Goal: Task Accomplishment & Management: Complete application form

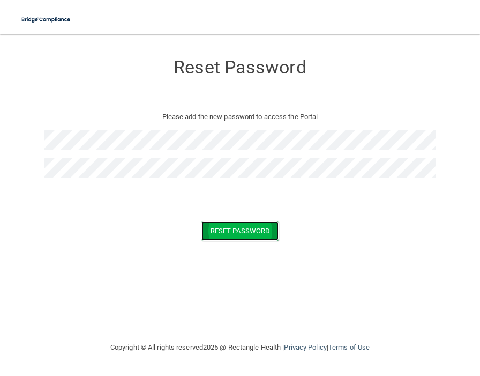
click at [234, 227] on button "Reset Password" at bounding box center [239, 231] width 77 height 20
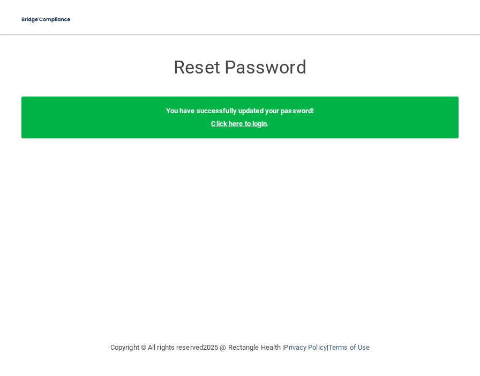
click at [220, 122] on link "Click here to login" at bounding box center [239, 123] width 56 height 8
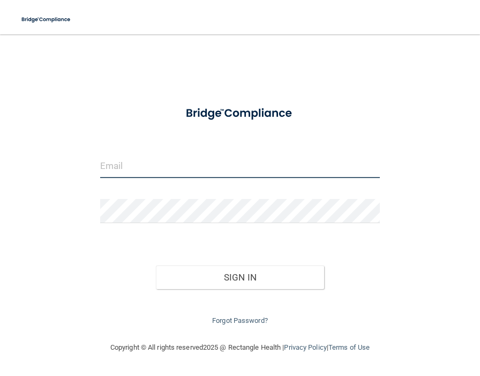
type input "[EMAIL_ADDRESS][DOMAIN_NAME]"
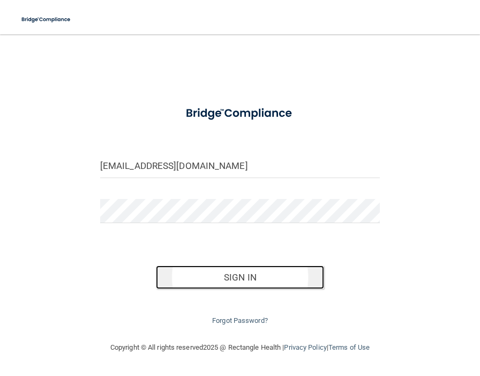
click at [244, 273] on button "Sign In" at bounding box center [240, 277] width 168 height 24
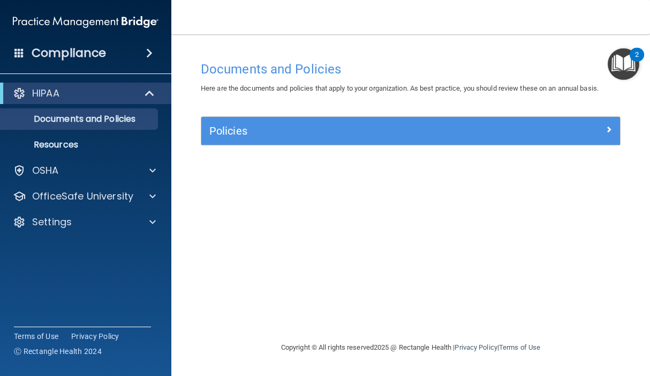
click at [479, 64] on img "Open Resource Center, 2 new notifications" at bounding box center [624, 64] width 32 height 32
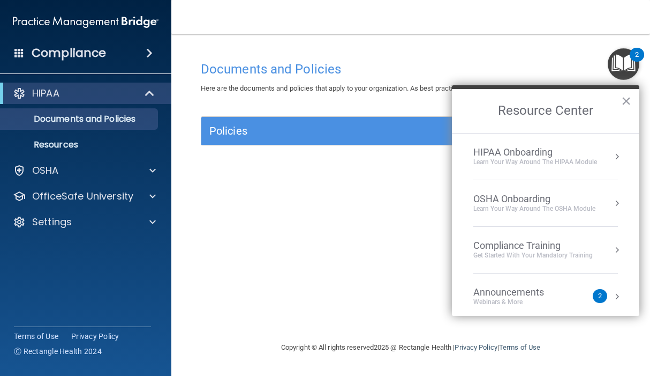
click at [479, 156] on div "HIPAA Onboarding" at bounding box center [536, 152] width 124 height 12
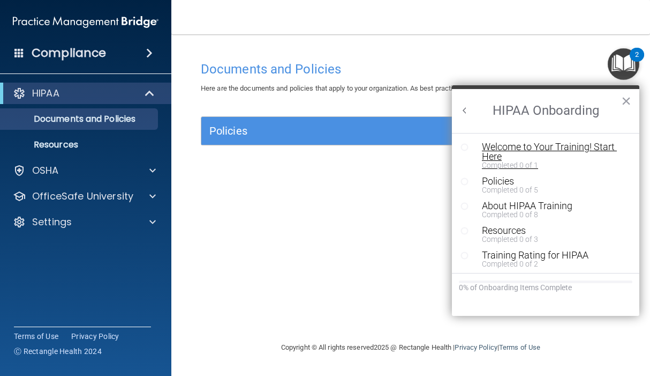
click at [479, 144] on div "Welcome to Your Training! Start Here" at bounding box center [550, 151] width 136 height 19
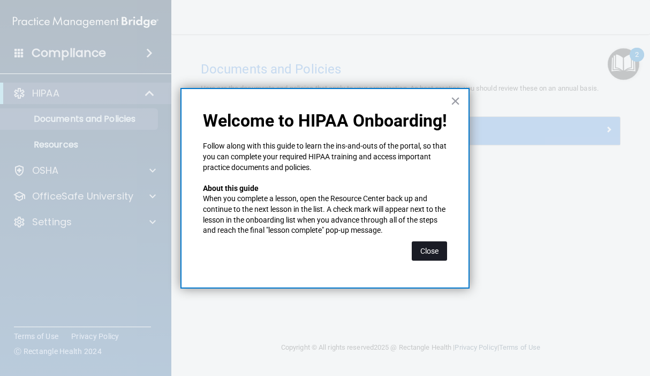
click at [426, 257] on button "Close" at bounding box center [429, 250] width 35 height 19
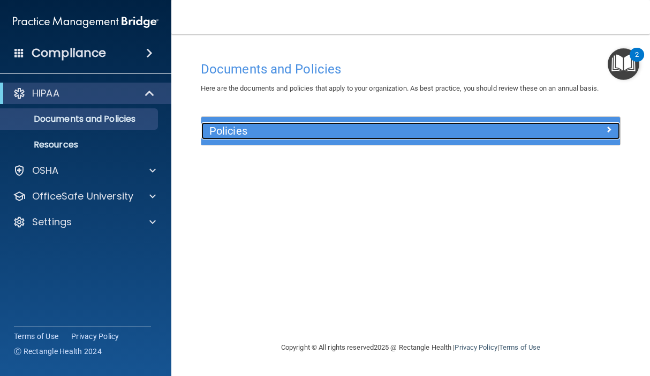
click at [267, 131] on h5 "Policies" at bounding box center [358, 131] width 298 height 12
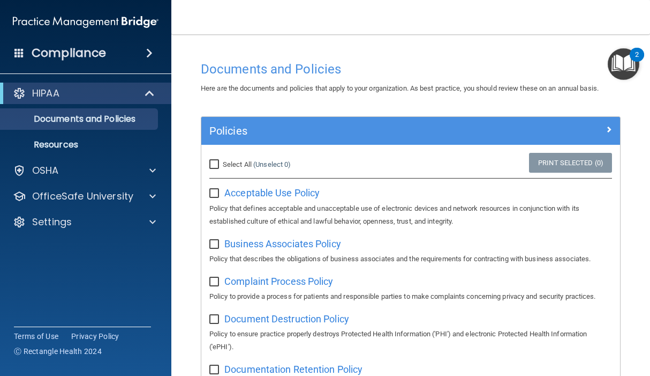
click at [479, 68] on img "Open Resource Center, 2 new notifications" at bounding box center [624, 64] width 32 height 32
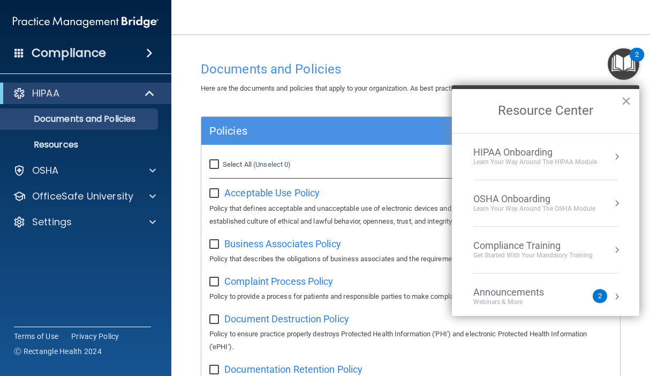
click at [479, 150] on div "HIPAA Onboarding Learn Your Way around the HIPAA module" at bounding box center [546, 156] width 145 height 20
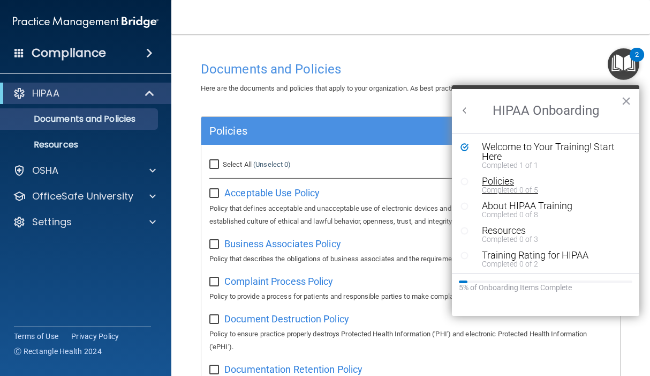
click at [479, 181] on div "Policies" at bounding box center [550, 181] width 136 height 10
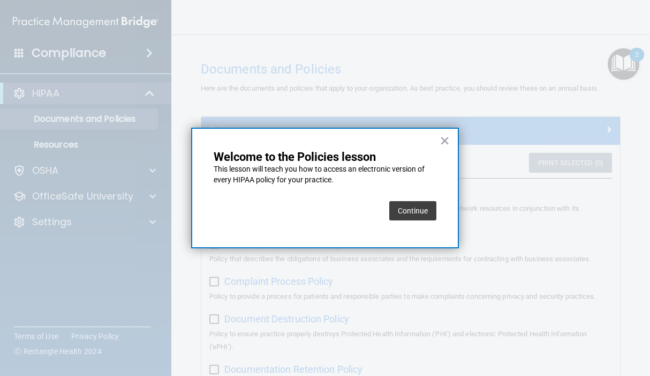
click at [410, 215] on button "Continue" at bounding box center [412, 210] width 47 height 19
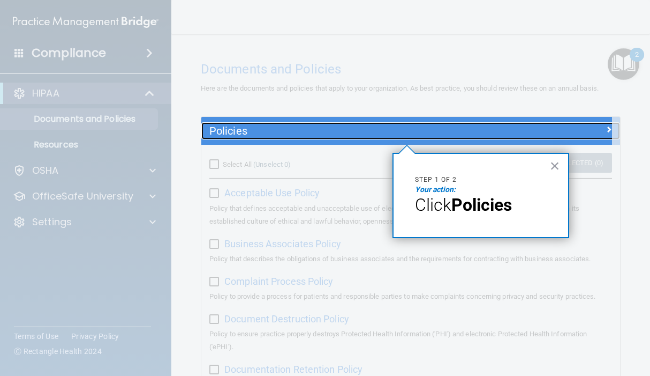
click at [284, 128] on h5 "Policies" at bounding box center [358, 131] width 298 height 12
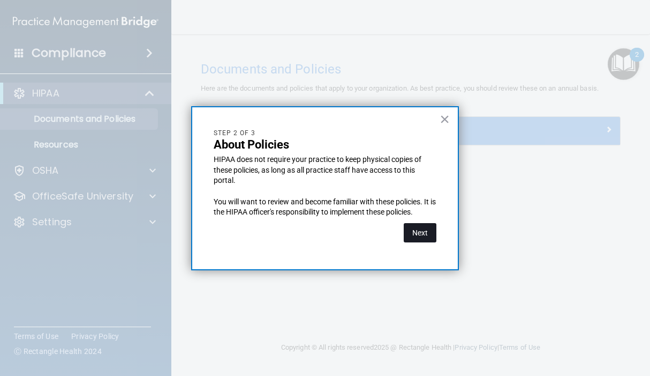
click at [427, 237] on button "Next" at bounding box center [420, 232] width 33 height 19
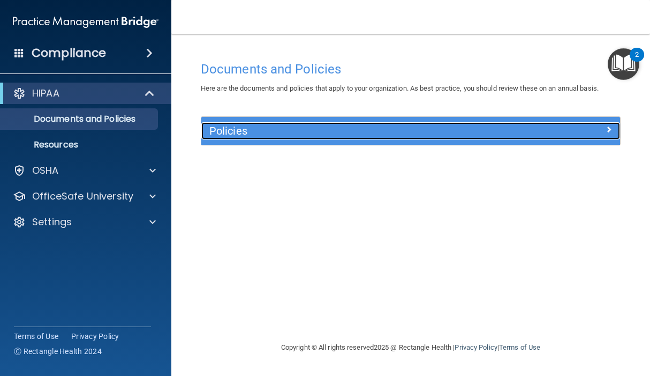
click at [479, 130] on div at bounding box center [568, 128] width 105 height 13
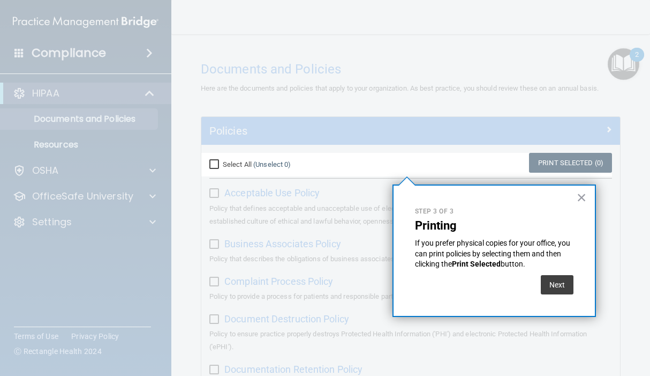
click at [479, 69] on div at bounding box center [631, 188] width 38 height 376
click at [479, 197] on button "×" at bounding box center [582, 197] width 10 height 17
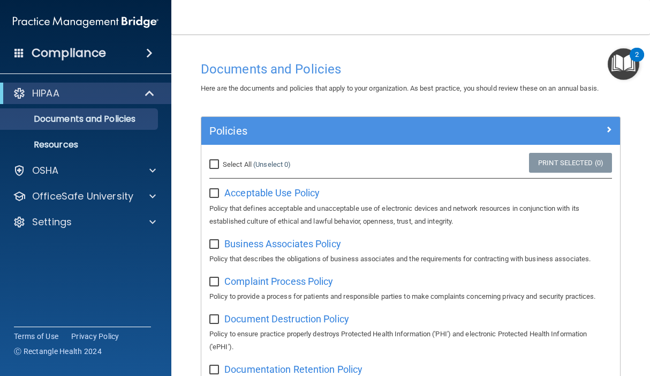
click at [479, 61] on img "Open Resource Center, 2 new notifications" at bounding box center [624, 64] width 32 height 32
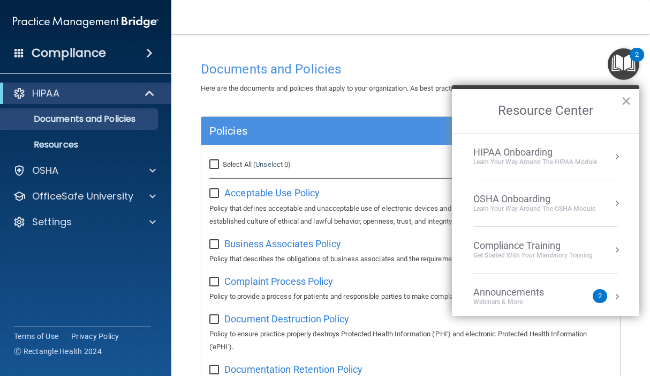
click at [479, 156] on div "HIPAA Onboarding" at bounding box center [536, 152] width 124 height 12
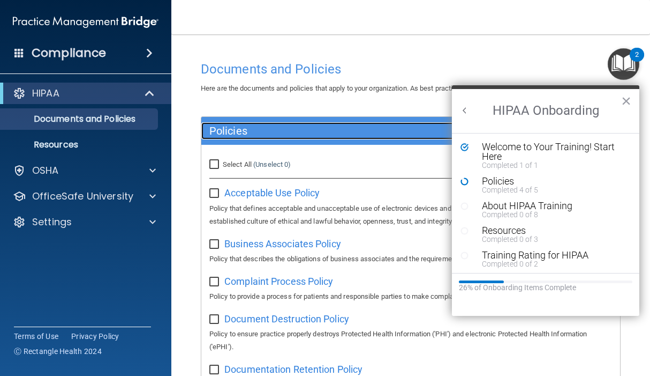
click at [370, 132] on h5 "Policies" at bounding box center [358, 131] width 298 height 12
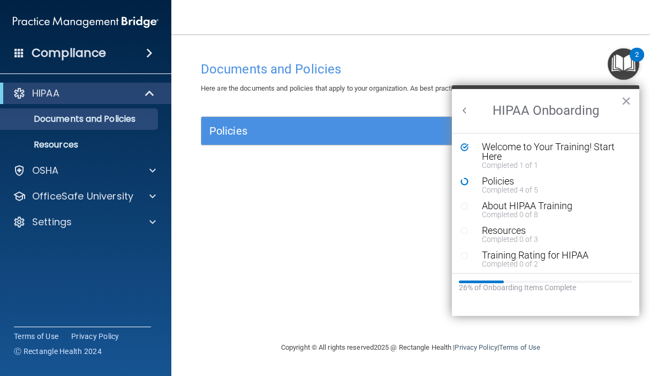
click at [388, 145] on div "Policies" at bounding box center [410, 131] width 419 height 28
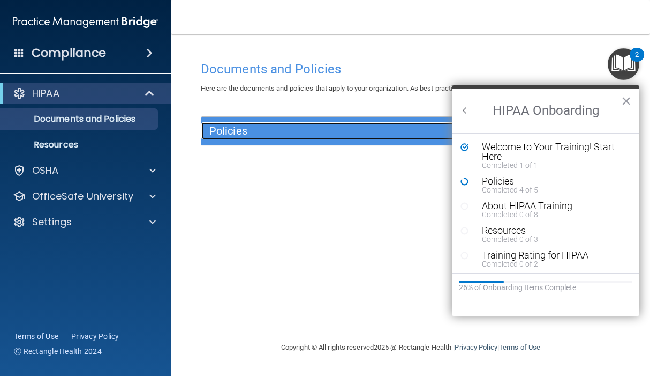
click at [441, 127] on h5 "Policies" at bounding box center [358, 131] width 298 height 12
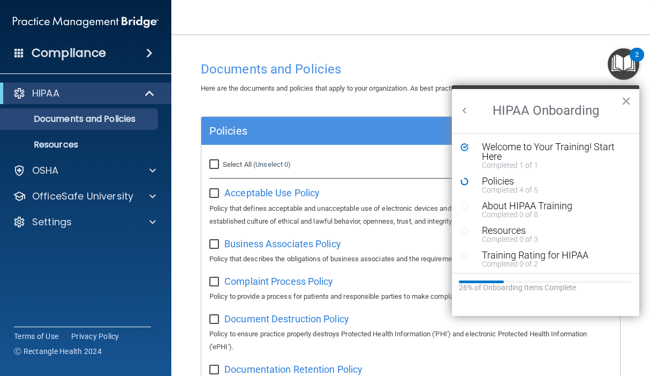
click at [479, 100] on button "×" at bounding box center [626, 100] width 10 height 17
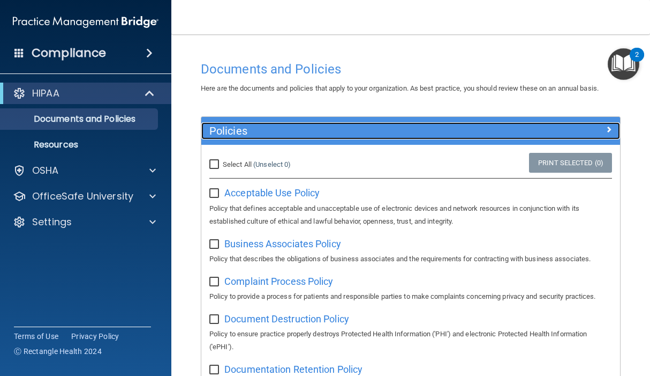
click at [479, 126] on span at bounding box center [609, 129] width 6 height 13
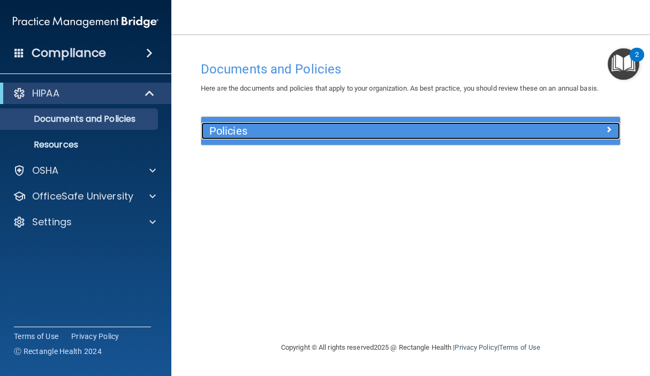
click at [479, 131] on div at bounding box center [568, 128] width 105 height 13
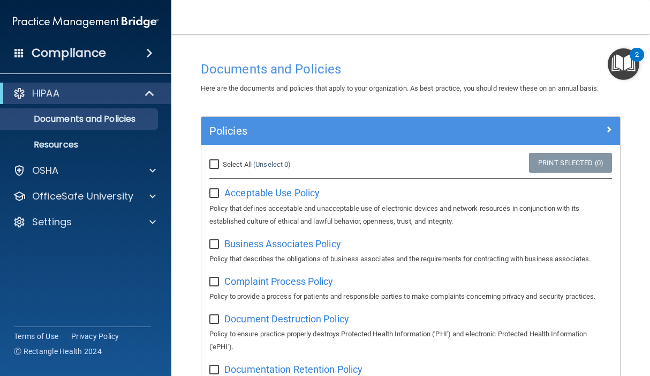
click at [479, 70] on img "Open Resource Center, 2 new notifications" at bounding box center [624, 64] width 32 height 32
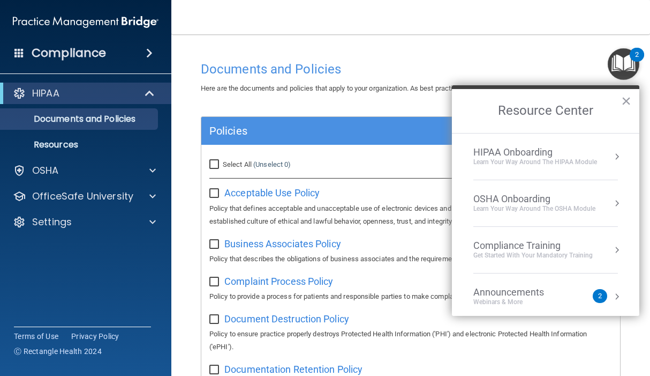
click at [479, 158] on div "Learn Your Way around the HIPAA module" at bounding box center [536, 162] width 124 height 9
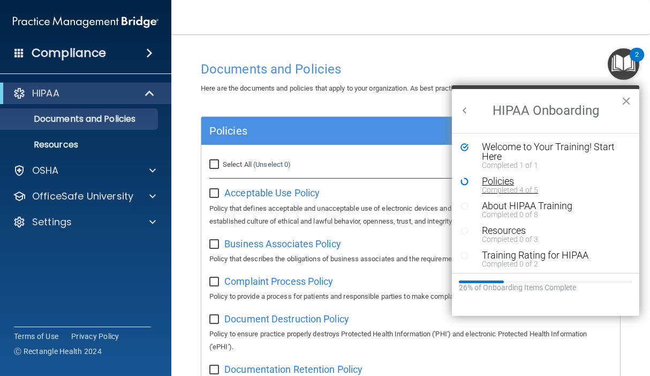
click at [479, 181] on div "Policies" at bounding box center [550, 181] width 136 height 10
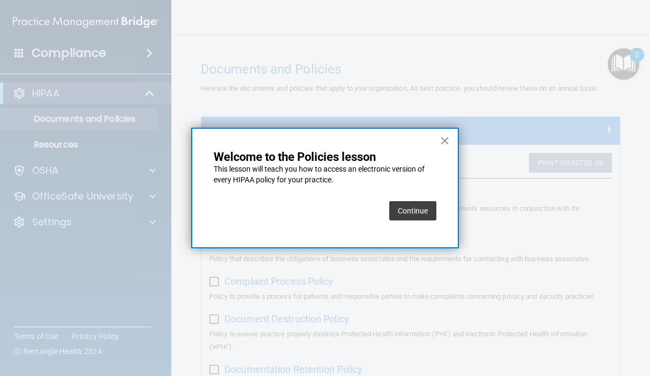
click at [415, 209] on button "Continue" at bounding box center [412, 210] width 47 height 19
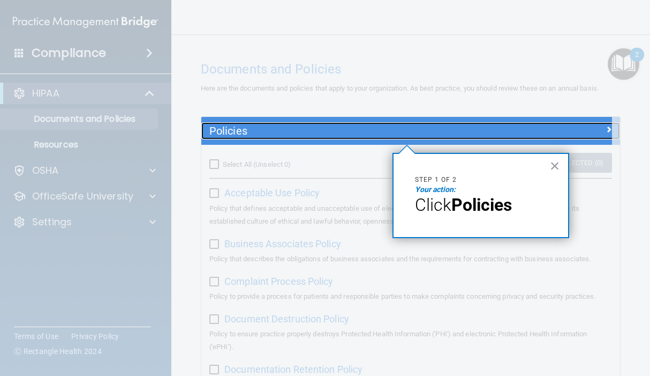
click at [475, 128] on h5 "Policies" at bounding box center [358, 131] width 298 height 12
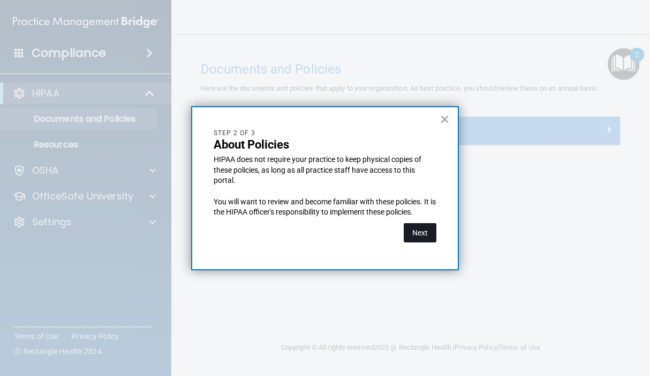
click at [410, 232] on button "Next" at bounding box center [420, 232] width 33 height 19
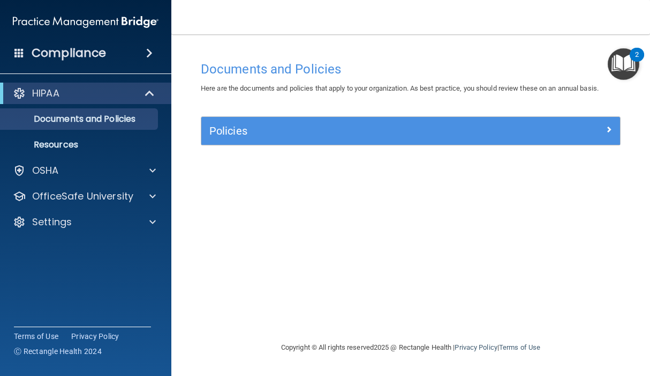
click at [479, 53] on img "Open Resource Center, 2 new notifications" at bounding box center [624, 64] width 32 height 32
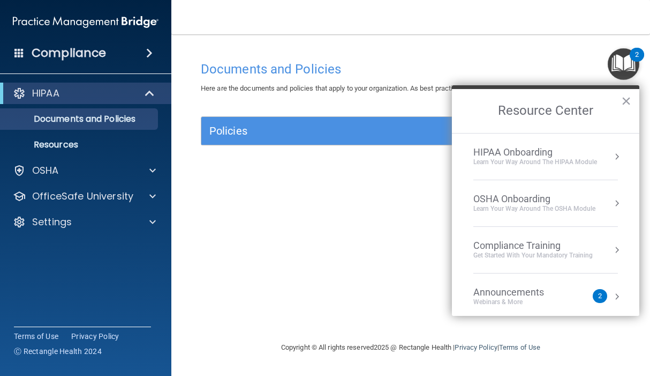
click at [479, 153] on div "HIPAA Onboarding" at bounding box center [536, 152] width 124 height 12
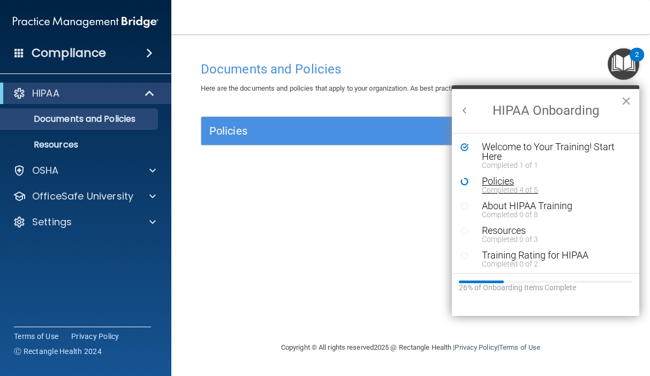
click at [479, 187] on div "Completed 4 of 5" at bounding box center [550, 190] width 136 height 8
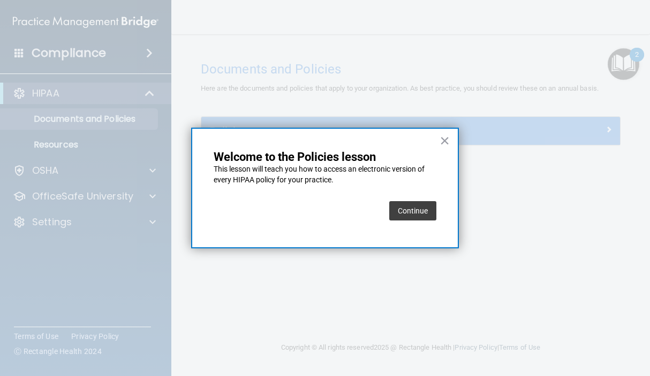
click at [402, 208] on button "Continue" at bounding box center [412, 210] width 47 height 19
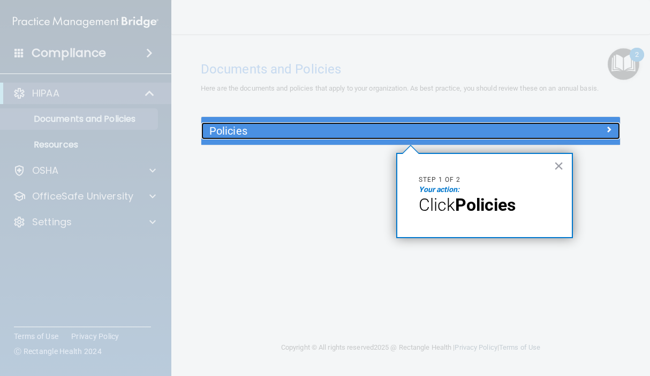
click at [475, 131] on h5 "Policies" at bounding box center [358, 131] width 298 height 12
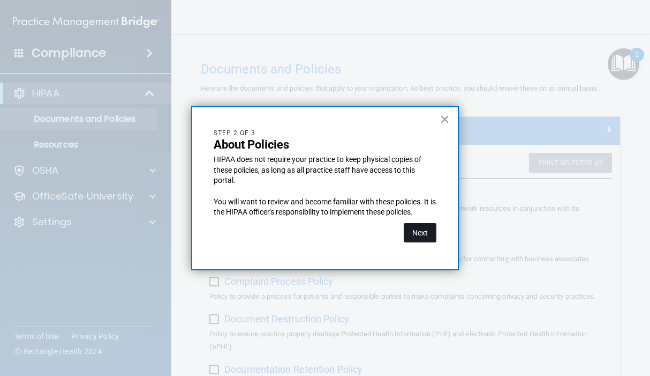
click at [417, 236] on button "Next" at bounding box center [420, 232] width 33 height 19
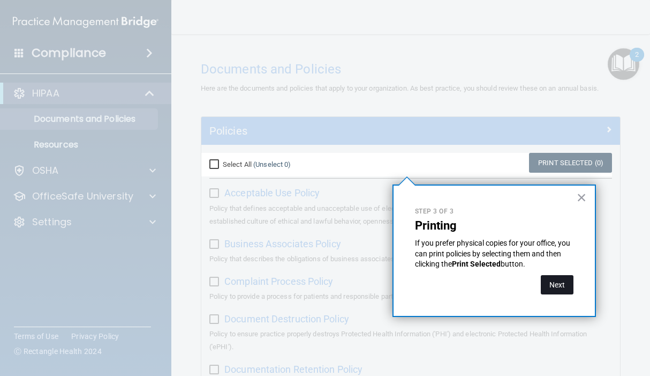
click at [479, 290] on button "Next" at bounding box center [557, 284] width 33 height 19
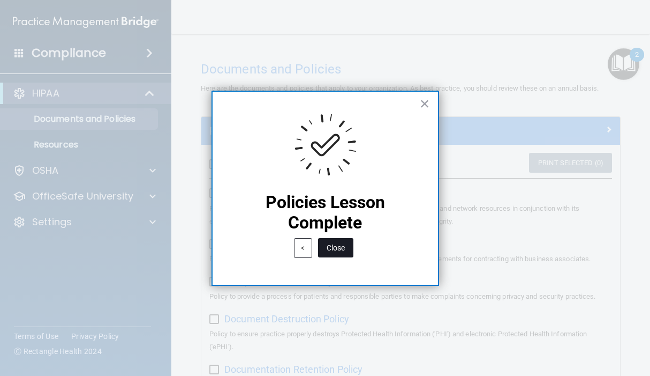
click at [338, 245] on button "Close" at bounding box center [335, 247] width 35 height 19
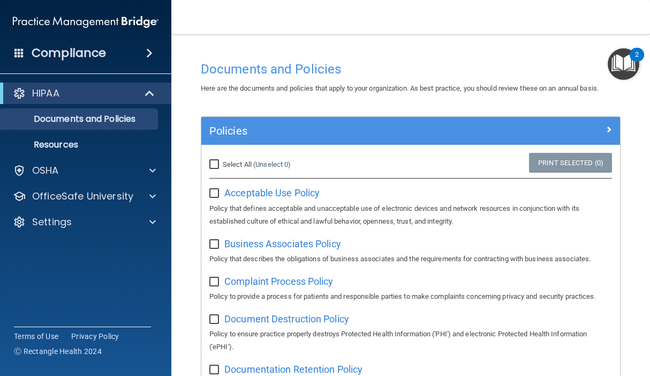
click at [479, 49] on img "Open Resource Center, 2 new notifications" at bounding box center [624, 64] width 32 height 32
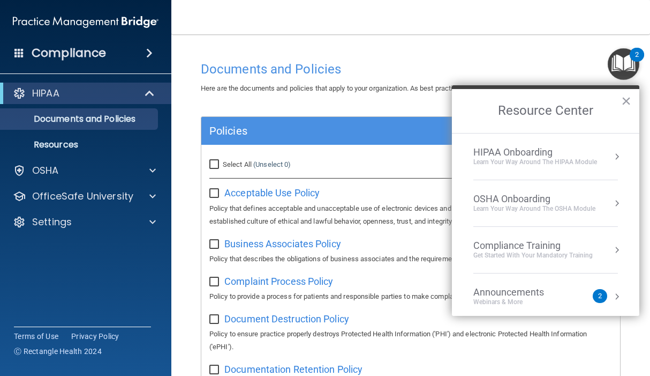
click at [479, 156] on div "HIPAA Onboarding" at bounding box center [536, 152] width 124 height 12
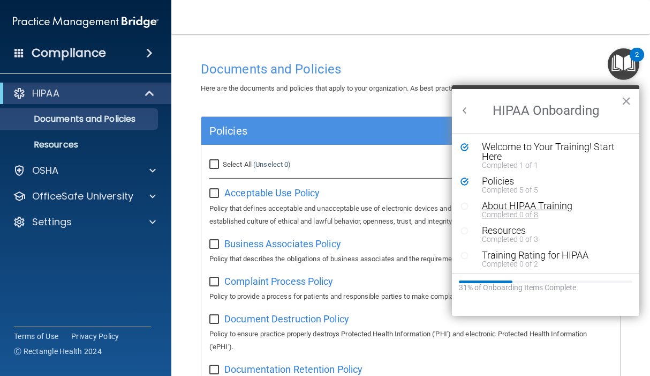
click at [479, 204] on div "About HIPAA Training" at bounding box center [550, 206] width 136 height 10
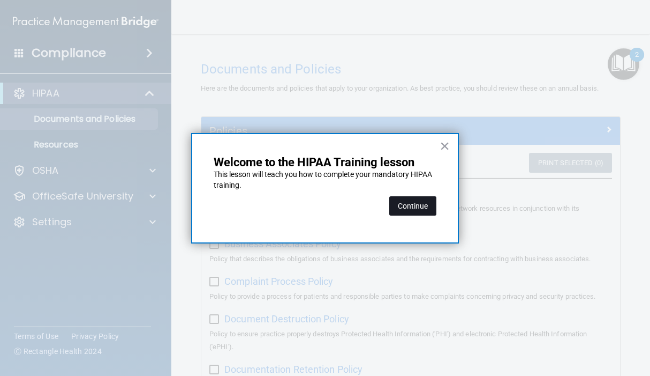
click at [415, 207] on button "Continue" at bounding box center [412, 205] width 47 height 19
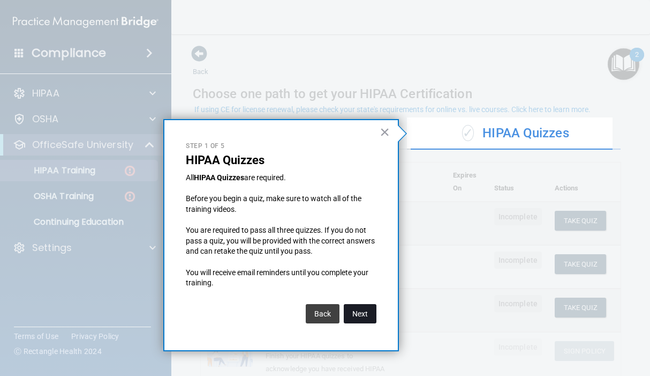
click at [353, 317] on button "Next" at bounding box center [360, 313] width 33 height 19
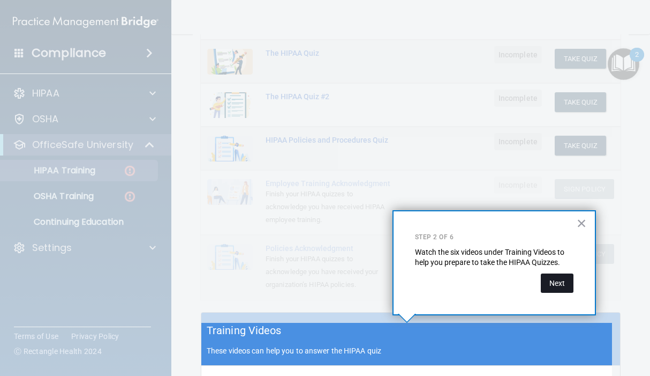
click at [479, 286] on button "Next" at bounding box center [557, 282] width 33 height 19
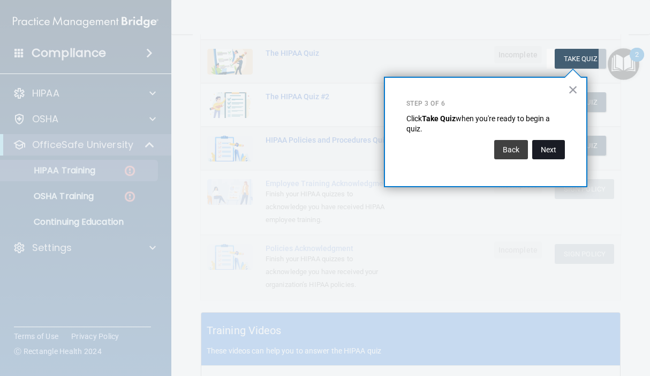
click at [479, 146] on button "Next" at bounding box center [549, 149] width 33 height 19
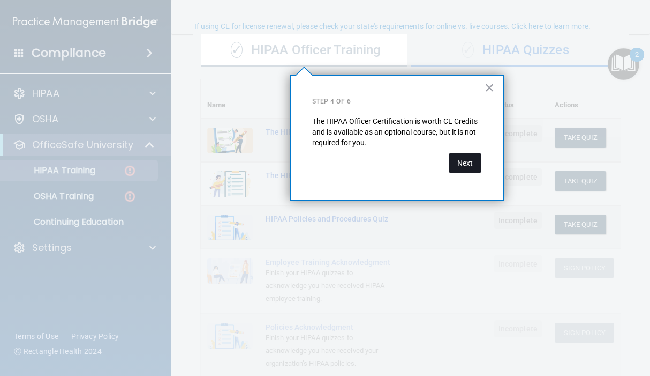
click at [468, 159] on button "Next" at bounding box center [465, 162] width 33 height 19
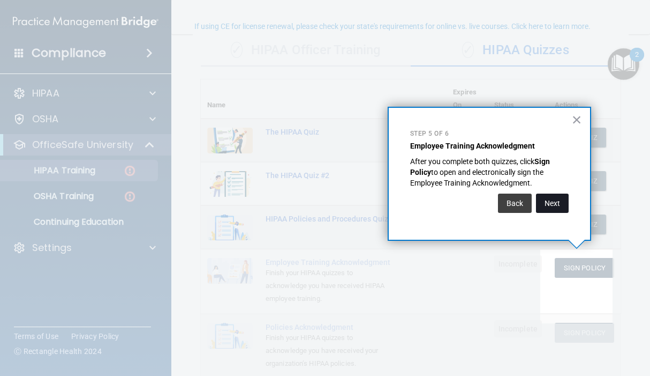
click at [479, 206] on button "Next" at bounding box center [552, 202] width 33 height 19
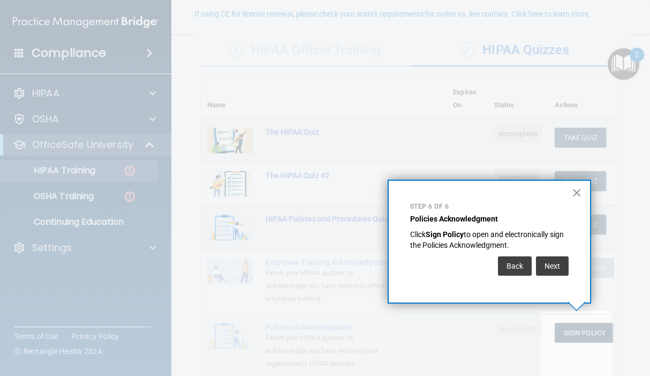
scroll to position [95, 0]
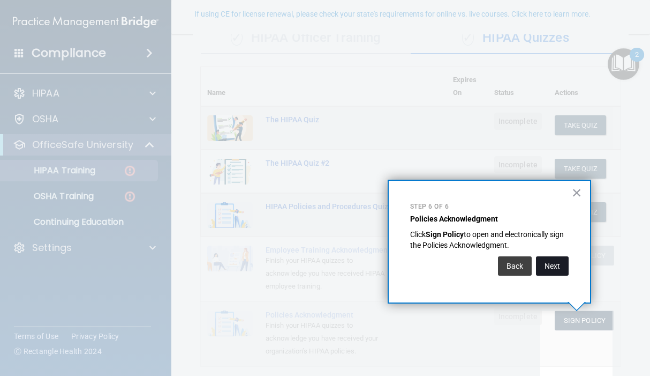
click at [479, 264] on button "Next" at bounding box center [552, 265] width 33 height 19
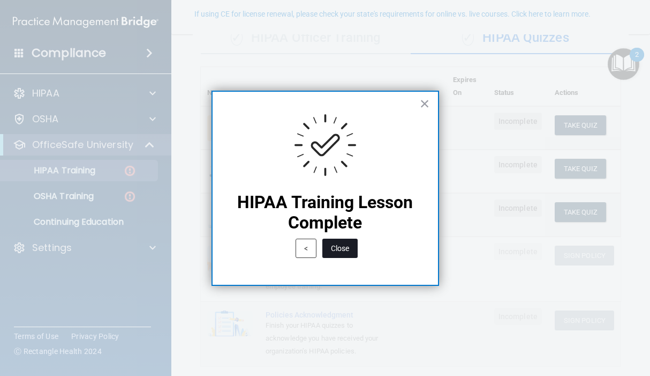
click at [340, 249] on button "Close" at bounding box center [340, 247] width 35 height 19
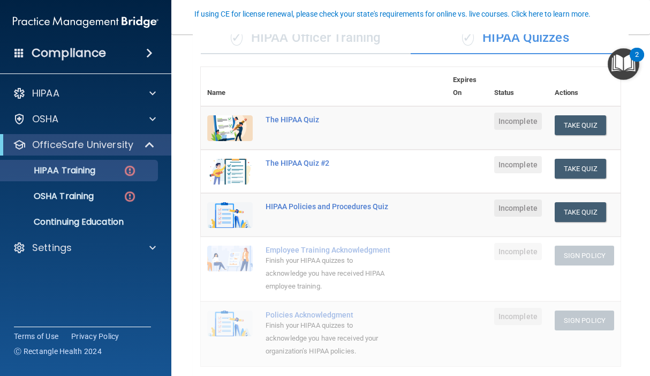
click at [479, 62] on img "Open Resource Center, 2 new notifications" at bounding box center [624, 64] width 32 height 32
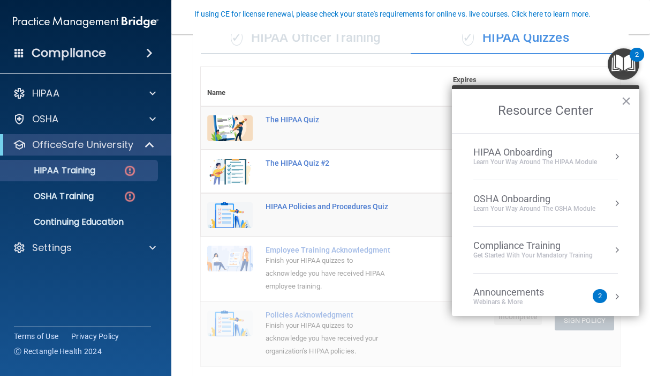
click at [479, 162] on div "Learn Your Way around the HIPAA module" at bounding box center [536, 162] width 124 height 9
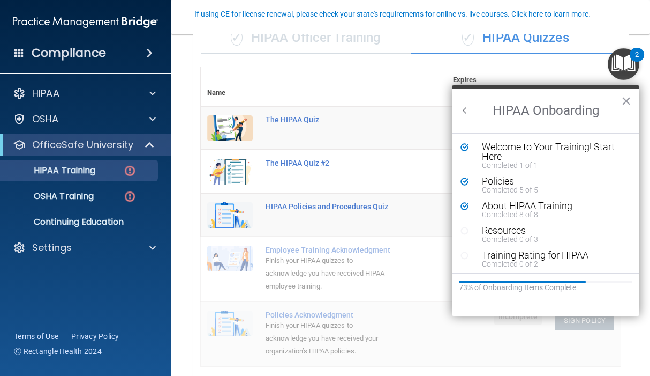
scroll to position [0, 0]
click at [479, 234] on div "Resources" at bounding box center [550, 231] width 136 height 10
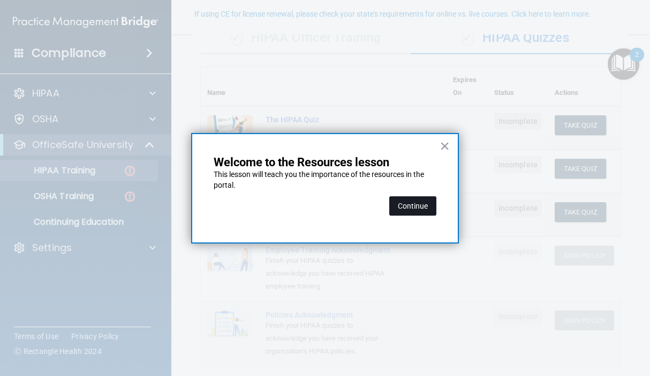
click at [421, 208] on button "Continue" at bounding box center [412, 205] width 47 height 19
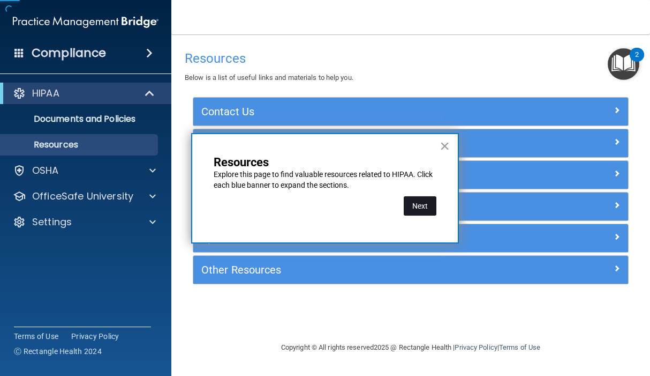
click at [421, 208] on button "Next" at bounding box center [420, 205] width 33 height 19
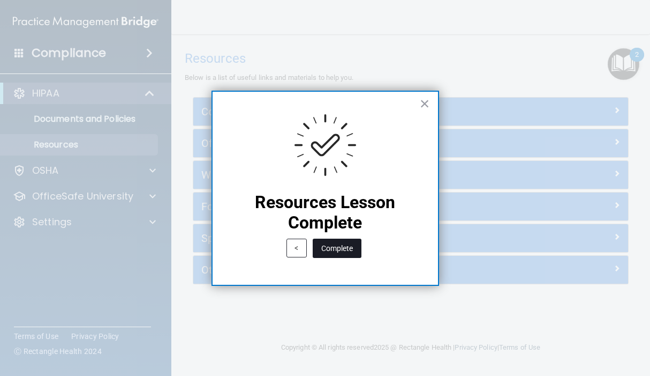
click at [353, 248] on button "Complete" at bounding box center [337, 247] width 49 height 19
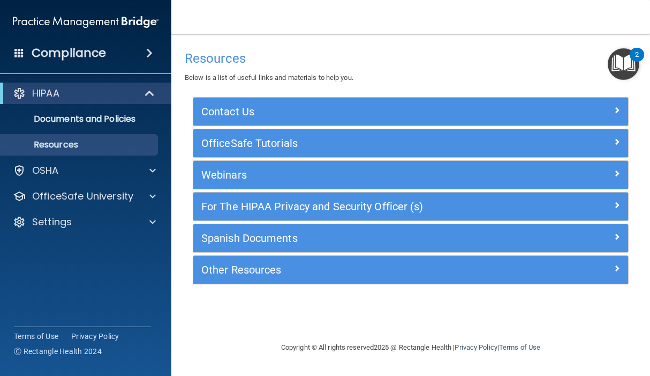
click at [479, 57] on img "Open Resource Center, 2 new notifications" at bounding box center [624, 64] width 32 height 32
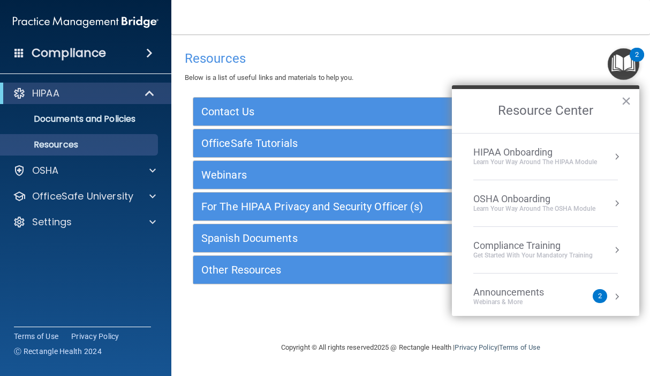
click at [479, 160] on div "Learn Your Way around the HIPAA module" at bounding box center [536, 162] width 124 height 9
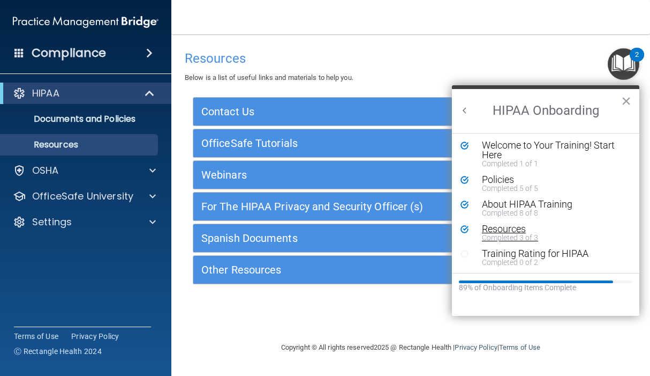
scroll to position [2, 0]
click at [479, 251] on div "Training Rating for HIPAA" at bounding box center [550, 253] width 136 height 10
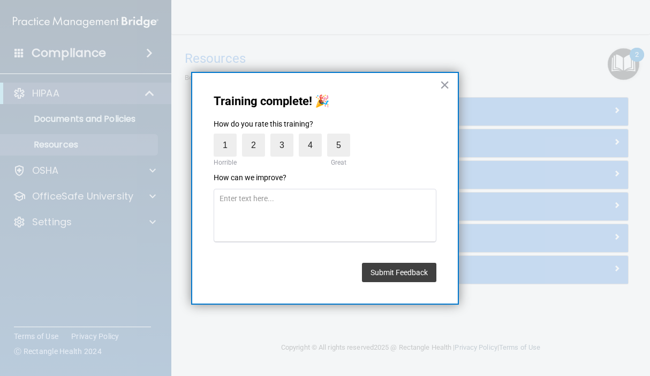
click at [444, 87] on button "×" at bounding box center [445, 84] width 10 height 17
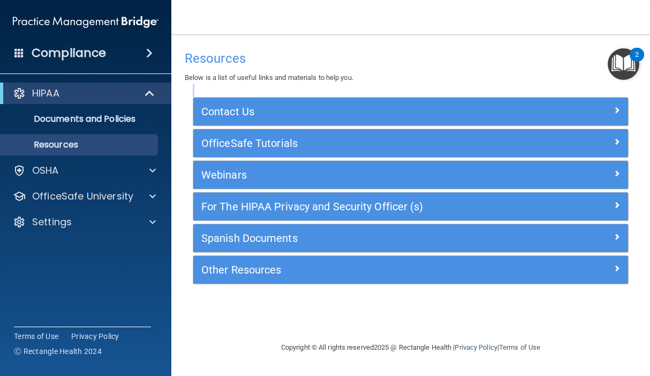
click at [444, 87] on div "Resources Below is a list of useful links and materials to help you. Contact Us…" at bounding box center [411, 170] width 436 height 251
click at [479, 67] on img "Open Resource Center, 2 new notifications" at bounding box center [624, 64] width 32 height 32
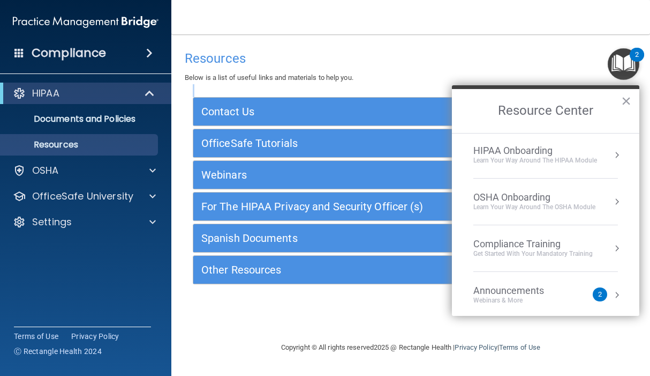
scroll to position [0, 0]
click at [479, 153] on div "HIPAA Onboarding" at bounding box center [536, 152] width 124 height 12
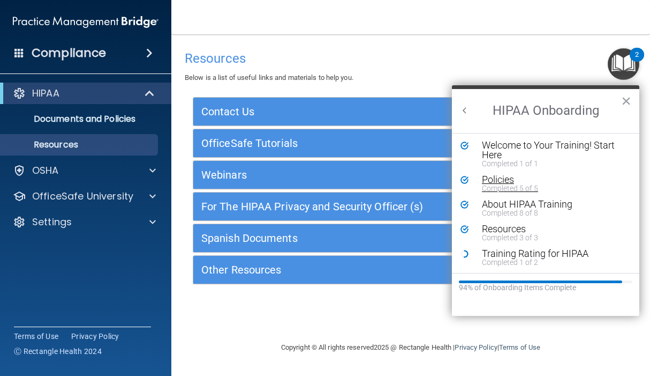
scroll to position [2, 0]
click at [479, 254] on div "Training Rating for HIPAA" at bounding box center [550, 253] width 136 height 10
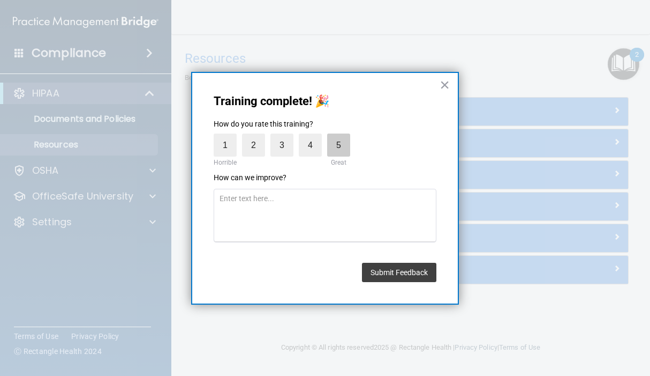
click at [339, 146] on label "5" at bounding box center [338, 144] width 23 height 23
click at [314, 136] on input "5" at bounding box center [314, 136] width 0 height 0
click at [303, 210] on textarea at bounding box center [325, 216] width 223 height 54
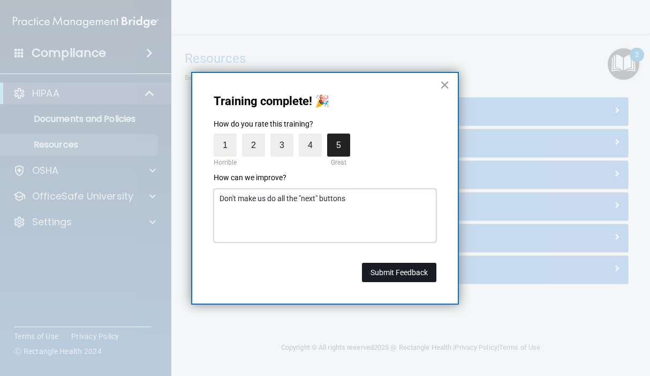
type textarea "Don't make us do all the "next" buttons"
click at [398, 274] on button "Submit Feedback" at bounding box center [399, 272] width 74 height 19
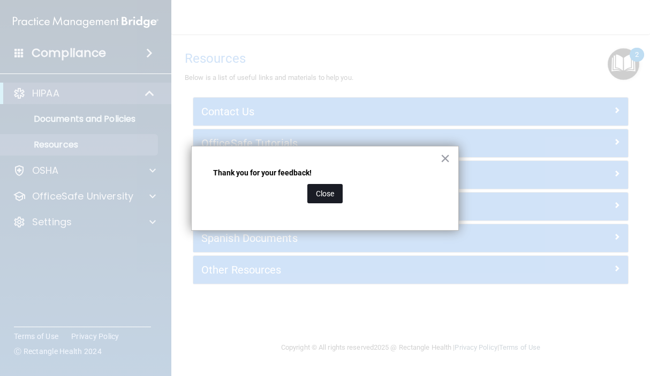
click at [329, 189] on button "Close" at bounding box center [325, 193] width 35 height 19
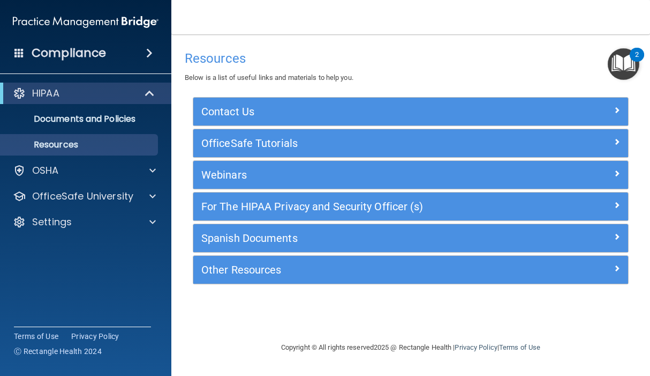
click at [479, 69] on img "Open Resource Center, 2 new notifications" at bounding box center [624, 64] width 32 height 32
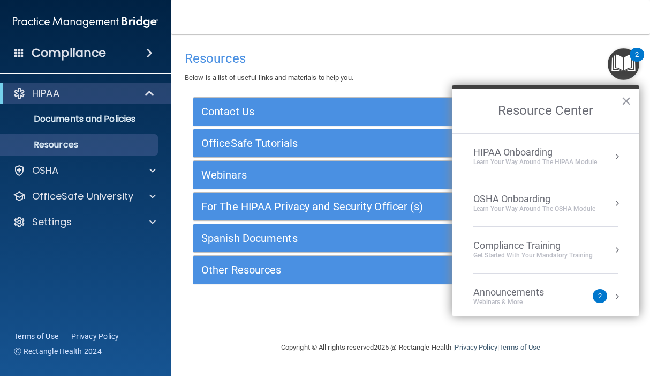
click at [479, 160] on button "Resource Center" at bounding box center [617, 156] width 11 height 11
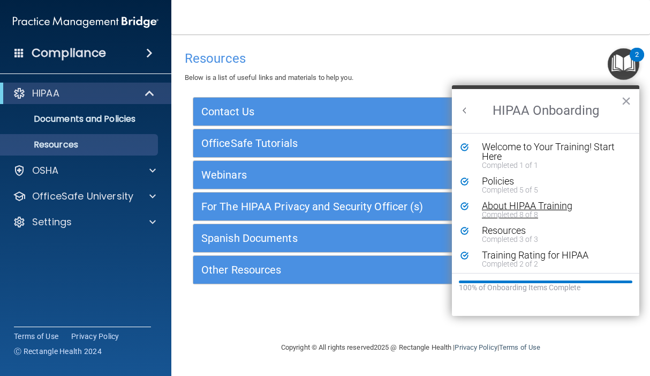
click at [479, 202] on div "About HIPAA Training" at bounding box center [550, 206] width 136 height 10
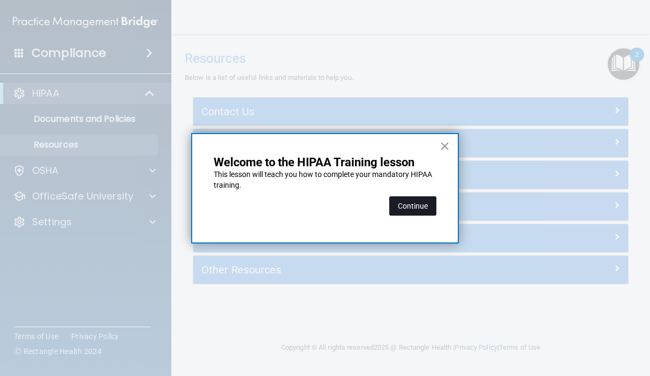
click at [416, 206] on button "Continue" at bounding box center [412, 205] width 47 height 19
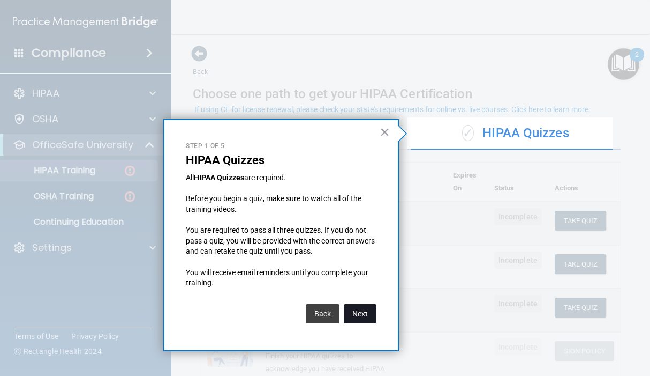
click at [363, 317] on button "Next" at bounding box center [360, 313] width 33 height 19
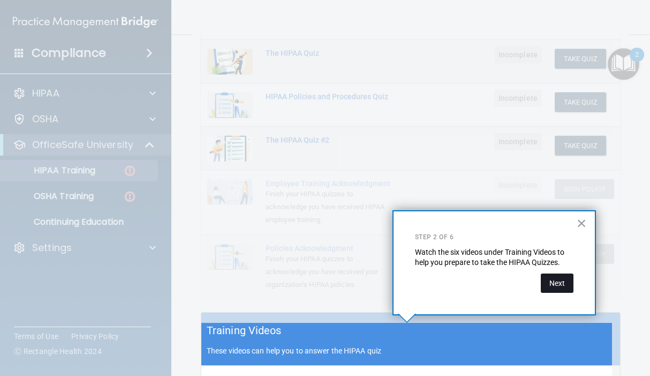
click at [479, 283] on button "Next" at bounding box center [557, 282] width 33 height 19
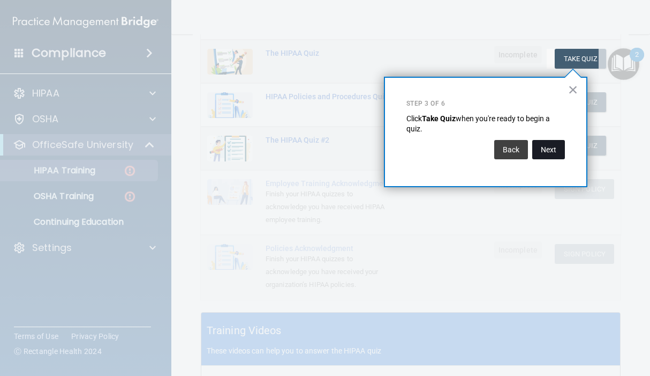
click at [479, 147] on button "Next" at bounding box center [549, 149] width 33 height 19
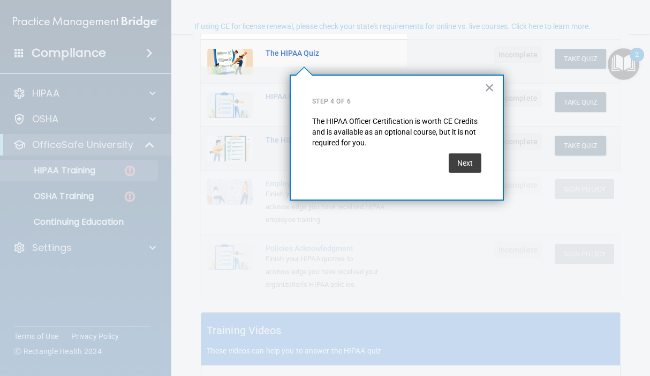
scroll to position [83, 0]
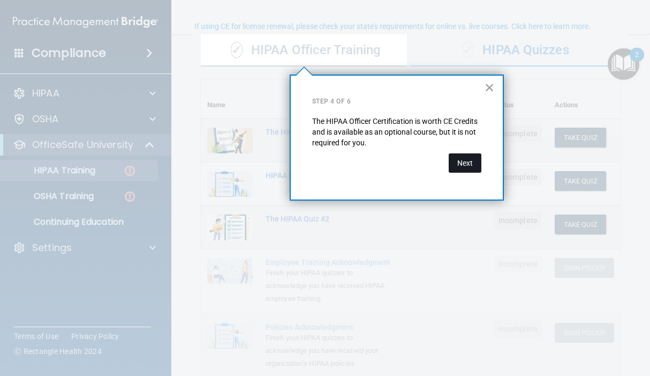
click at [460, 162] on button "Next" at bounding box center [465, 162] width 33 height 19
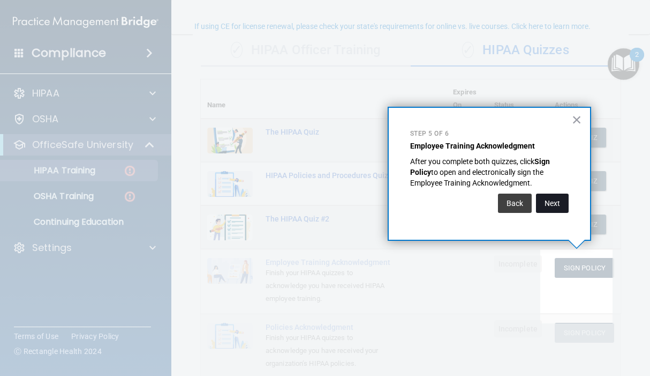
click at [479, 202] on button "Next" at bounding box center [552, 202] width 33 height 19
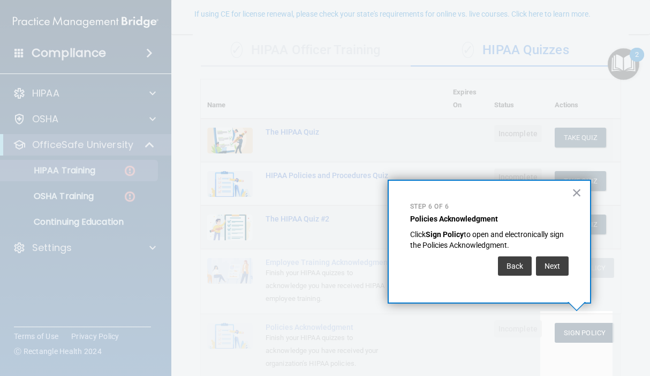
scroll to position [95, 0]
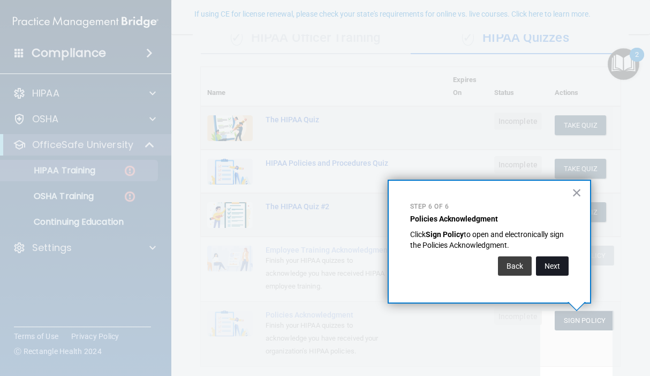
click at [479, 269] on button "Next" at bounding box center [552, 265] width 33 height 19
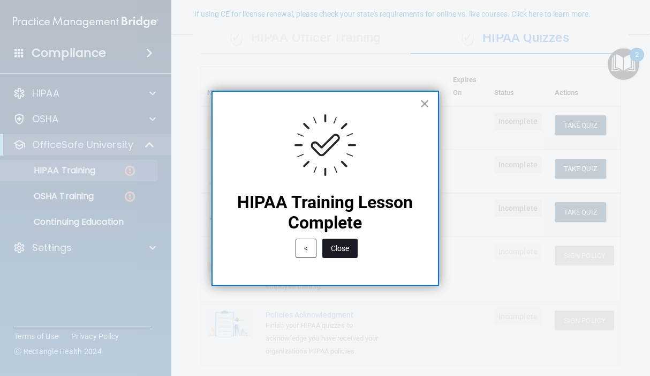
click at [348, 252] on button "Close" at bounding box center [340, 247] width 35 height 19
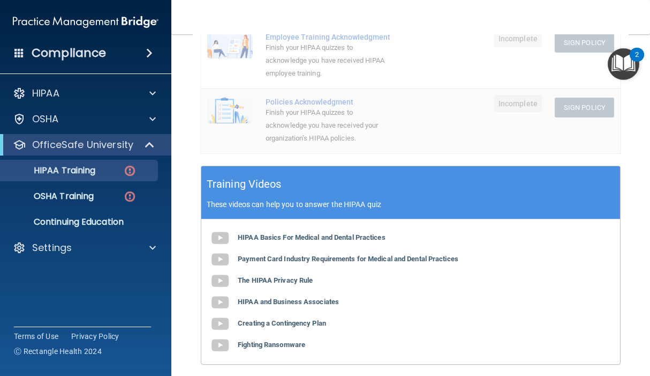
scroll to position [417, 0]
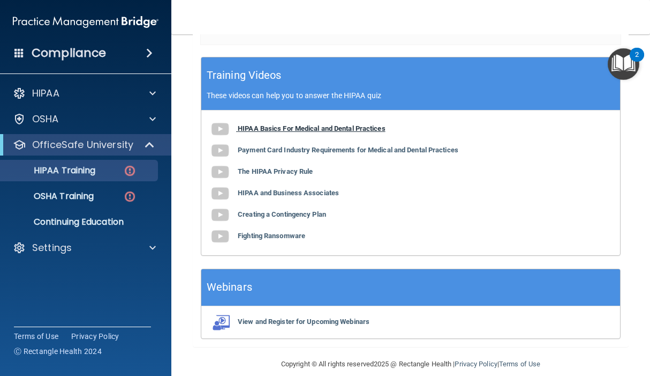
click at [221, 138] on img at bounding box center [219, 128] width 21 height 21
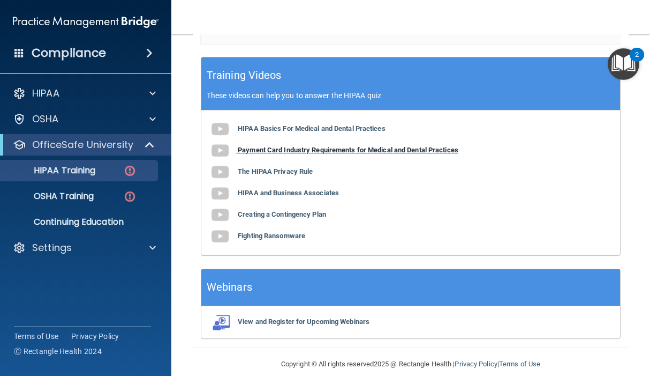
click at [226, 161] on img at bounding box center [219, 150] width 21 height 21
click at [22, 310] on div "Compliance HIPAA Documents and Policies Report an Incident Business Associates …" at bounding box center [85, 188] width 171 height 376
click at [225, 198] on img at bounding box center [219, 193] width 21 height 21
click at [221, 224] on img at bounding box center [219, 214] width 21 height 21
click at [223, 226] on img at bounding box center [219, 214] width 21 height 21
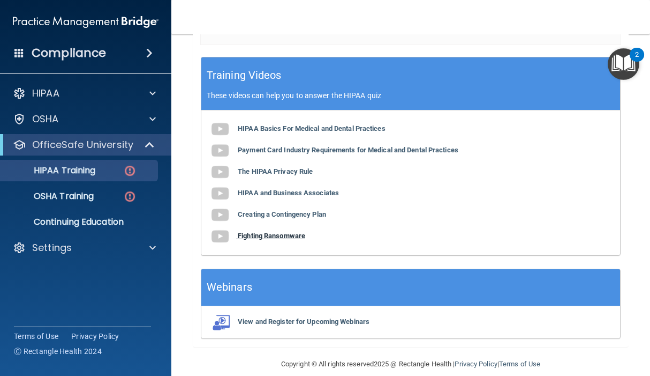
click at [231, 239] on span at bounding box center [223, 235] width 28 height 8
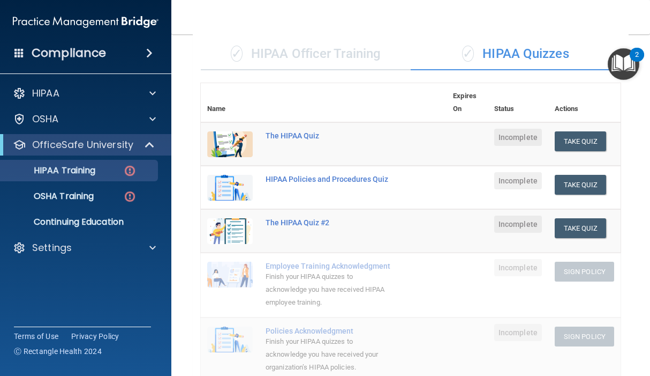
scroll to position [0, 0]
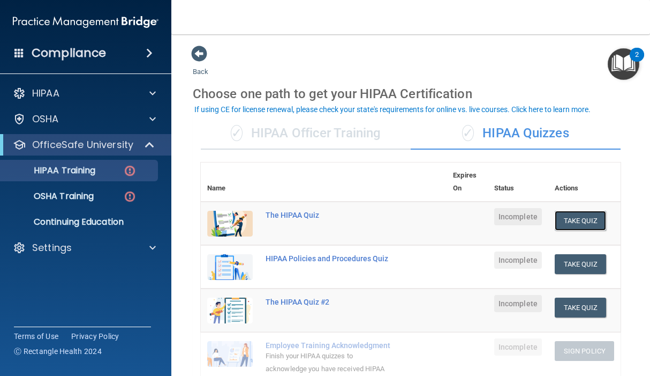
drag, startPoint x: 583, startPoint y: 222, endPoint x: 493, endPoint y: 222, distance: 90.0
click at [479, 222] on button "Take Quiz" at bounding box center [580, 221] width 51 height 20
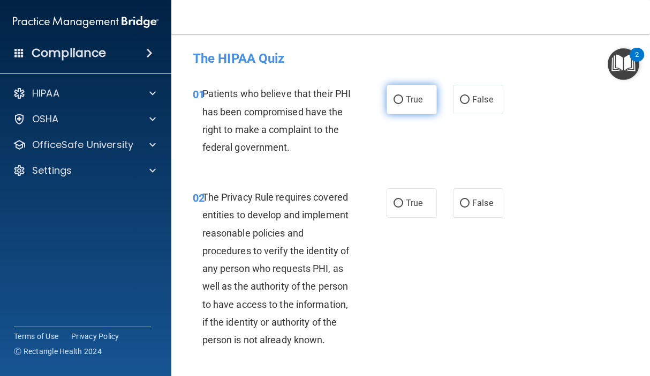
click at [399, 109] on label "True" at bounding box center [412, 99] width 50 height 29
click at [399, 104] on input "True" at bounding box center [399, 100] width 10 height 8
radio input "true"
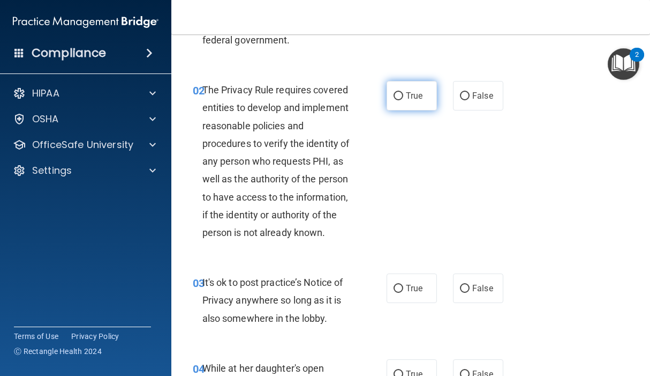
click at [394, 97] on input "True" at bounding box center [399, 96] width 10 height 8
radio input "true"
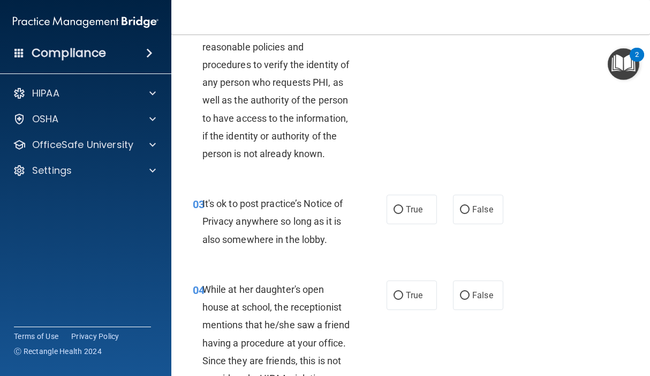
scroll to position [268, 0]
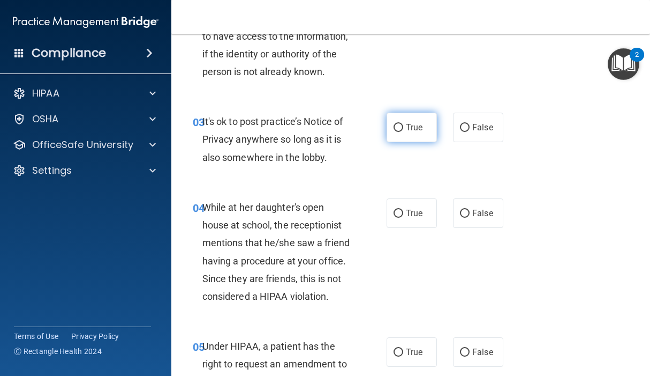
click at [387, 142] on label "True" at bounding box center [412, 127] width 50 height 29
click at [394, 132] on input "True" at bounding box center [399, 128] width 10 height 8
radio input "true"
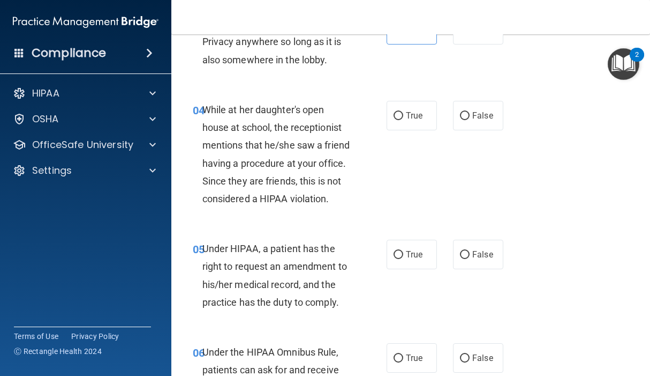
scroll to position [375, 0]
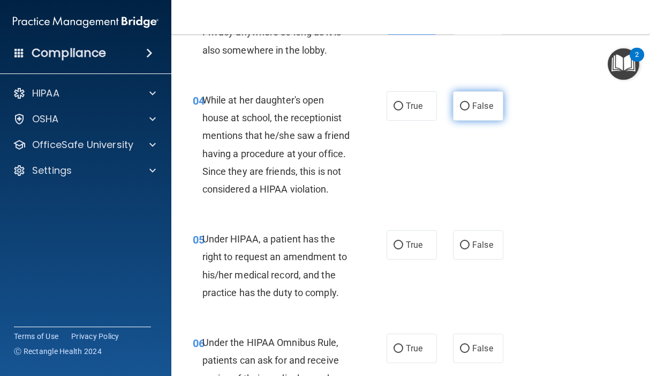
click at [473, 111] on span "False" at bounding box center [483, 106] width 21 height 10
click at [470, 110] on input "False" at bounding box center [465, 106] width 10 height 8
radio input "true"
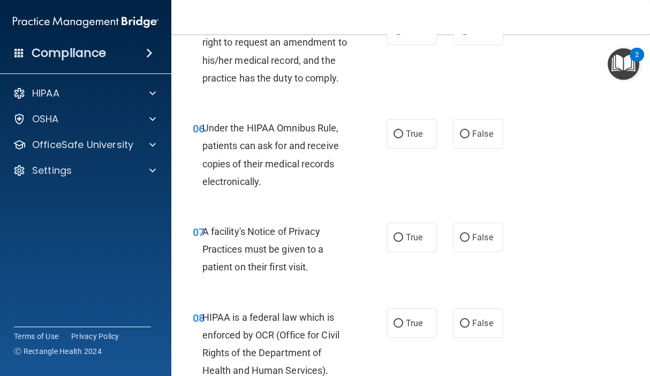
scroll to position [536, 0]
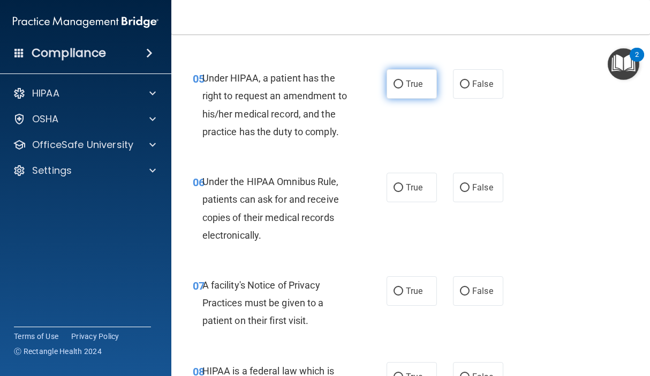
click at [396, 99] on label "True" at bounding box center [412, 83] width 50 height 29
click at [396, 88] on input "True" at bounding box center [399, 84] width 10 height 8
radio input "true"
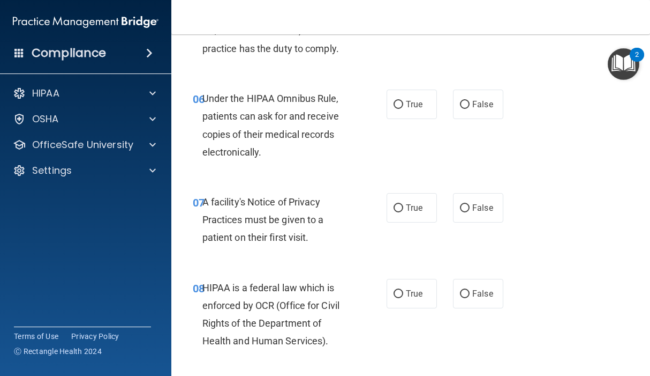
scroll to position [643, 0]
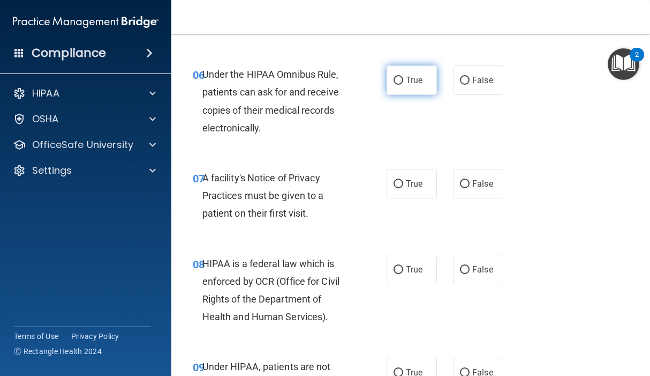
click at [407, 85] on span "True" at bounding box center [414, 80] width 17 height 10
click at [403, 85] on input "True" at bounding box center [399, 81] width 10 height 8
radio input "true"
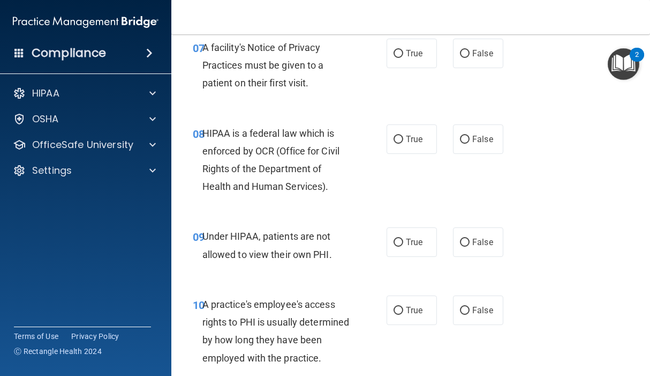
scroll to position [804, 0]
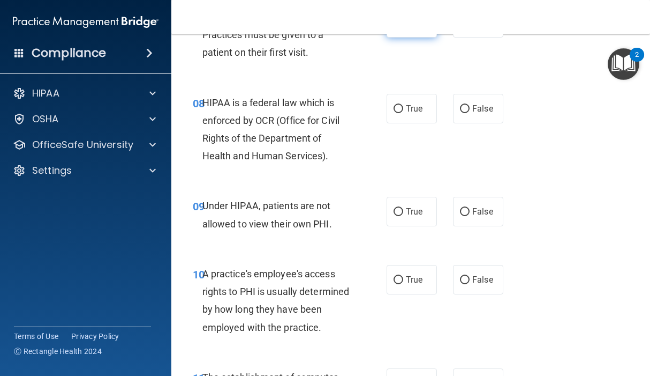
click at [394, 27] on input "True" at bounding box center [399, 23] width 10 height 8
radio input "true"
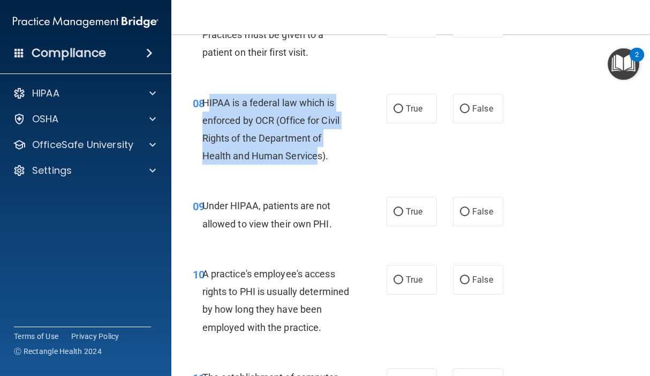
drag, startPoint x: 207, startPoint y: 135, endPoint x: 317, endPoint y: 193, distance: 124.9
click at [317, 162] on span "HIPAA is a federal law which is enforced by OCR (Office for Civil Rights of the…" at bounding box center [271, 129] width 137 height 65
click at [394, 113] on input "True" at bounding box center [399, 109] width 10 height 8
radio input "true"
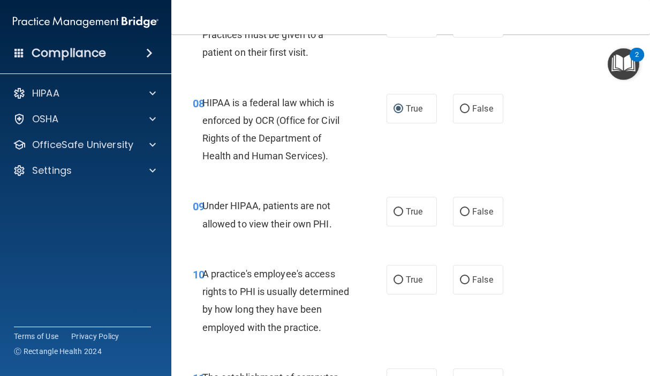
click at [362, 229] on div "09 Under HIPAA, patients are not allowed to view their own PHI. True False" at bounding box center [411, 217] width 452 height 68
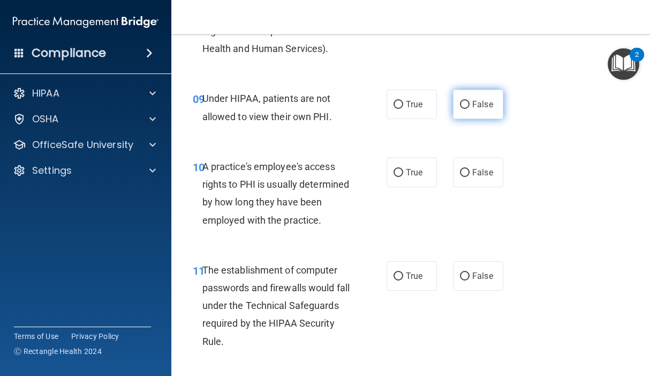
click at [460, 109] on input "False" at bounding box center [465, 105] width 10 height 8
radio input "true"
click at [353, 191] on div "10 A practice's employee's access rights to PHI is usually determined by how lo…" at bounding box center [411, 195] width 452 height 103
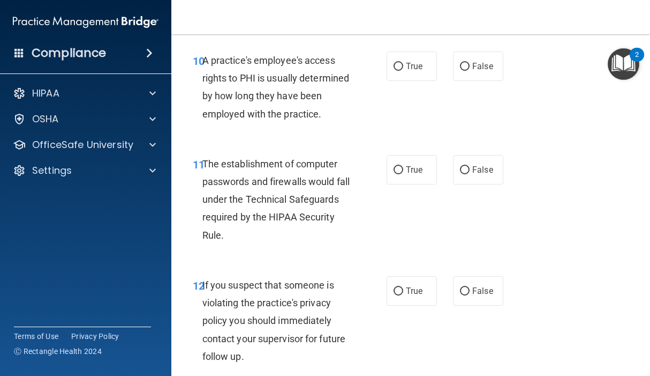
scroll to position [1018, 0]
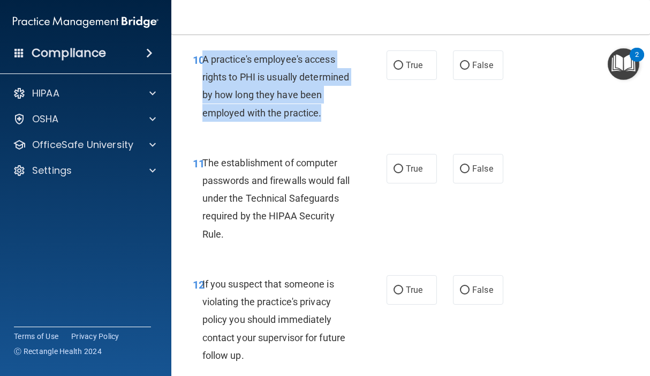
drag, startPoint x: 204, startPoint y: 94, endPoint x: 291, endPoint y: 178, distance: 120.9
click at [291, 127] on div "10 A practice's employee's access rights to PHI is usually determined by how lo…" at bounding box center [290, 88] width 226 height 77
drag, startPoint x: 291, startPoint y: 178, endPoint x: 265, endPoint y: 134, distance: 50.7
copy span "A practice's employee's access rights to PHI is usually determined by how long …"
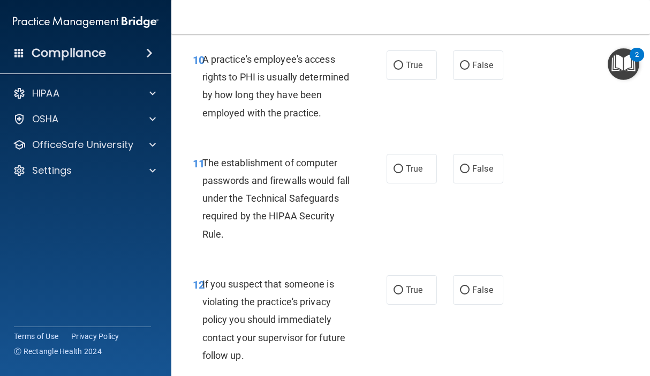
click at [430, 140] on div "10 A practice's employee's access rights to PHI is usually determined by how lo…" at bounding box center [411, 88] width 452 height 103
click at [460, 70] on input "False" at bounding box center [465, 66] width 10 height 8
radio input "true"
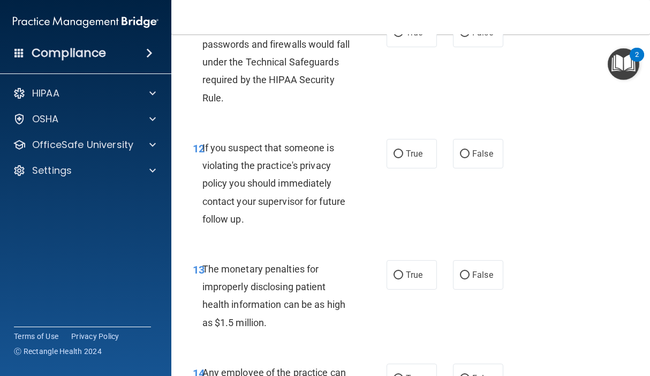
scroll to position [1179, 0]
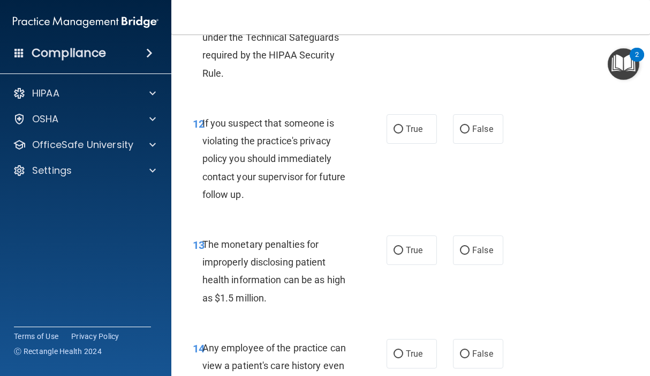
click at [408, 13] on span "True" at bounding box center [414, 8] width 17 height 10
click at [403, 12] on input "True" at bounding box center [399, 8] width 10 height 8
radio input "true"
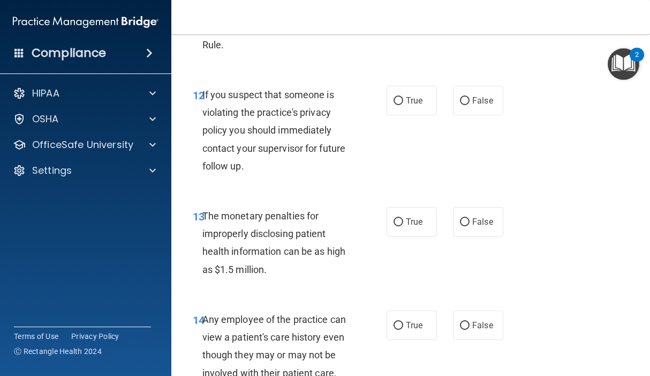
scroll to position [1286, 0]
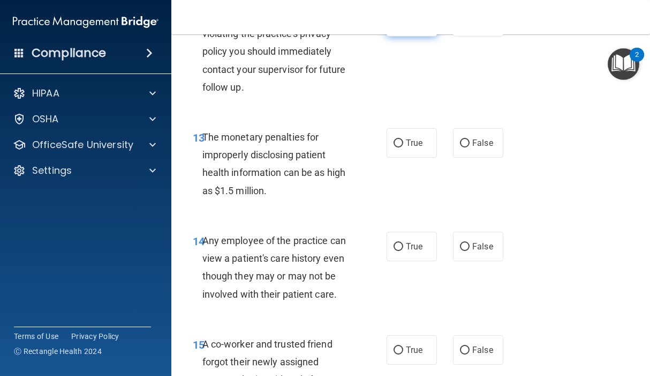
click at [394, 26] on input "True" at bounding box center [399, 22] width 10 height 8
radio input "true"
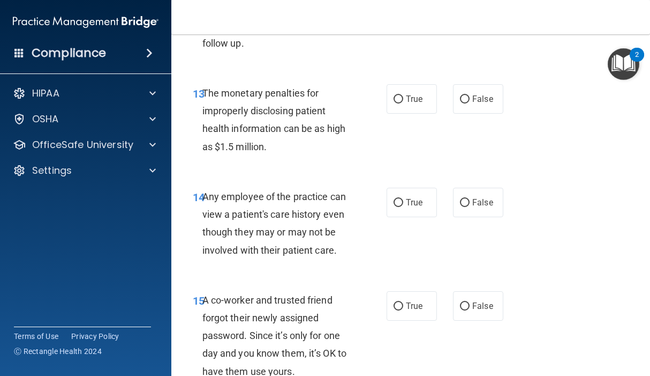
scroll to position [1393, 0]
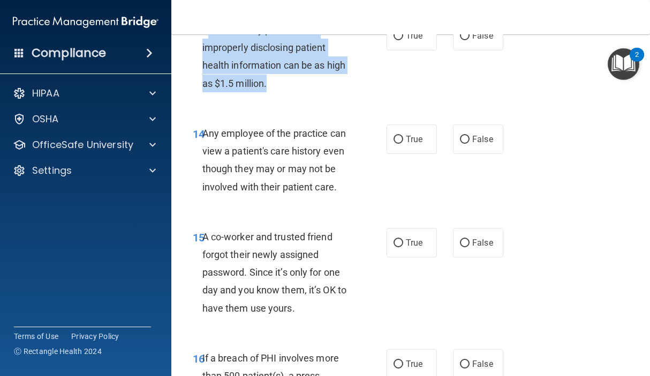
drag, startPoint x: 206, startPoint y: 81, endPoint x: 269, endPoint y: 136, distance: 83.6
click at [269, 92] on div "The monetary penalties for improperly disclosing patient health information can…" at bounding box center [282, 56] width 158 height 71
drag, startPoint x: 269, startPoint y: 136, endPoint x: 294, endPoint y: 143, distance: 25.6
click at [301, 92] on div "The monetary penalties for improperly disclosing patient health information can…" at bounding box center [282, 56] width 158 height 71
drag, startPoint x: 207, startPoint y: 83, endPoint x: 272, endPoint y: 138, distance: 85.1
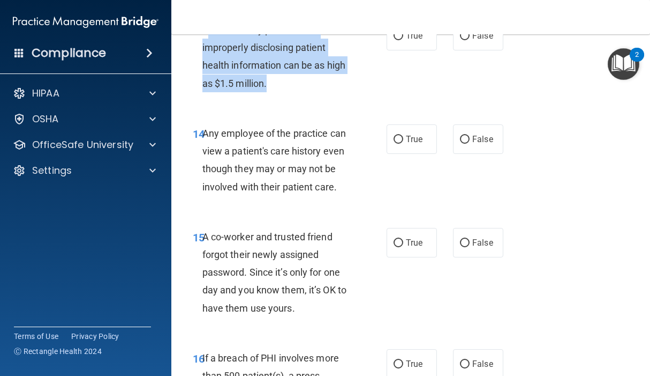
click at [272, 92] on div "The monetary penalties for improperly disclosing patient health information can…" at bounding box center [282, 56] width 158 height 71
drag, startPoint x: 272, startPoint y: 138, endPoint x: 243, endPoint y: 122, distance: 33.6
copy span "he monetary penalties for improperly disclosing patient health information can …"
click at [394, 40] on input "True" at bounding box center [399, 36] width 10 height 8
radio input "true"
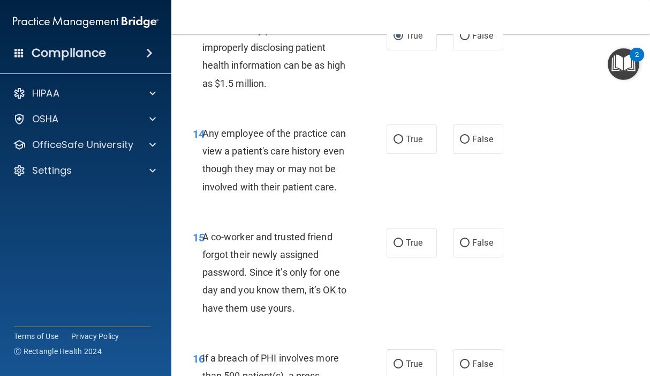
click at [354, 111] on div "13 The monetary penalties for improperly disclosing patient health information …" at bounding box center [411, 59] width 452 height 103
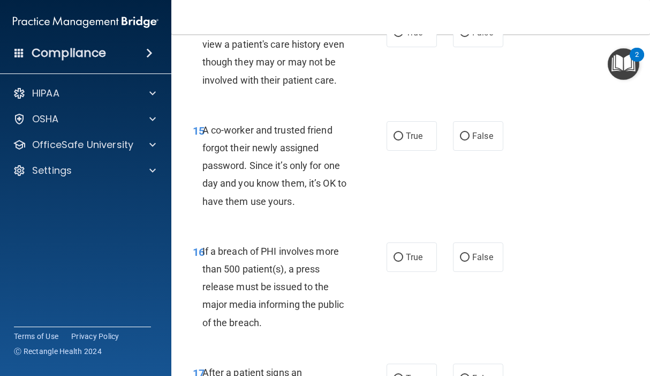
scroll to position [1500, 0]
drag, startPoint x: 209, startPoint y: 78, endPoint x: 384, endPoint y: 151, distance: 189.5
click at [384, 107] on div "14 Any employee of the practice can view a patient's care history even though t…" at bounding box center [411, 55] width 452 height 103
drag, startPoint x: 209, startPoint y: 77, endPoint x: 343, endPoint y: 152, distance: 154.0
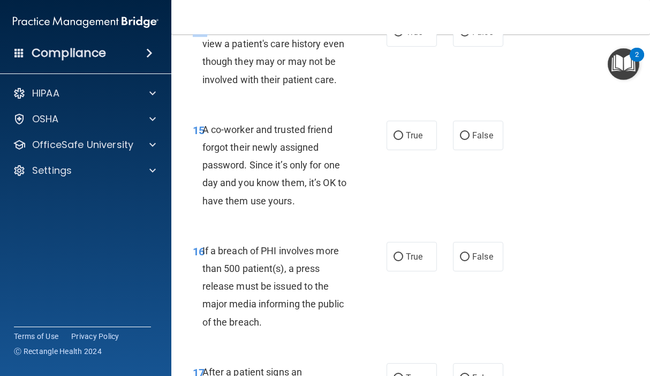
click at [343, 107] on div "14 Any employee of the practice can view a patient's care history even though t…" at bounding box center [411, 55] width 452 height 103
drag, startPoint x: 343, startPoint y: 152, endPoint x: 349, endPoint y: 151, distance: 5.5
click at [349, 107] on div "14 Any employee of the practice can view a patient's care history even though t…" at bounding box center [411, 55] width 452 height 103
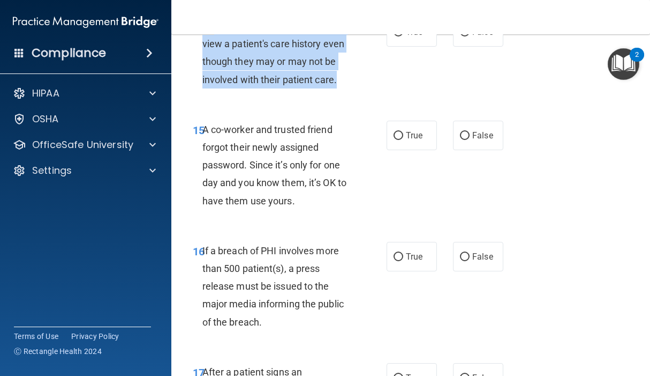
drag, startPoint x: 212, startPoint y: 79, endPoint x: 356, endPoint y: 130, distance: 153.5
click at [356, 88] on div "Any employee of the practice can view a patient's care history even though they…" at bounding box center [282, 52] width 158 height 71
drag, startPoint x: 356, startPoint y: 130, endPoint x: 306, endPoint y: 124, distance: 50.2
copy span "y employee of the practice can view a patient's care history even though they m…"
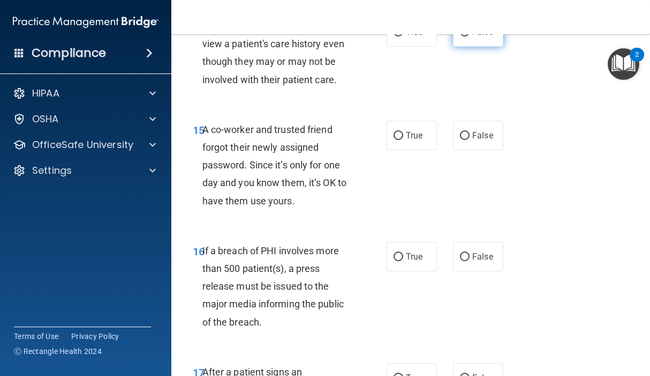
click at [453, 47] on label "False" at bounding box center [478, 31] width 50 height 29
click at [460, 36] on input "False" at bounding box center [465, 32] width 10 height 8
radio input "true"
click at [370, 215] on div "15 A co-worker and trusted friend forgot their newly assigned password. Since i…" at bounding box center [290, 168] width 226 height 94
click at [454, 150] on label "False" at bounding box center [478, 135] width 50 height 29
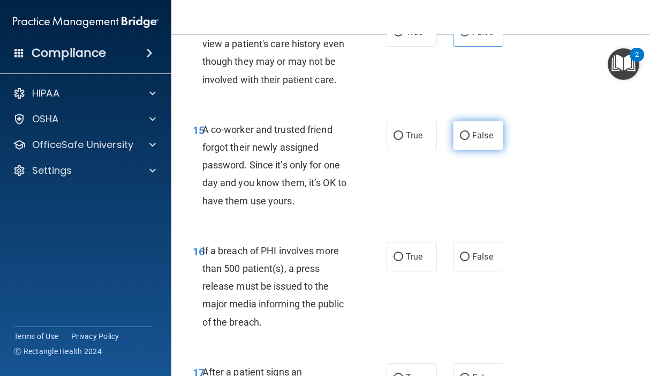
click at [460, 140] on input "False" at bounding box center [465, 136] width 10 height 8
radio input "true"
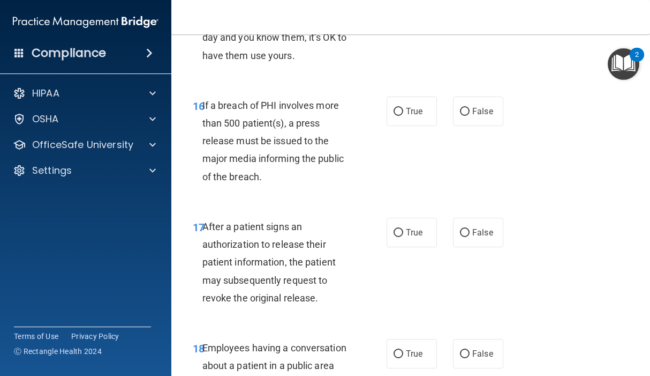
scroll to position [1661, 0]
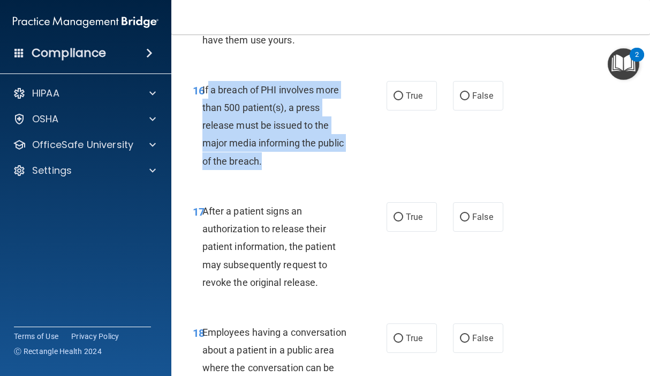
drag, startPoint x: 208, startPoint y: 141, endPoint x: 301, endPoint y: 218, distance: 120.3
click at [301, 170] on div "If a breach of PHI involves more than 500 patient(s), a press release must be i…" at bounding box center [282, 125] width 158 height 89
drag, startPoint x: 301, startPoint y: 218, endPoint x: 261, endPoint y: 191, distance: 47.5
copy span "a breach of PHI involves more than 500 patient(s), a press release must be issu…"
click at [422, 186] on div "16 If a breach of PHI involves more than 500 patient(s), a press release must b…" at bounding box center [411, 128] width 452 height 121
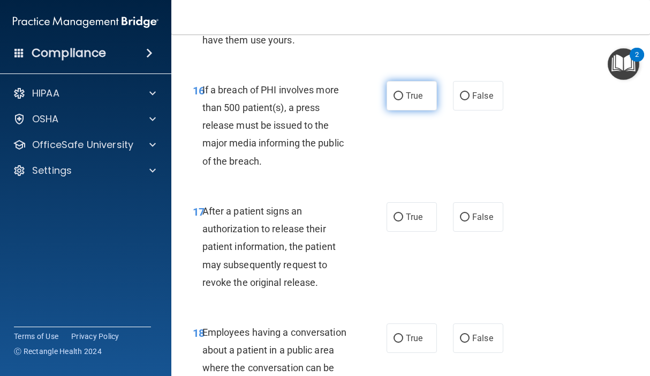
click at [400, 110] on label "True" at bounding box center [412, 95] width 50 height 29
click at [400, 100] on input "True" at bounding box center [399, 96] width 10 height 8
radio input "true"
click at [351, 170] on div "If a breach of PHI involves more than 500 patient(s), a press release must be i…" at bounding box center [282, 125] width 158 height 89
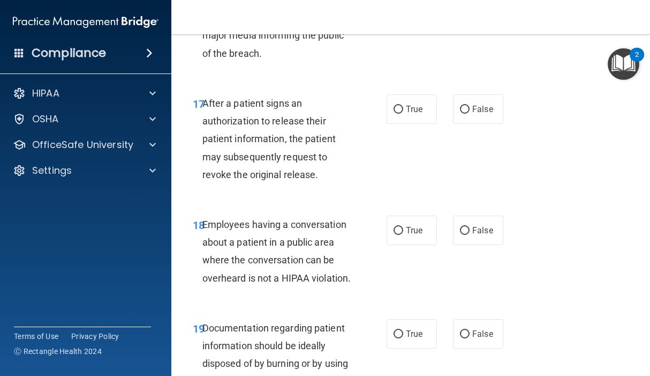
scroll to position [1768, 0]
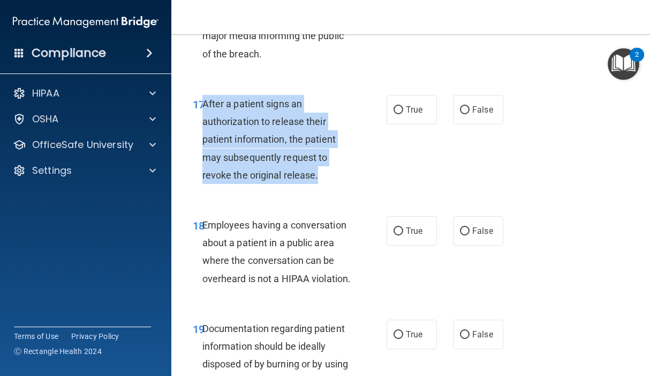
drag, startPoint x: 205, startPoint y: 159, endPoint x: 321, endPoint y: 230, distance: 136.4
click at [321, 184] on div "After a patient signs an authorization to release their patient information, th…" at bounding box center [282, 139] width 158 height 89
drag, startPoint x: 321, startPoint y: 230, endPoint x: 308, endPoint y: 222, distance: 15.4
copy span "After a patient signs an authorization to release their patient information, th…"
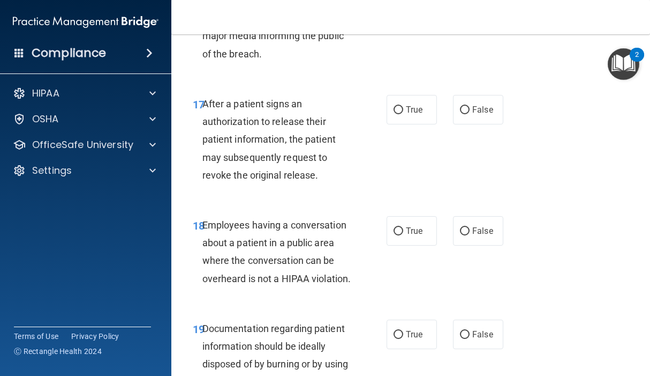
click at [447, 203] on div "17 After a patient signs an authorization to release their patient information,…" at bounding box center [411, 141] width 452 height 121
click at [401, 124] on label "True" at bounding box center [412, 109] width 50 height 29
click at [401, 114] on input "True" at bounding box center [399, 110] width 10 height 8
radio input "true"
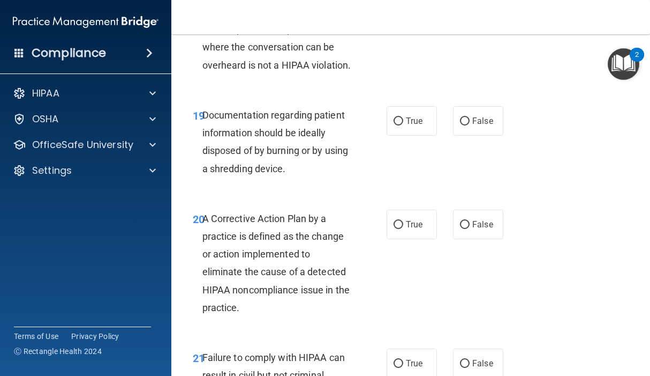
scroll to position [1982, 0]
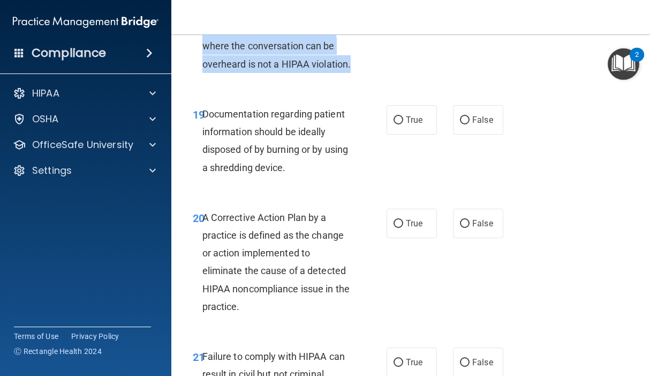
drag, startPoint x: 215, startPoint y: 62, endPoint x: 292, endPoint y: 131, distance: 103.2
click at [292, 73] on div "Employees having a conversation about a patient in a public area where the conv…" at bounding box center [282, 37] width 158 height 71
drag, startPoint x: 292, startPoint y: 131, endPoint x: 255, endPoint y: 111, distance: 41.9
copy span "ployees having a conversation about a patient in a public area where the conver…"
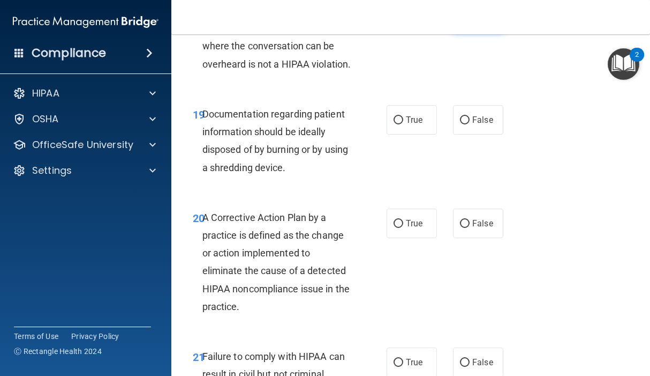
click at [453, 31] on label "False" at bounding box center [478, 16] width 50 height 29
click at [460, 21] on input "False" at bounding box center [465, 17] width 10 height 8
radio input "true"
click at [338, 73] on div "Employees having a conversation about a patient in a public area where the conv…" at bounding box center [282, 37] width 158 height 71
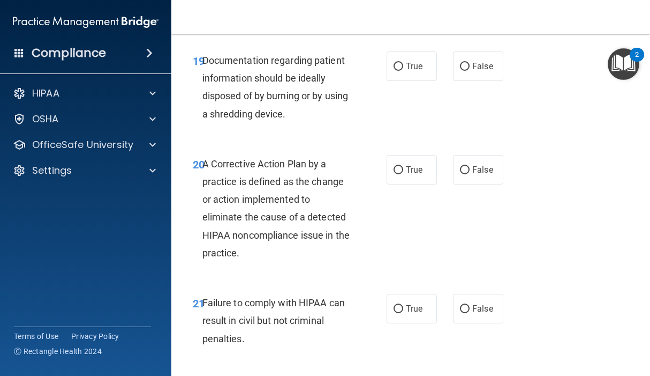
scroll to position [2089, 0]
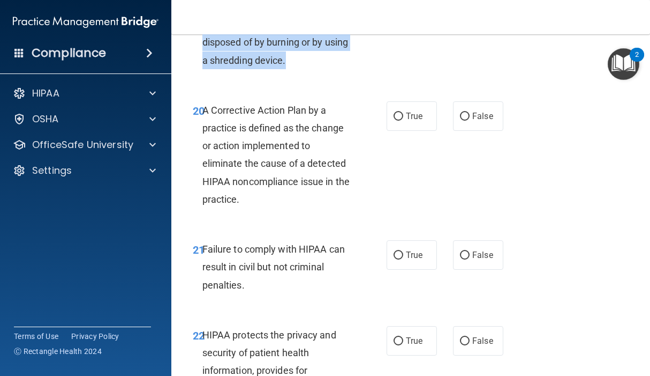
drag, startPoint x: 206, startPoint y: 79, endPoint x: 311, endPoint y: 144, distance: 123.1
click at [311, 74] on div "19 Documentation regarding patient information should be ideally disposed of by…" at bounding box center [290, 36] width 226 height 77
drag, startPoint x: 311, startPoint y: 144, endPoint x: 278, endPoint y: 129, distance: 36.7
copy div "9 Documentation regarding patient information should be ideally disposed of by …"
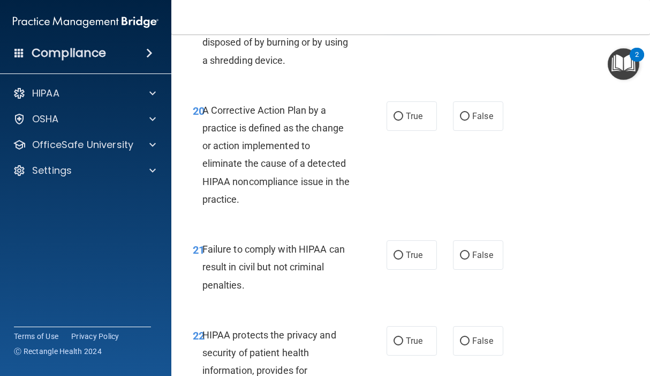
click at [403, 27] on label "True" at bounding box center [412, 12] width 50 height 29
click at [403, 17] on input "True" at bounding box center [399, 13] width 10 height 8
radio input "true"
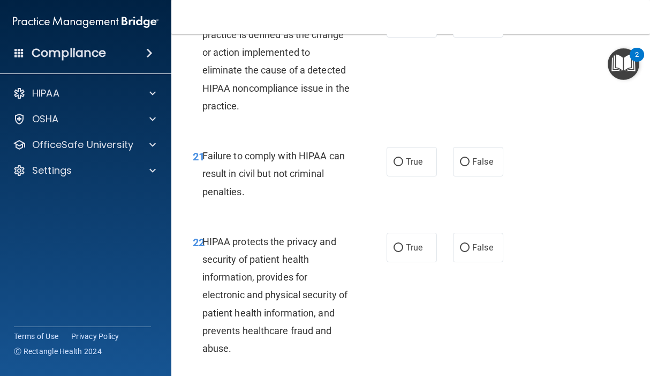
scroll to position [2197, 0]
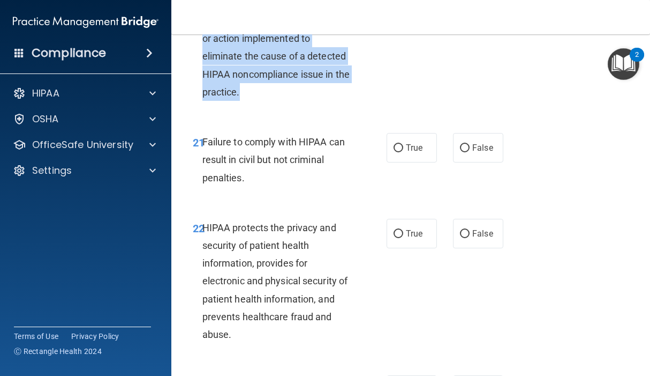
drag, startPoint x: 205, startPoint y: 75, endPoint x: 329, endPoint y: 167, distance: 154.8
click at [329, 101] on div "A Corrective Action Plan by a practice is defined as the change or action imple…" at bounding box center [282, 47] width 158 height 107
drag, startPoint x: 329, startPoint y: 167, endPoint x: 304, endPoint y: 140, distance: 37.1
copy span "A Corrective Action Plan by a practice is defined as the change or action imple…"
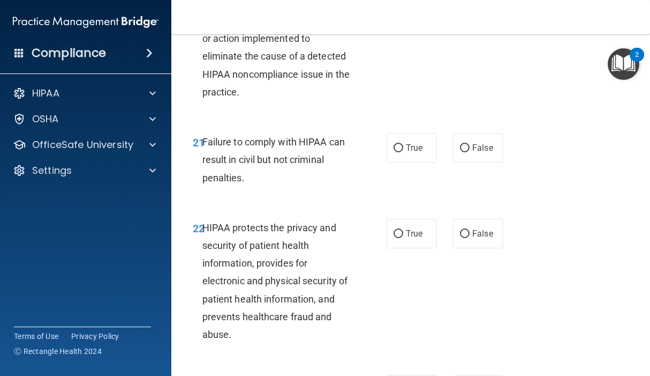
click at [404, 114] on div "20 A Corrective Action Plan by a practice is defined as the change or action im…" at bounding box center [411, 50] width 452 height 139
click at [398, 13] on input "True" at bounding box center [399, 9] width 10 height 8
radio input "true"
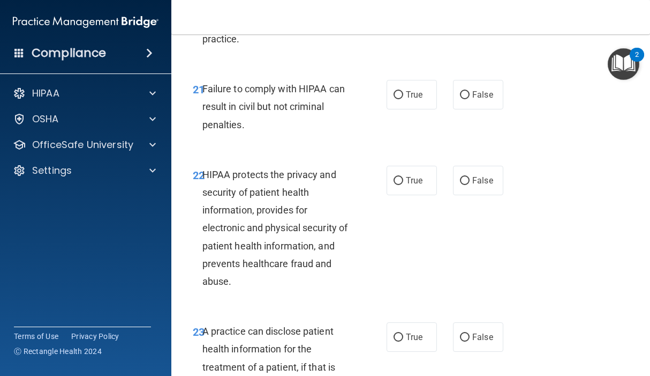
scroll to position [2250, 0]
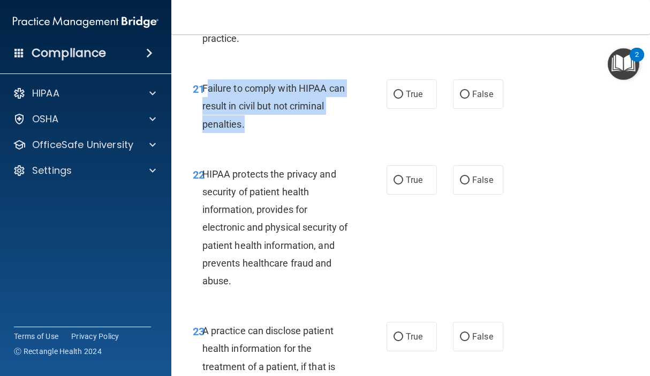
drag, startPoint x: 208, startPoint y: 160, endPoint x: 294, endPoint y: 190, distance: 91.0
click at [294, 133] on div "Failure to comply with HIPAA can result in civil but not criminal penalties." at bounding box center [282, 106] width 158 height 54
drag, startPoint x: 294, startPoint y: 190, endPoint x: 259, endPoint y: 170, distance: 40.3
copy span "ailure to comply with HIPAA can result in civil but not criminal penalties."
click at [460, 99] on input "False" at bounding box center [465, 95] width 10 height 8
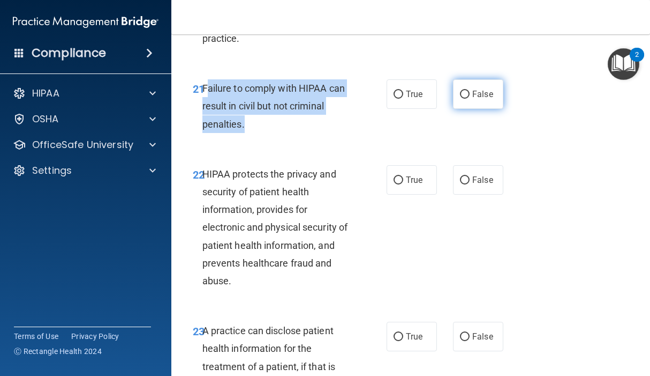
radio input "true"
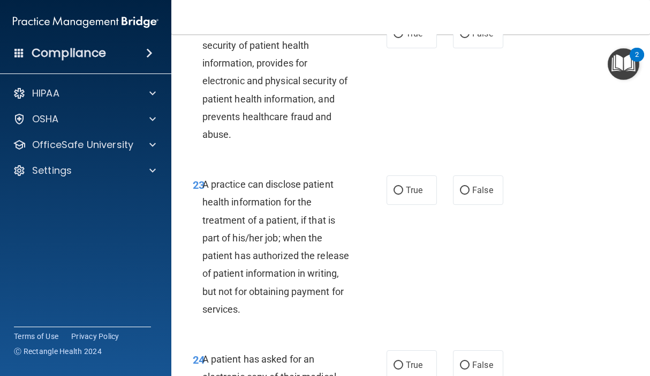
scroll to position [2357, 0]
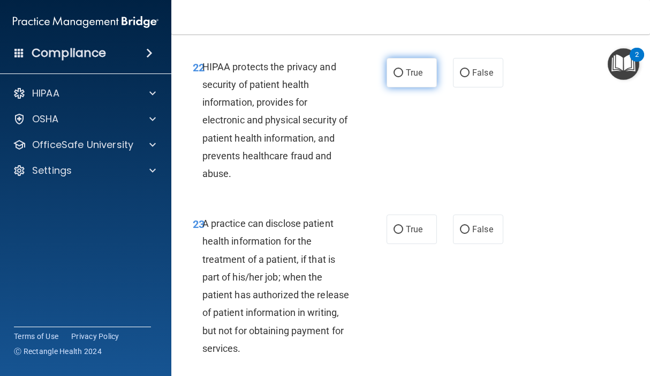
click at [394, 87] on label "True" at bounding box center [412, 72] width 50 height 29
click at [394, 77] on input "True" at bounding box center [399, 73] width 10 height 8
radio input "true"
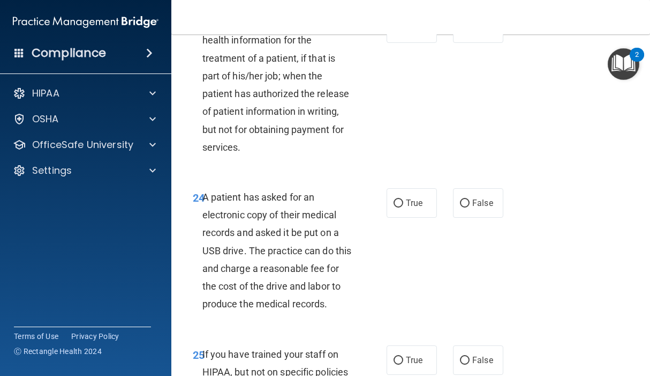
scroll to position [2572, 0]
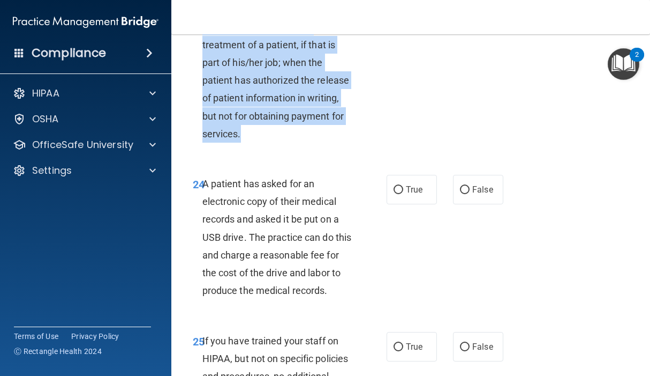
drag, startPoint x: 208, startPoint y: 80, endPoint x: 298, endPoint y: 209, distance: 157.4
click at [298, 143] on div "A practice can disclose patient health information for the treatment of a patie…" at bounding box center [282, 71] width 158 height 143
copy span "practice can disclose patient health information for the treatment of a patient…"
click at [394, 19] on input "True" at bounding box center [399, 15] width 10 height 8
radio input "true"
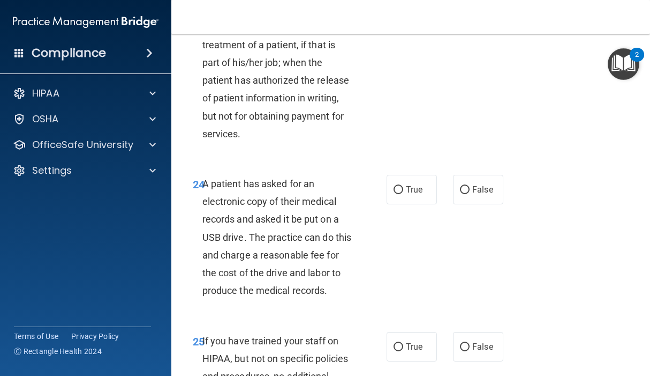
click at [419, 147] on div "23 A practice can disclose patient health information for the treatment of a pa…" at bounding box center [411, 74] width 452 height 175
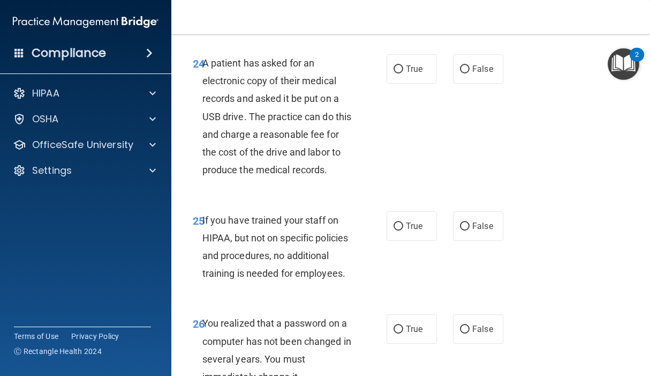
scroll to position [2732, 0]
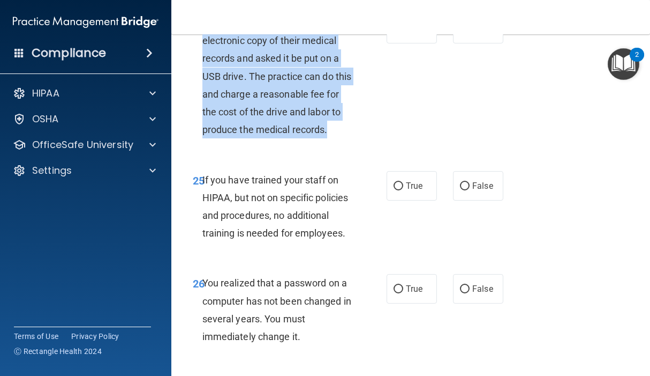
drag, startPoint x: 205, startPoint y: 93, endPoint x: 338, endPoint y: 205, distance: 174.5
click at [338, 135] on span "A patient has asked for an electronic copy of their medical records and asked i…" at bounding box center [277, 76] width 149 height 118
drag, startPoint x: 338, startPoint y: 205, endPoint x: 312, endPoint y: 200, distance: 26.8
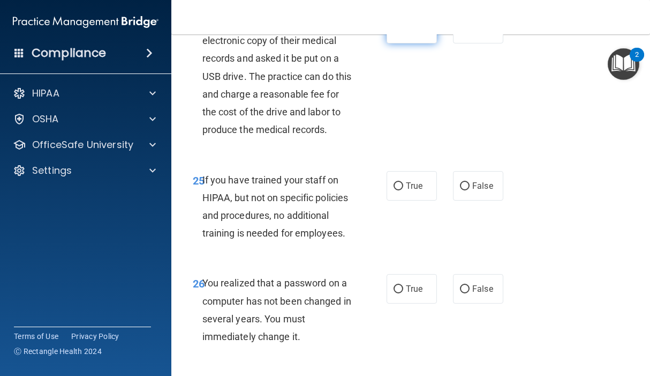
click at [401, 43] on label "True" at bounding box center [412, 28] width 50 height 29
click at [401, 33] on input "True" at bounding box center [399, 29] width 10 height 8
radio input "true"
click at [355, 139] on div "A patient has asked for an electronic copy of their medical records and asked i…" at bounding box center [282, 76] width 158 height 125
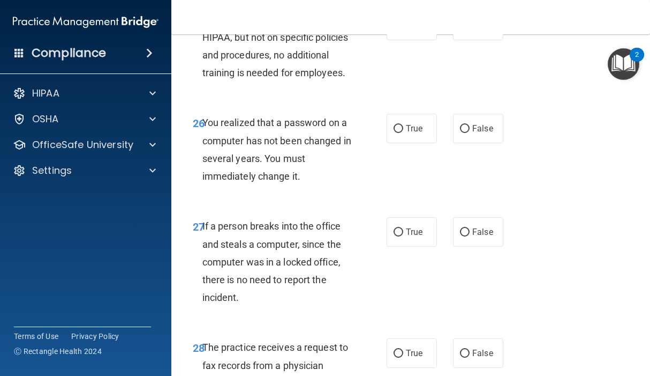
scroll to position [2893, 0]
click at [460, 29] on input "False" at bounding box center [465, 25] width 10 height 8
radio input "true"
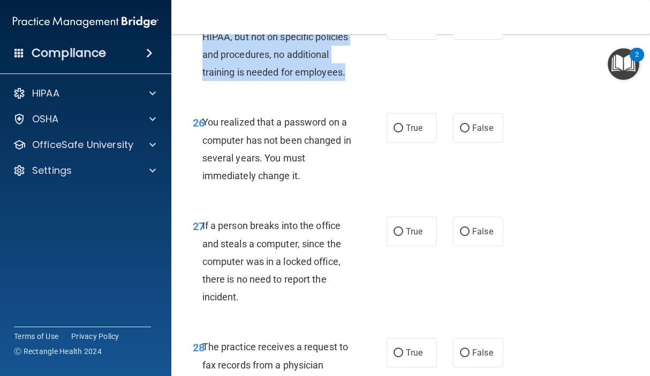
drag, startPoint x: 205, startPoint y: 84, endPoint x: 279, endPoint y: 157, distance: 103.8
click at [279, 81] on div "If you have trained your staff on HIPAA, but not on specific policies and proce…" at bounding box center [282, 45] width 158 height 71
drag, startPoint x: 279, startPoint y: 157, endPoint x: 277, endPoint y: 166, distance: 9.2
click at [277, 81] on div "If you have trained your staff on HIPAA, but not on specific policies and proce…" at bounding box center [282, 45] width 158 height 71
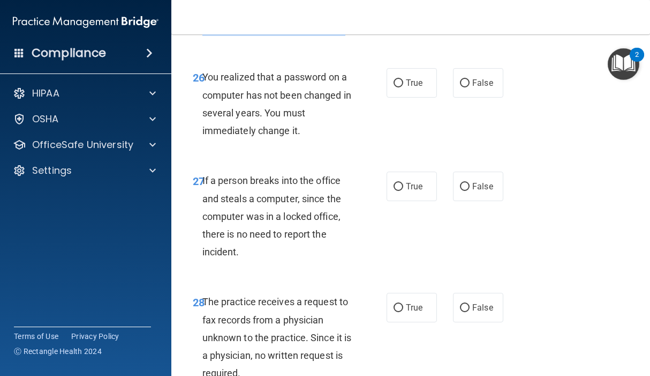
scroll to position [3000, 0]
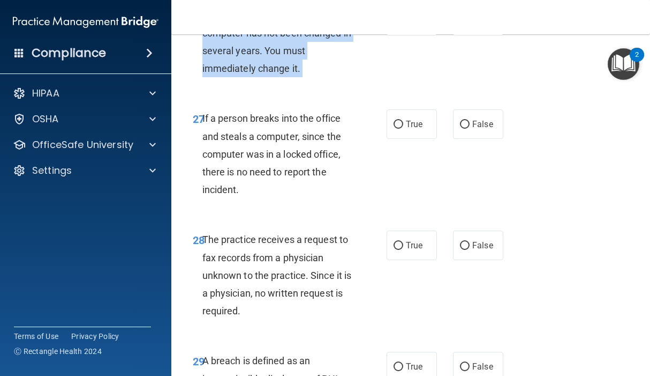
drag, startPoint x: 212, startPoint y: 105, endPoint x: 332, endPoint y: 186, distance: 145.2
click at [252, 74] on span "You realized that a password on a computer has not been changed in several year…" at bounding box center [277, 41] width 149 height 65
drag, startPoint x: 203, startPoint y: 102, endPoint x: 303, endPoint y: 163, distance: 117.3
click at [303, 77] on div "You realized that a password on a computer has not been changed in several year…" at bounding box center [282, 41] width 158 height 71
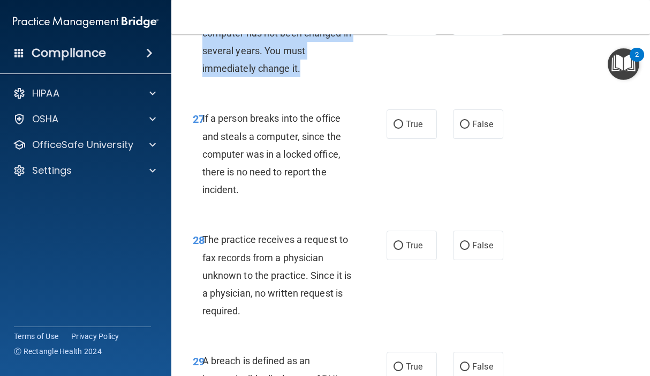
drag, startPoint x: 303, startPoint y: 163, endPoint x: 284, endPoint y: 151, distance: 21.7
click at [395, 25] on input "True" at bounding box center [399, 21] width 10 height 8
radio input "true"
click at [352, 194] on div "27 If a person breaks into the office and steals a computer, since the computer…" at bounding box center [411, 156] width 452 height 121
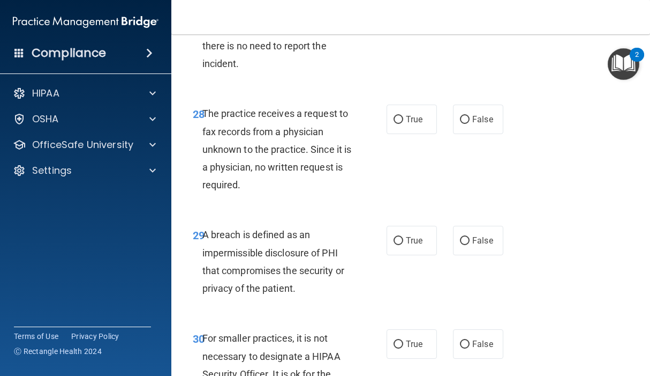
scroll to position [3107, 0]
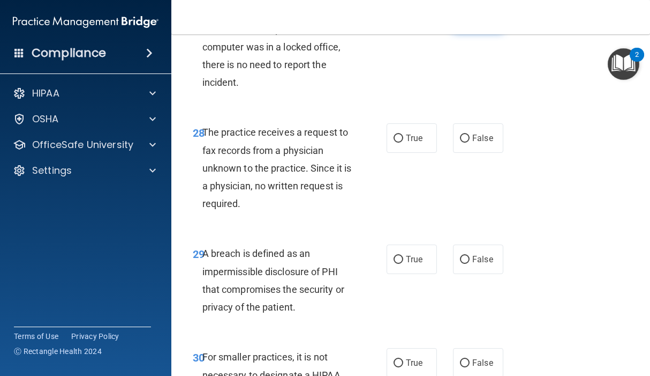
click at [460, 21] on input "False" at bounding box center [465, 17] width 10 height 8
radio input "true"
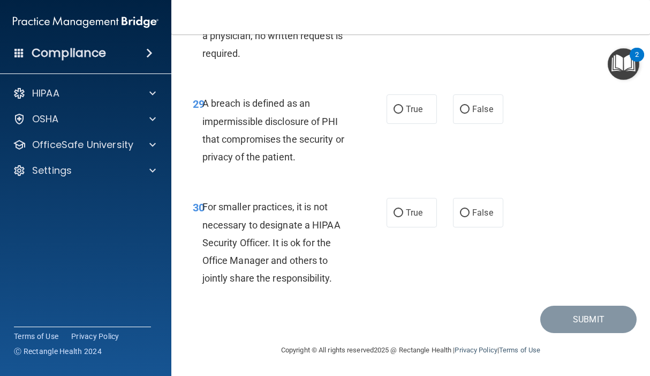
scroll to position [3268, 0]
drag, startPoint x: 201, startPoint y: 57, endPoint x: 298, endPoint y: 145, distance: 131.2
click at [298, 68] on div "28 The practice receives a request to fax records from a physician unknown to t…" at bounding box center [290, 20] width 226 height 94
drag, startPoint x: 298, startPoint y: 145, endPoint x: 273, endPoint y: 82, distance: 68.0
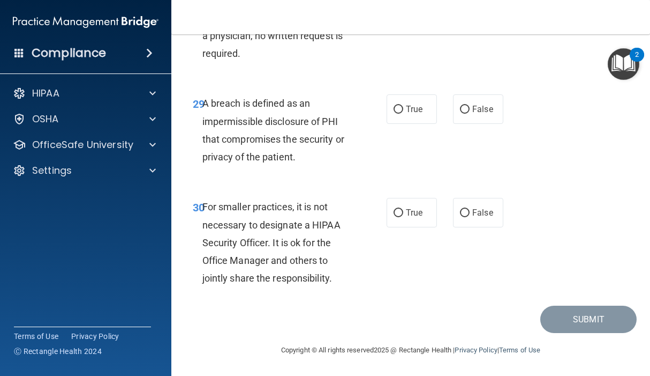
radio input "true"
click at [366, 68] on div "28 The practice receives a request to fax records from a physician unknown to t…" at bounding box center [290, 20] width 226 height 94
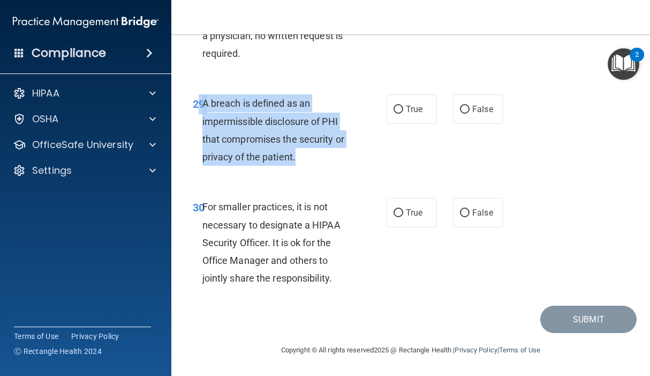
drag, startPoint x: 197, startPoint y: 130, endPoint x: 308, endPoint y: 185, distance: 124.1
click at [308, 171] on div "29 A breach is defined as an impermissible disclosure of PHI that compromises t…" at bounding box center [290, 132] width 226 height 77
drag, startPoint x: 308, startPoint y: 185, endPoint x: 271, endPoint y: 177, distance: 37.3
click at [400, 124] on label "True" at bounding box center [412, 108] width 50 height 29
click at [400, 114] on input "True" at bounding box center [399, 110] width 10 height 8
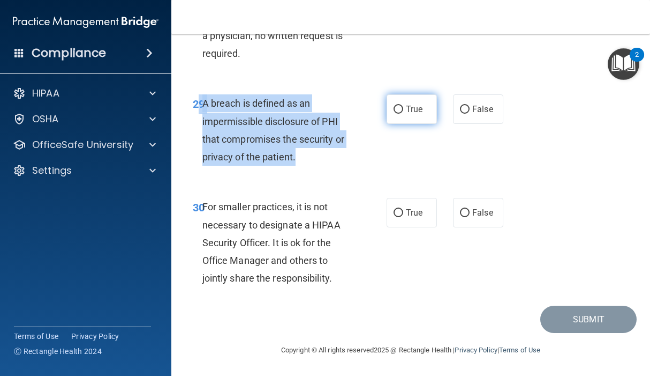
radio input "true"
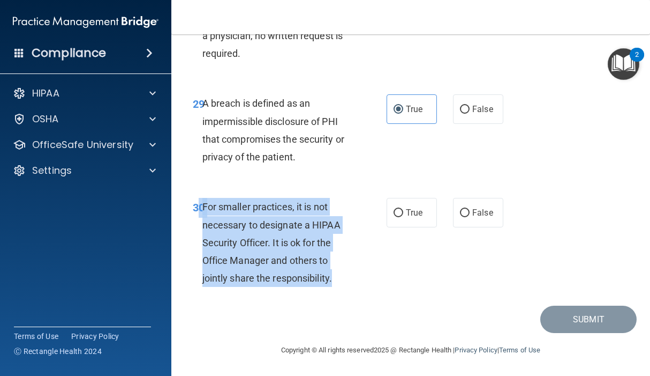
drag, startPoint x: 197, startPoint y: 230, endPoint x: 346, endPoint y: 303, distance: 166.0
click at [346, 292] on div "30 For smaller practices, it is not necessary to designate a HIPAA Security Off…" at bounding box center [290, 245] width 226 height 94
drag, startPoint x: 346, startPoint y: 303, endPoint x: 290, endPoint y: 280, distance: 60.8
click at [394, 217] on input "True" at bounding box center [399, 213] width 10 height 8
radio input "true"
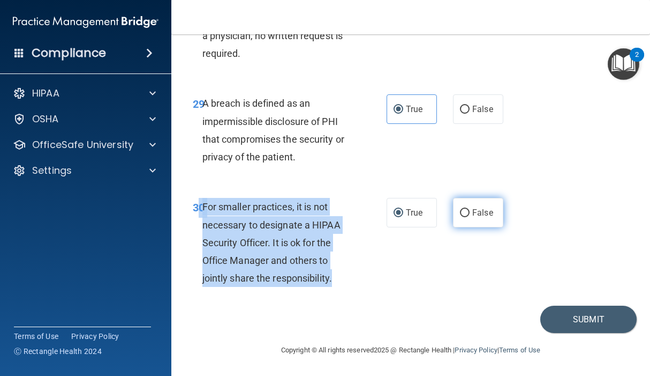
click at [461, 217] on input "False" at bounding box center [465, 213] width 10 height 8
radio input "true"
radio input "false"
click at [479, 319] on button "Submit" at bounding box center [589, 318] width 96 height 27
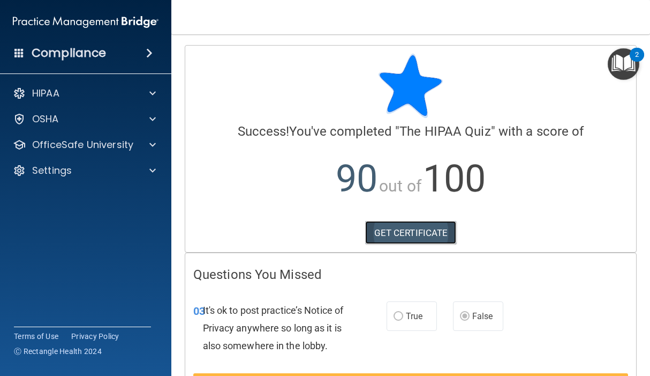
click at [417, 227] on link "GET CERTIFICATE" at bounding box center [411, 233] width 92 height 24
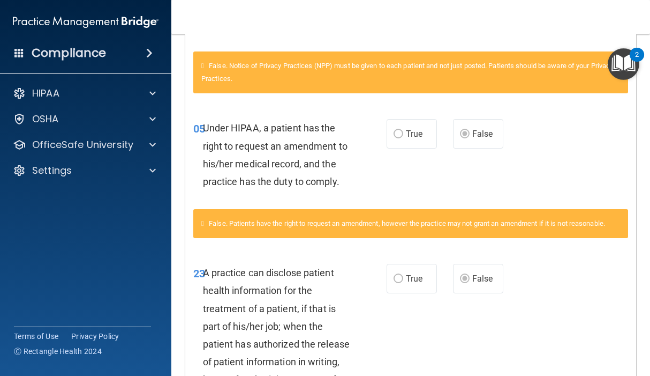
scroll to position [476, 0]
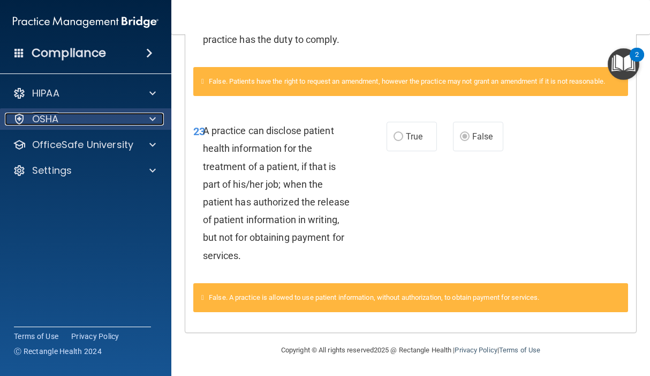
click at [134, 113] on div "OSHA" at bounding box center [71, 119] width 133 height 13
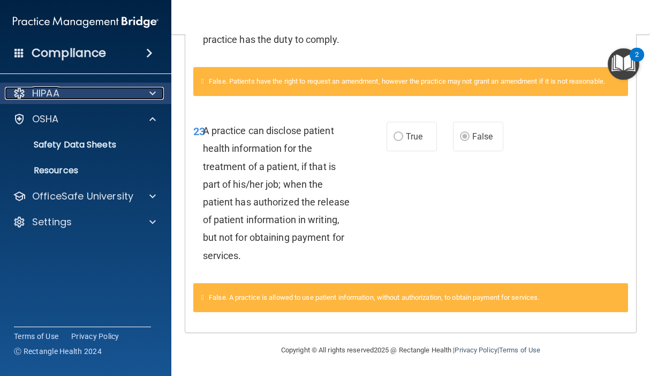
click at [134, 94] on div "HIPAA" at bounding box center [71, 93] width 133 height 13
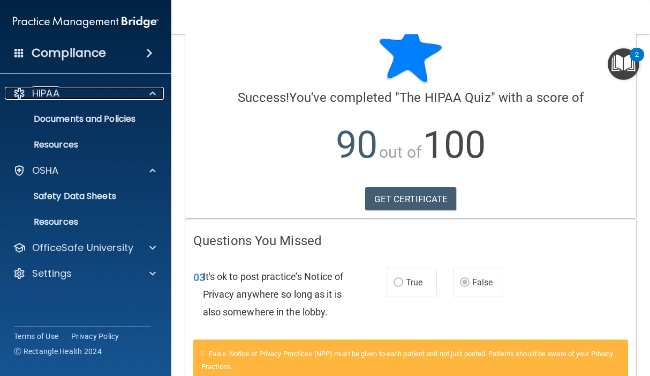
scroll to position [0, 0]
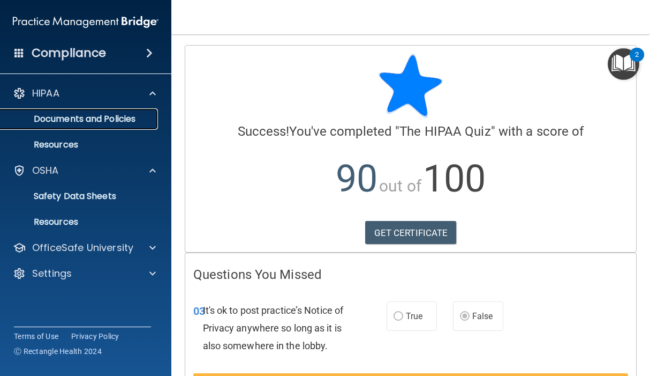
click at [133, 120] on p "Documents and Policies" at bounding box center [80, 119] width 146 height 11
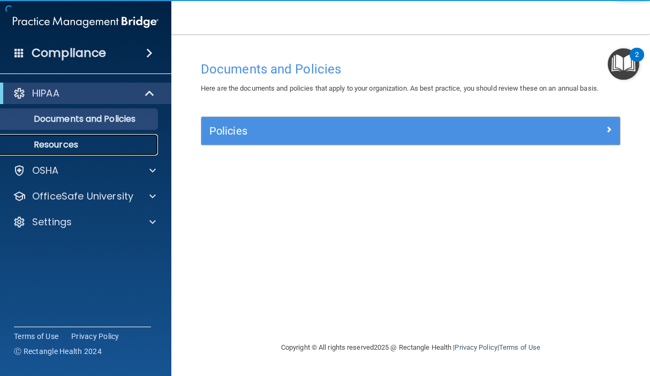
click at [123, 144] on p "Resources" at bounding box center [80, 144] width 146 height 11
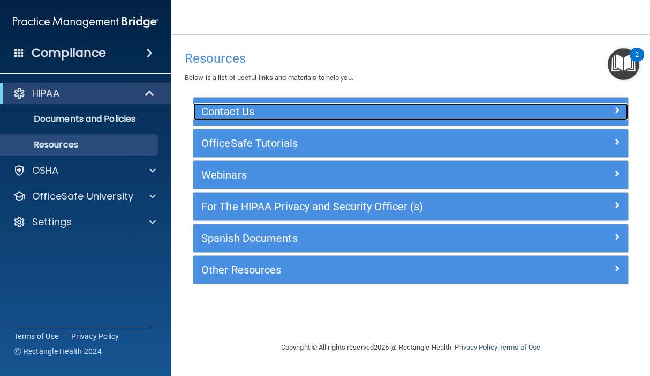
click at [479, 111] on span at bounding box center [617, 109] width 6 height 13
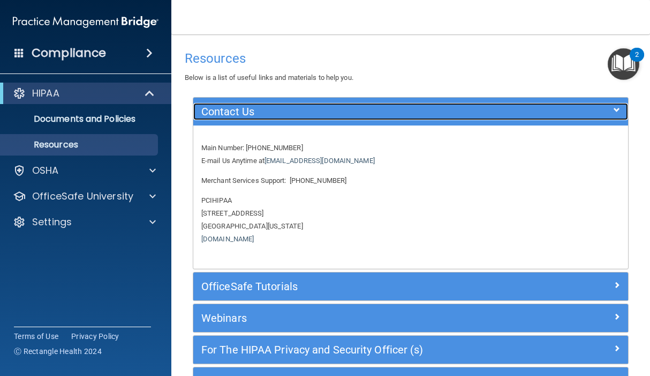
click at [479, 111] on div at bounding box center [574, 109] width 109 height 13
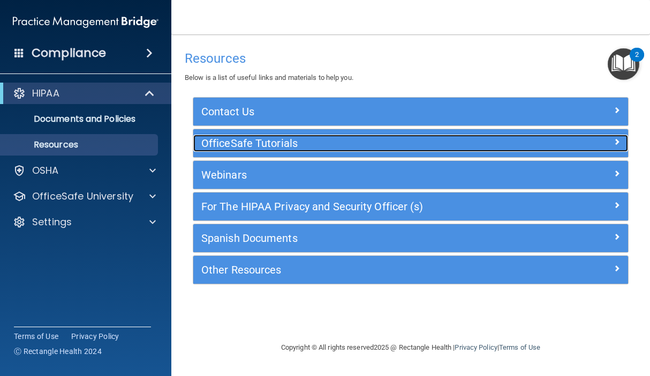
click at [479, 136] on div at bounding box center [574, 140] width 109 height 13
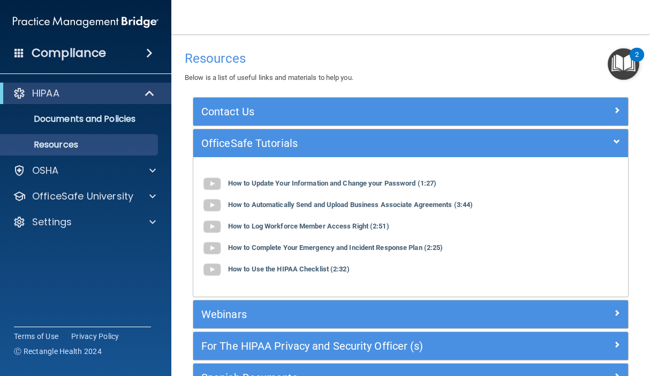
click at [479, 135] on div "Contact Us Main Number: [PHONE_NUMBER] E-mail Us Anytime at [EMAIL_ADDRESS][DOM…" at bounding box center [411, 266] width 452 height 339
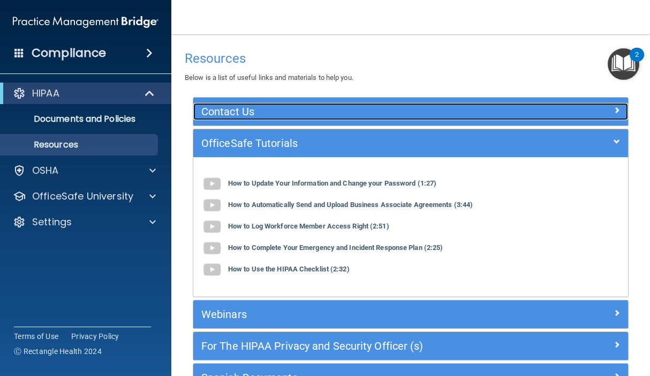
click at [479, 104] on span at bounding box center [617, 109] width 6 height 13
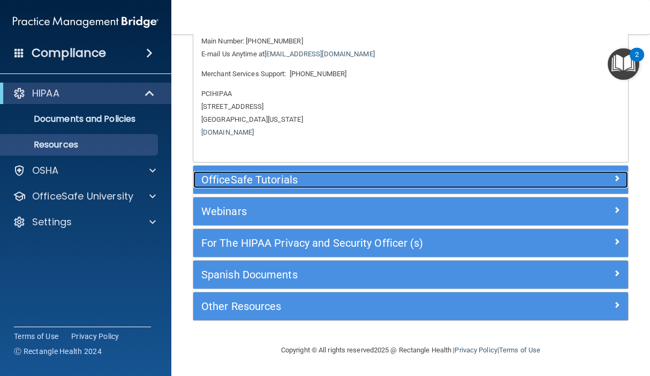
click at [479, 175] on span at bounding box center [617, 177] width 6 height 13
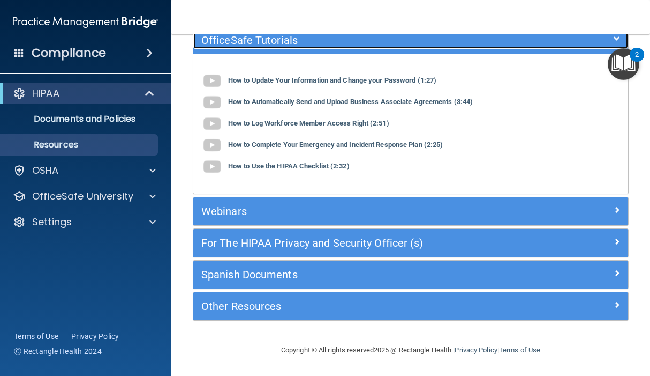
scroll to position [101, 0]
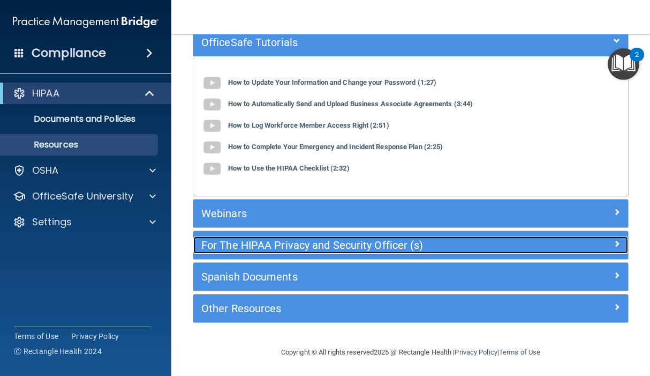
click at [479, 246] on span at bounding box center [617, 243] width 6 height 13
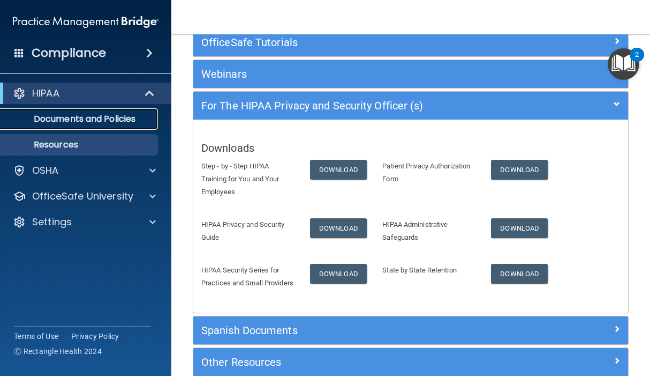
click at [124, 119] on p "Documents and Policies" at bounding box center [80, 119] width 146 height 11
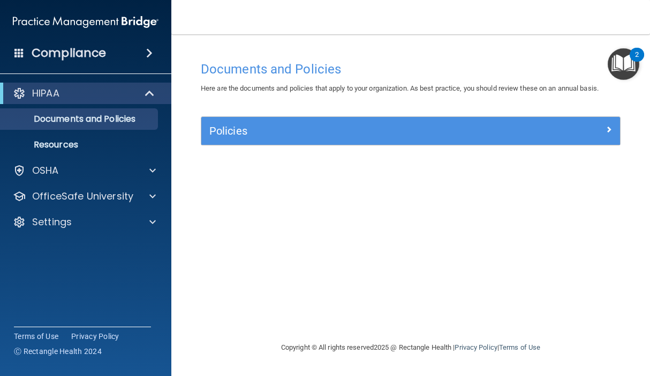
click at [424, 142] on div "Policies" at bounding box center [410, 131] width 419 height 28
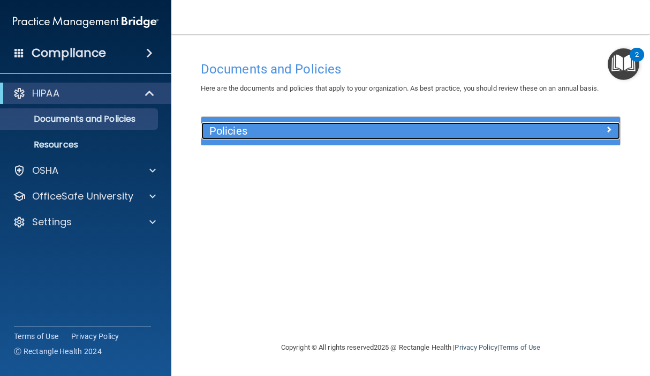
click at [479, 130] on div at bounding box center [568, 128] width 105 height 13
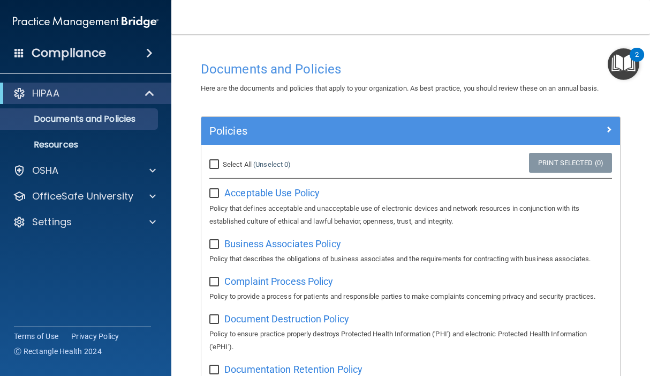
click at [479, 68] on img "Open Resource Center, 2 new notifications" at bounding box center [624, 64] width 32 height 32
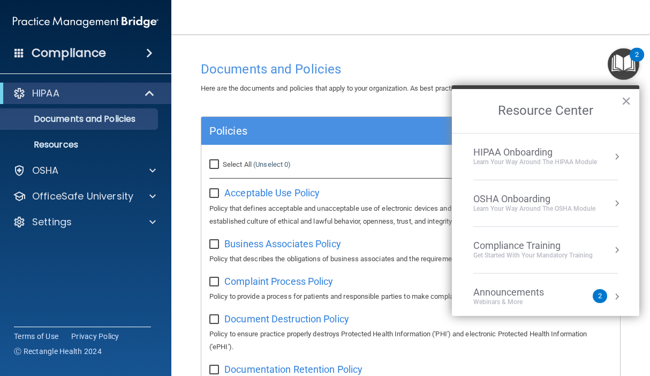
click at [479, 151] on div "HIPAA Onboarding" at bounding box center [536, 152] width 124 height 12
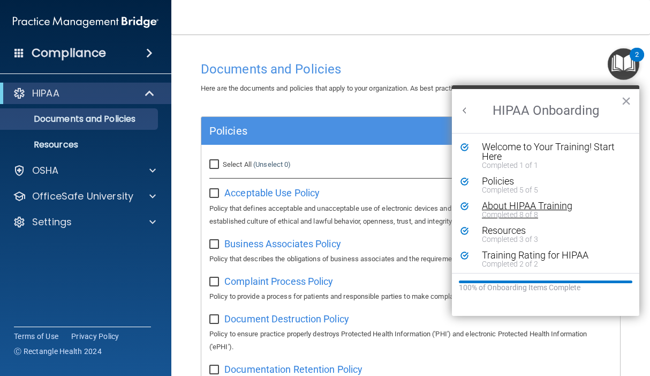
scroll to position [2, 0]
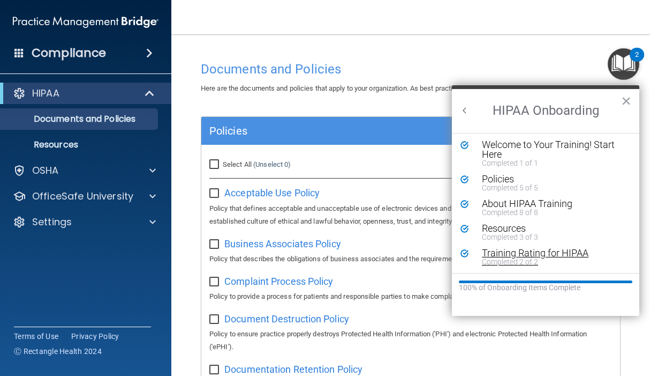
click at [479, 253] on div "Training Rating for HIPAA" at bounding box center [550, 253] width 136 height 10
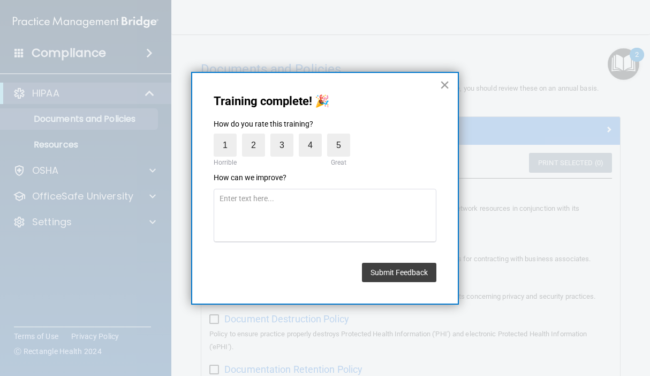
click at [445, 79] on button "×" at bounding box center [445, 84] width 10 height 17
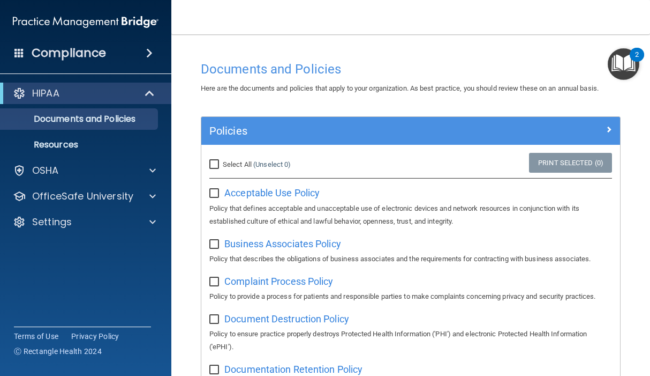
click at [479, 61] on img "Open Resource Center, 2 new notifications" at bounding box center [624, 64] width 32 height 32
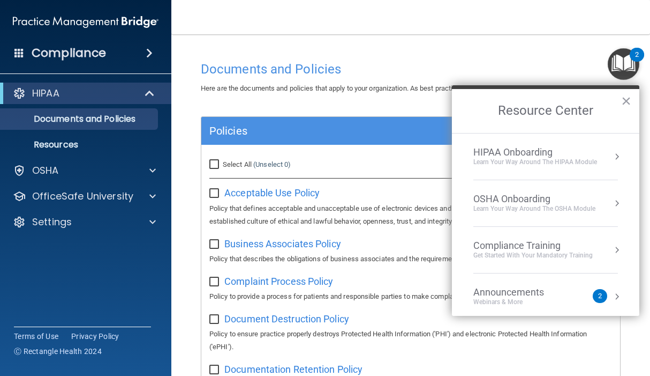
click at [479, 149] on div "HIPAA Onboarding" at bounding box center [536, 152] width 124 height 12
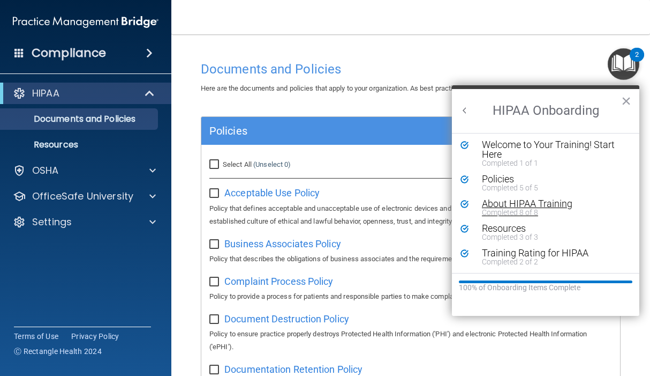
click at [479, 202] on div "About HIPAA Training" at bounding box center [550, 204] width 136 height 10
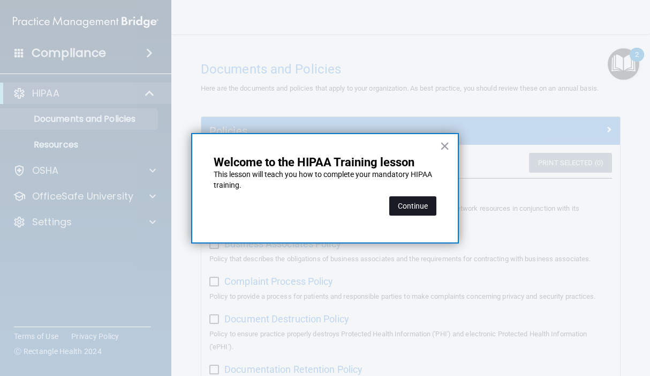
click at [429, 201] on button "Continue" at bounding box center [412, 205] width 47 height 19
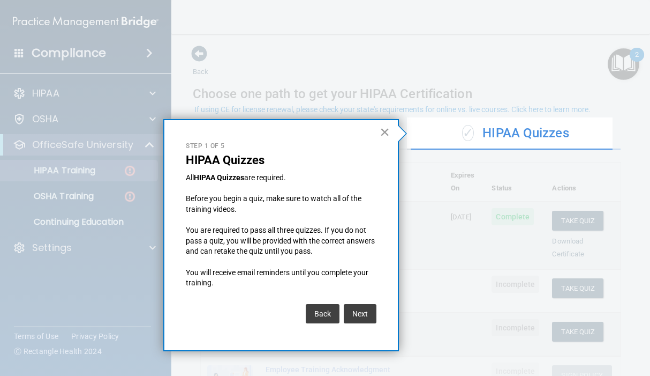
click at [383, 133] on button "×" at bounding box center [385, 131] width 10 height 17
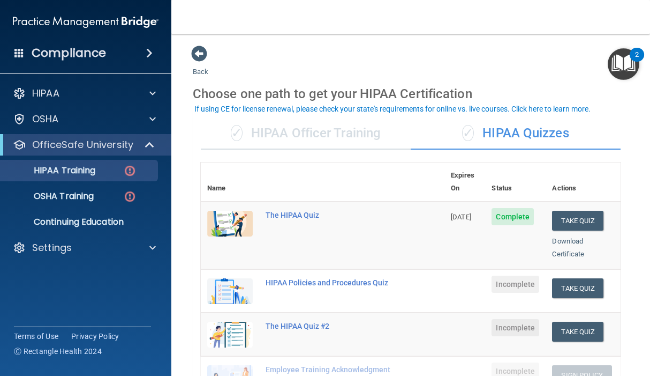
scroll to position [54, 0]
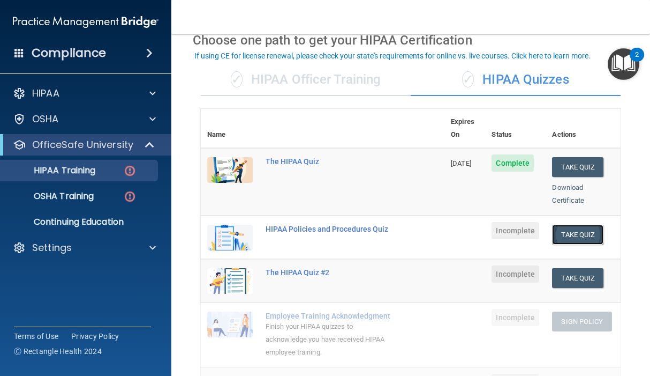
click at [479, 226] on button "Take Quiz" at bounding box center [577, 234] width 51 height 20
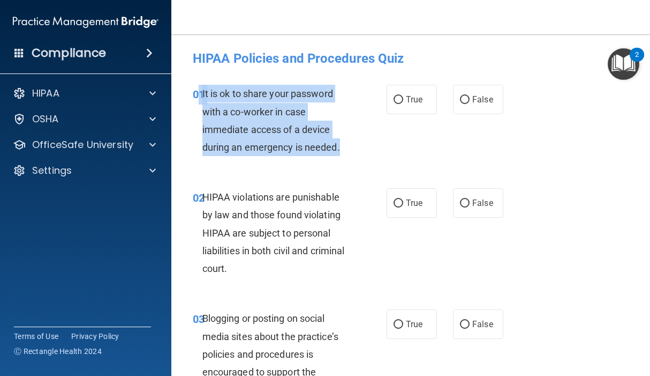
drag, startPoint x: 201, startPoint y: 92, endPoint x: 347, endPoint y: 146, distance: 155.1
click at [347, 146] on div "01 It is ok to share your password with a co-worker in case immediate access of…" at bounding box center [290, 123] width 226 height 77
drag, startPoint x: 347, startPoint y: 146, endPoint x: 305, endPoint y: 146, distance: 41.8
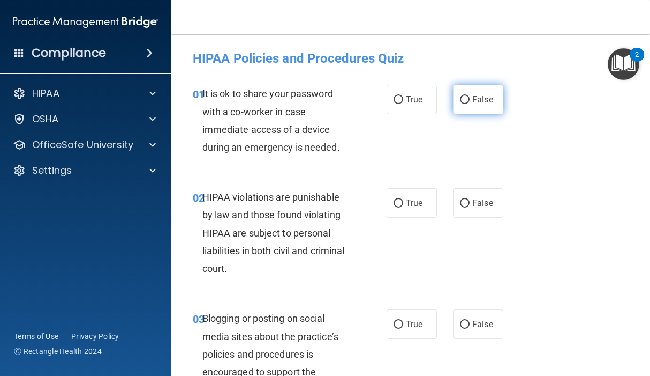
click at [458, 104] on label "False" at bounding box center [478, 99] width 50 height 29
click at [460, 104] on input "False" at bounding box center [465, 100] width 10 height 8
radio input "true"
click at [384, 156] on div "01 It is ok to share your password with a co-worker in case immediate access of…" at bounding box center [290, 123] width 226 height 77
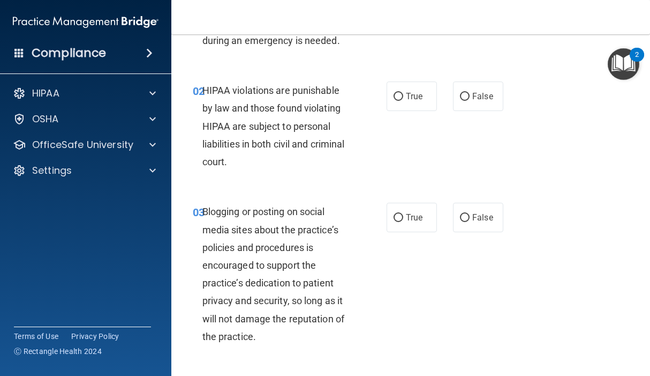
scroll to position [107, 0]
click at [396, 98] on input "True" at bounding box center [399, 96] width 10 height 8
radio input "true"
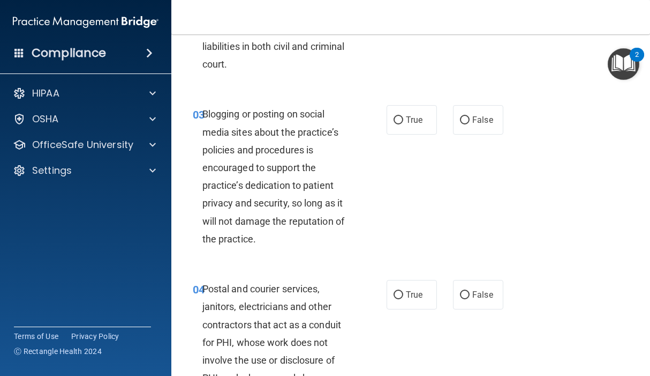
scroll to position [214, 0]
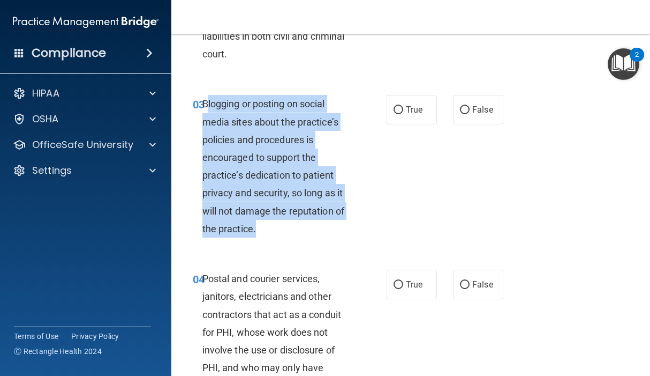
drag, startPoint x: 205, startPoint y: 100, endPoint x: 353, endPoint y: 233, distance: 199.2
click at [353, 233] on div "Blogging or posting on social media sites about the practice’s policies and pro…" at bounding box center [282, 166] width 158 height 143
drag, startPoint x: 353, startPoint y: 233, endPoint x: 303, endPoint y: 191, distance: 65.4
click at [460, 109] on input "False" at bounding box center [465, 110] width 10 height 8
radio input "true"
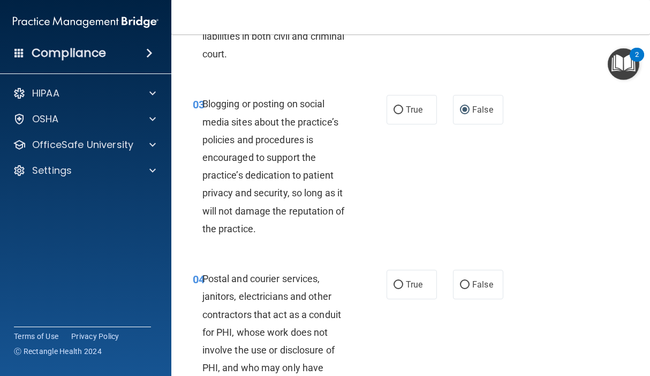
click at [440, 173] on div "03 Blogging or posting on social media sites about the practice’s policies and …" at bounding box center [411, 168] width 452 height 175
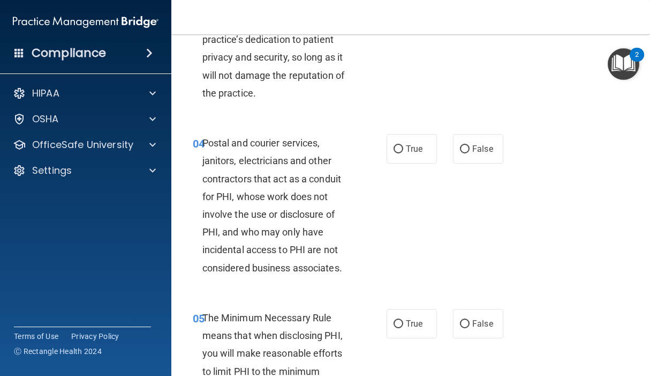
scroll to position [375, 0]
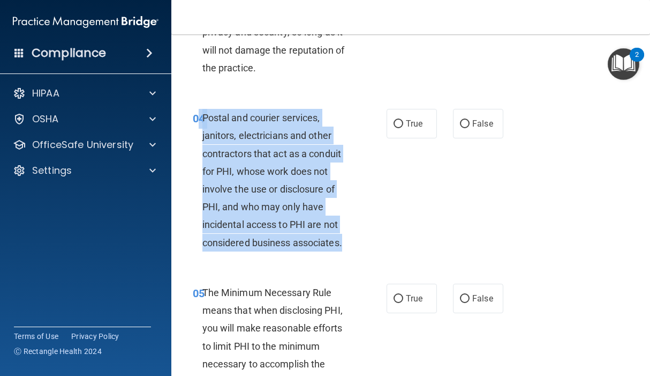
drag, startPoint x: 197, startPoint y: 114, endPoint x: 359, endPoint y: 251, distance: 212.5
click at [359, 251] on div "04 Postal and courier services, janitors, electricians and other contractors th…" at bounding box center [290, 183] width 226 height 148
drag, startPoint x: 359, startPoint y: 251, endPoint x: 291, endPoint y: 237, distance: 69.5
click at [394, 160] on div "04 Postal and courier services, janitors, electricians and other contractors th…" at bounding box center [290, 183] width 226 height 148
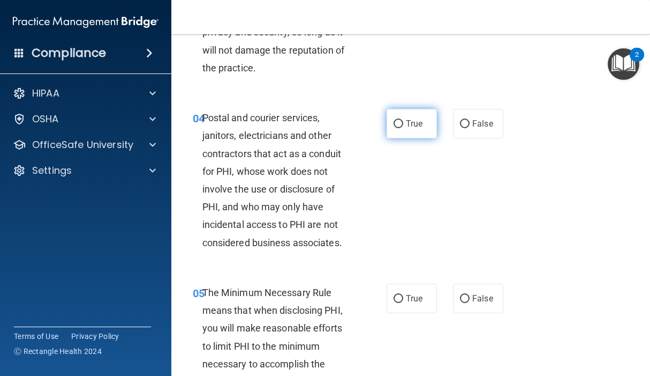
click at [416, 113] on label "True" at bounding box center [412, 123] width 50 height 29
click at [403, 120] on input "True" at bounding box center [399, 124] width 10 height 8
radio input "true"
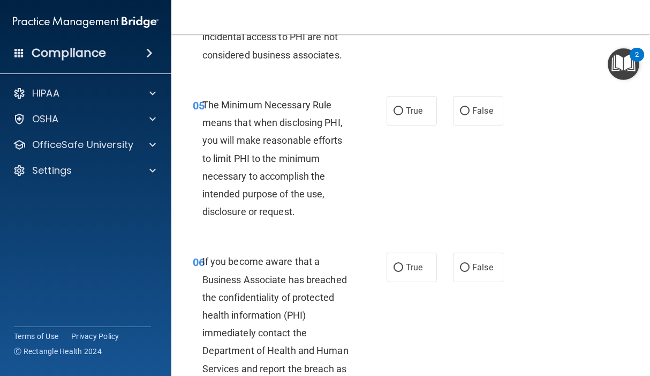
scroll to position [589, 0]
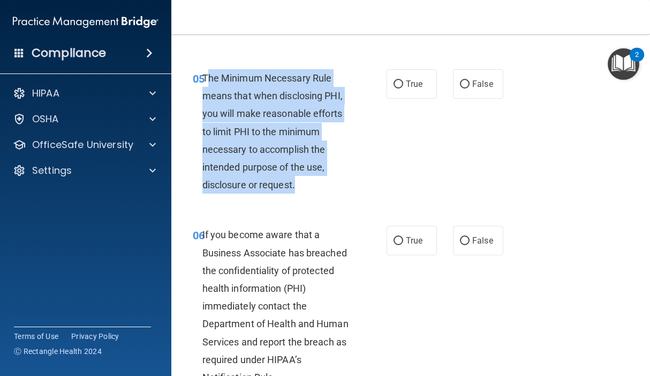
drag, startPoint x: 207, startPoint y: 76, endPoint x: 327, endPoint y: 189, distance: 164.5
click at [327, 189] on div "The Minimum Necessary Rule means that when disclosing PHI, you will make reason…" at bounding box center [282, 131] width 158 height 125
drag, startPoint x: 327, startPoint y: 189, endPoint x: 289, endPoint y: 144, distance: 59.3
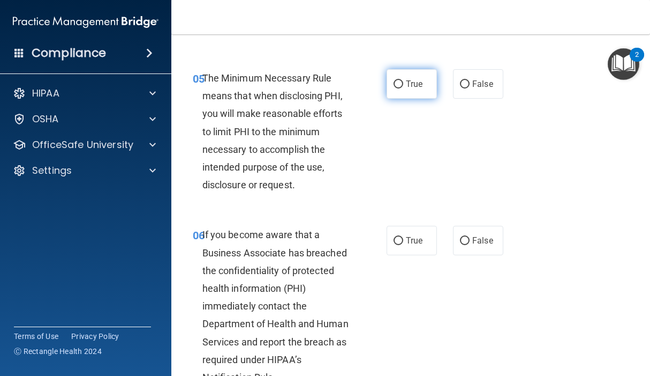
click at [410, 86] on span "True" at bounding box center [414, 84] width 17 height 10
click at [403, 86] on input "True" at bounding box center [399, 84] width 10 height 8
radio input "true"
click at [389, 146] on div "05 The Minimum Necessary Rule means that when disclosing PHI, you will make rea…" at bounding box center [290, 134] width 226 height 130
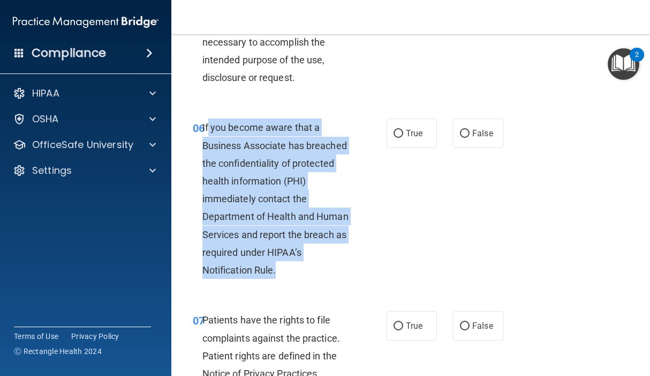
drag, startPoint x: 207, startPoint y: 125, endPoint x: 325, endPoint y: 282, distance: 196.0
click at [325, 282] on div "06 If you become aware that a Business Associate has breached the confidentiali…" at bounding box center [290, 201] width 226 height 166
drag, startPoint x: 325, startPoint y: 282, endPoint x: 190, endPoint y: 202, distance: 156.4
drag, startPoint x: 190, startPoint y: 202, endPoint x: 242, endPoint y: 179, distance: 56.6
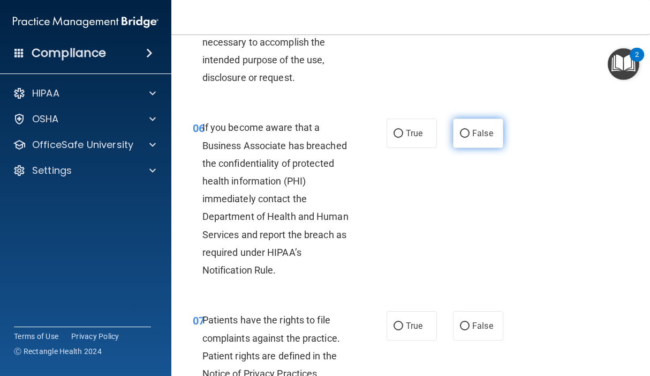
click at [467, 140] on label "False" at bounding box center [478, 132] width 50 height 29
click at [467, 138] on input "False" at bounding box center [465, 134] width 10 height 8
radio input "true"
click at [357, 198] on div "06 If you become aware that a Business Associate has breached the confidentiali…" at bounding box center [290, 201] width 226 height 166
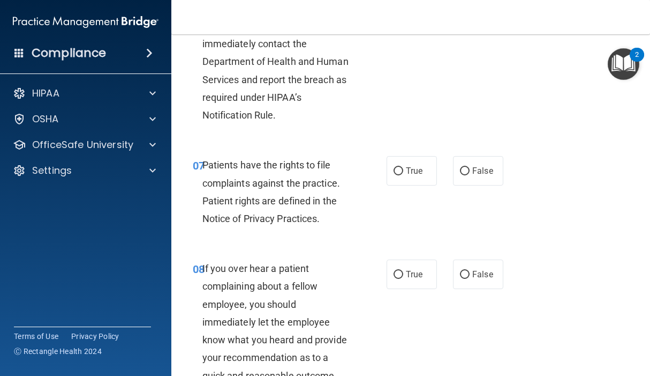
scroll to position [857, 0]
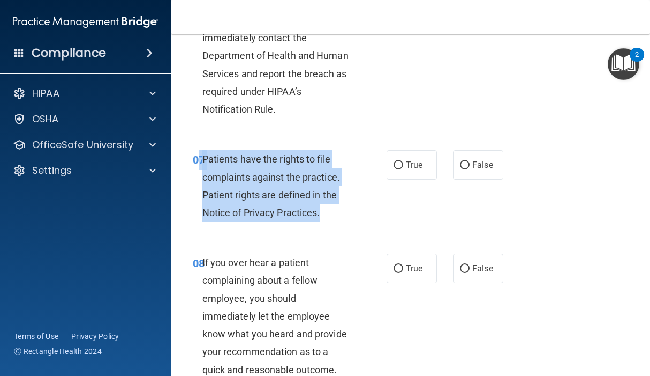
drag, startPoint x: 201, startPoint y: 157, endPoint x: 342, endPoint y: 209, distance: 150.7
click at [342, 209] on div "07 Patients have the rights to file complaints against the practice. Patient ri…" at bounding box center [290, 188] width 226 height 77
drag, startPoint x: 342, startPoint y: 209, endPoint x: 312, endPoint y: 200, distance: 31.9
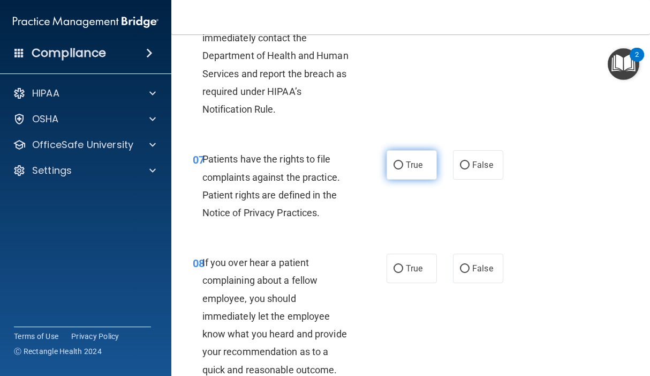
click at [415, 166] on span "True" at bounding box center [414, 165] width 17 height 10
click at [403, 166] on input "True" at bounding box center [399, 165] width 10 height 8
radio input "true"
click at [297, 247] on div "08 If you over hear a patient complaining about a fellow employee, you should i…" at bounding box center [411, 318] width 452 height 157
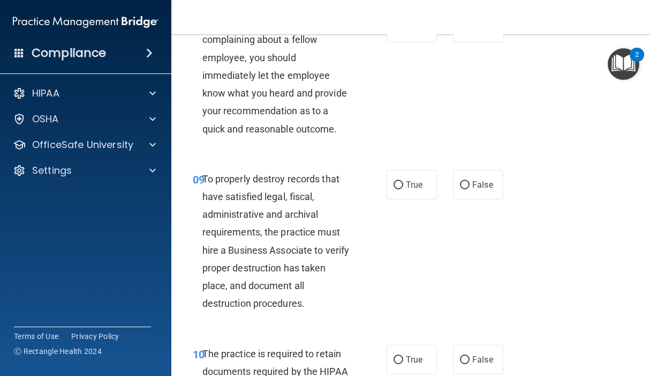
scroll to position [1072, 0]
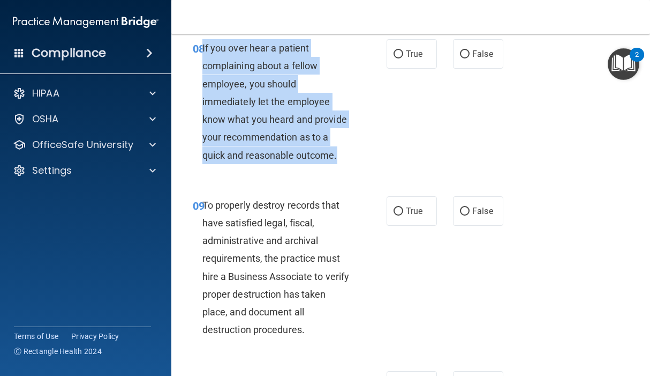
drag, startPoint x: 203, startPoint y: 48, endPoint x: 358, endPoint y: 160, distance: 191.9
click at [358, 160] on div "08 If you over hear a patient complaining about a fellow employee, you should i…" at bounding box center [290, 104] width 226 height 130
drag, startPoint x: 358, startPoint y: 160, endPoint x: 250, endPoint y: 134, distance: 111.1
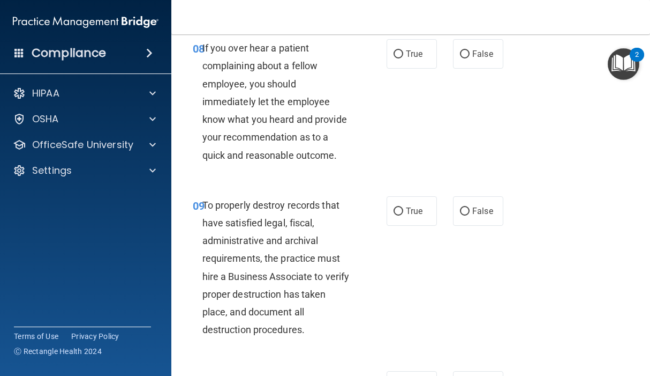
click at [402, 151] on div "08 If you over hear a patient complaining about a fellow employee, you should i…" at bounding box center [411, 104] width 452 height 157
click at [466, 63] on label "False" at bounding box center [478, 53] width 50 height 29
click at [466, 58] on input "False" at bounding box center [465, 54] width 10 height 8
radio input "true"
click at [417, 131] on div "08 If you over hear a patient complaining about a fellow employee, you should i…" at bounding box center [411, 104] width 452 height 157
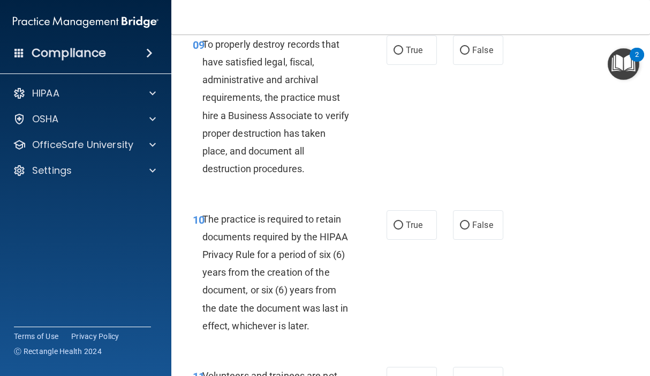
scroll to position [1179, 0]
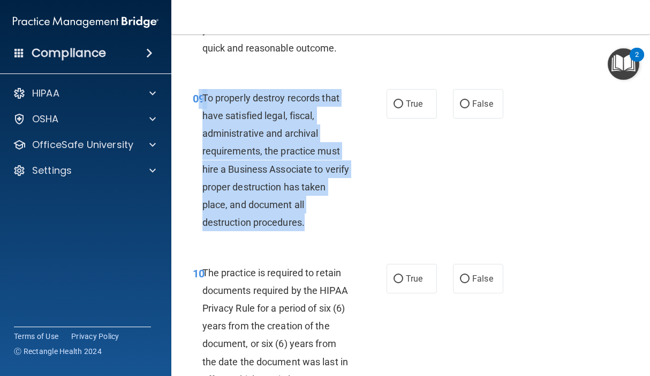
drag, startPoint x: 202, startPoint y: 94, endPoint x: 342, endPoint y: 229, distance: 194.4
click at [342, 229] on div "09 To properly destroy records that have satisfied legal, fiscal, administrativ…" at bounding box center [290, 163] width 226 height 148
drag, startPoint x: 342, startPoint y: 229, endPoint x: 301, endPoint y: 198, distance: 51.3
click at [364, 150] on div "09 To properly destroy records that have satisfied legal, fiscal, administrativ…" at bounding box center [290, 163] width 226 height 148
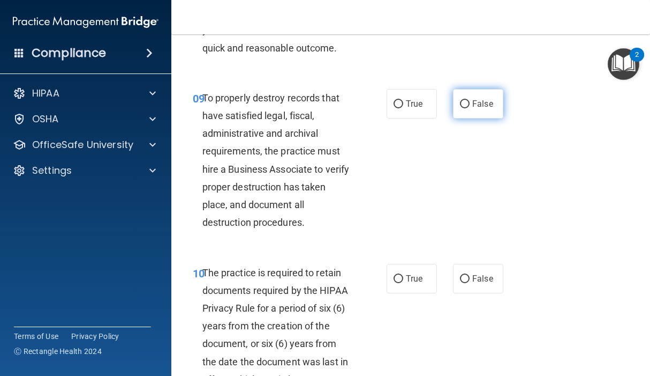
click at [461, 102] on input "False" at bounding box center [465, 104] width 10 height 8
radio input "true"
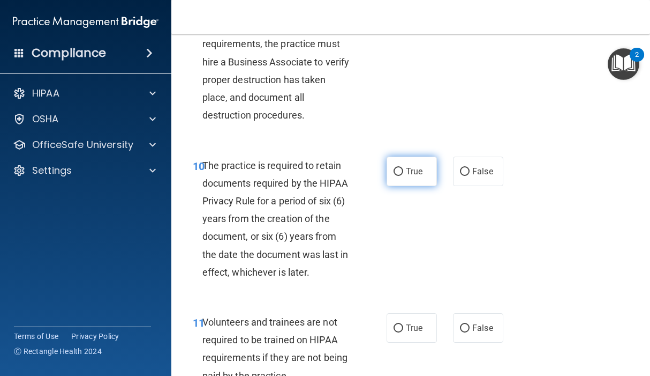
scroll to position [1339, 0]
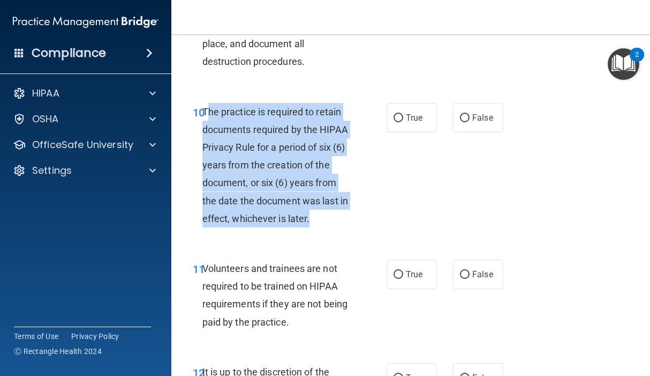
drag, startPoint x: 209, startPoint y: 109, endPoint x: 336, endPoint y: 211, distance: 162.7
click at [336, 211] on div "The practice is required to retain documents required by the HIPAA Privacy Rule…" at bounding box center [282, 165] width 158 height 125
drag, startPoint x: 336, startPoint y: 211, endPoint x: 288, endPoint y: 192, distance: 52.0
click at [395, 116] on input "True" at bounding box center [399, 118] width 10 height 8
radio input "true"
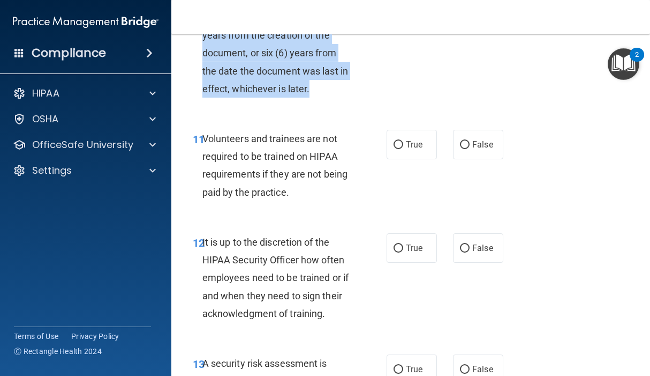
scroll to position [1500, 0]
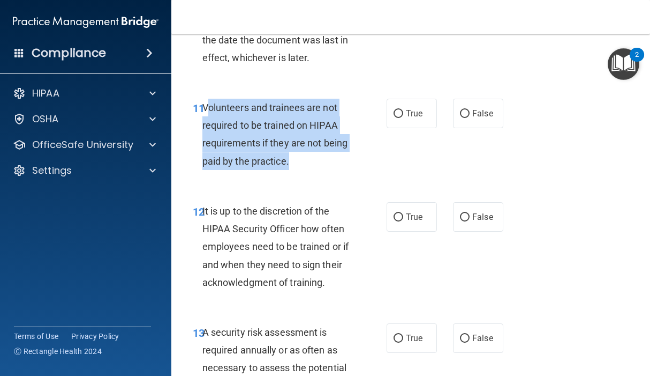
drag, startPoint x: 210, startPoint y: 105, endPoint x: 310, endPoint y: 168, distance: 117.7
click at [310, 168] on div "Volunteers and trainees are not required to be trained on HIPAA requirements if…" at bounding box center [282, 134] width 158 height 71
drag, startPoint x: 310, startPoint y: 168, endPoint x: 254, endPoint y: 155, distance: 56.5
click at [460, 114] on input "False" at bounding box center [465, 114] width 10 height 8
radio input "true"
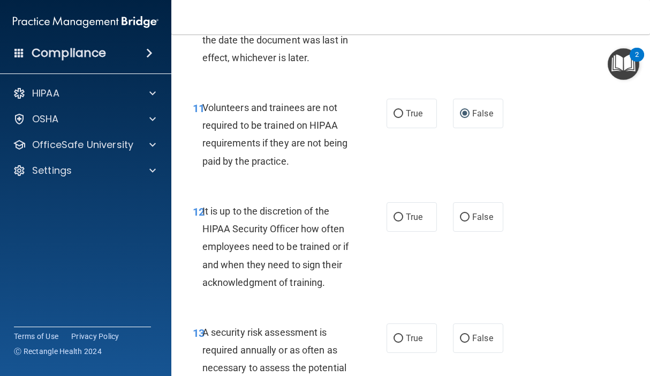
click at [338, 206] on div "It is up to the discretion of the HIPAA Security Officer how often employees ne…" at bounding box center [282, 246] width 158 height 89
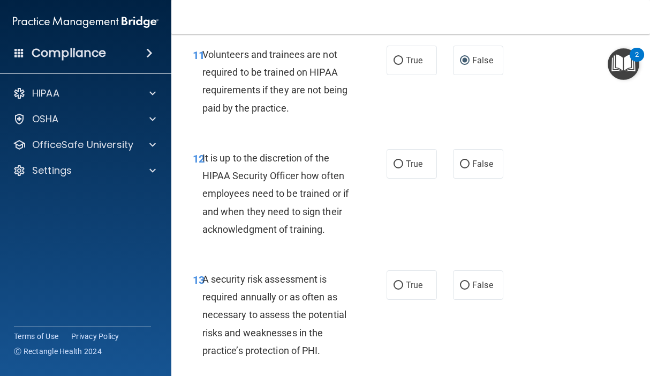
scroll to position [1554, 0]
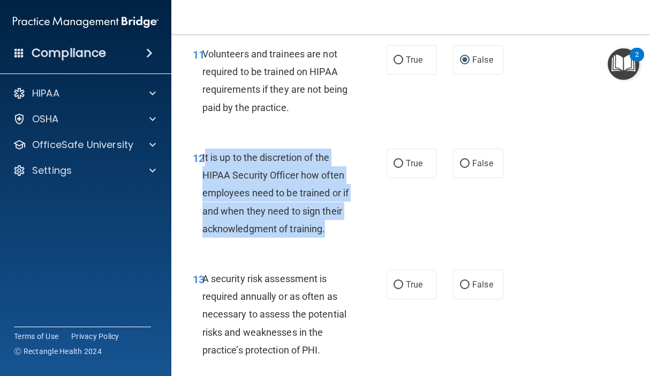
drag, startPoint x: 205, startPoint y: 156, endPoint x: 360, endPoint y: 238, distance: 175.7
click at [360, 238] on div "12 It is up to the discretion of the HIPAA Security Officer how often employees…" at bounding box center [290, 195] width 226 height 94
drag, startPoint x: 360, startPoint y: 238, endPoint x: 296, endPoint y: 224, distance: 65.3
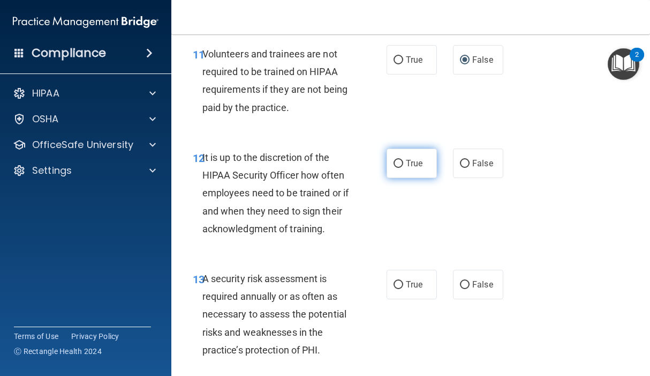
click at [400, 161] on label "True" at bounding box center [412, 162] width 50 height 29
click at [400, 161] on input "True" at bounding box center [399, 164] width 10 height 8
radio input "true"
click at [361, 219] on div "12 It is up to the discretion of the HIPAA Security Officer how often employees…" at bounding box center [290, 195] width 226 height 94
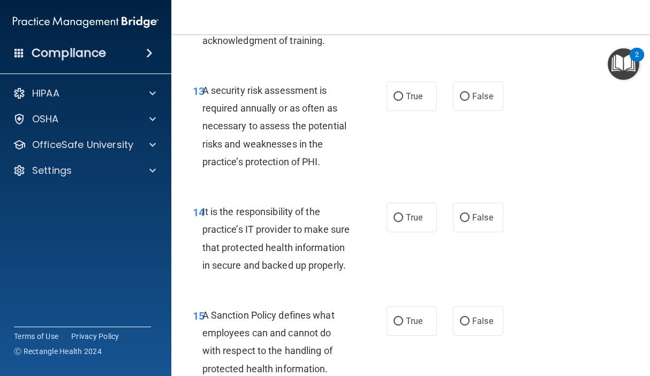
scroll to position [1768, 0]
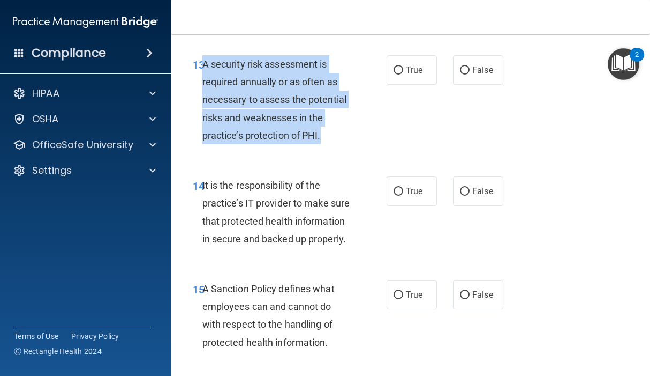
drag, startPoint x: 202, startPoint y: 64, endPoint x: 329, endPoint y: 141, distance: 148.9
click at [329, 141] on div "A security risk assessment is required annually or as often as necessary to ass…" at bounding box center [282, 99] width 158 height 89
drag, startPoint x: 329, startPoint y: 141, endPoint x: 303, endPoint y: 124, distance: 31.7
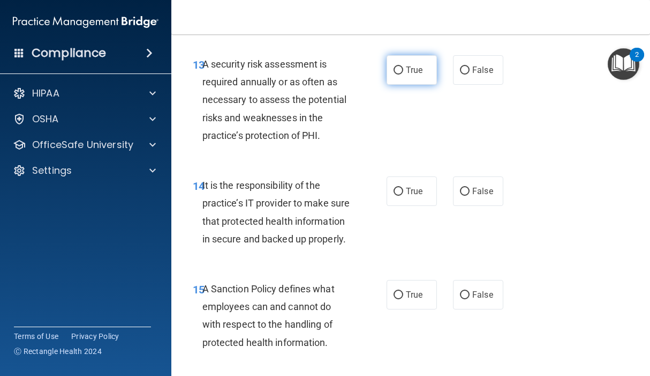
click at [403, 79] on label "True" at bounding box center [412, 69] width 50 height 29
click at [403, 74] on input "True" at bounding box center [399, 70] width 10 height 8
radio input "true"
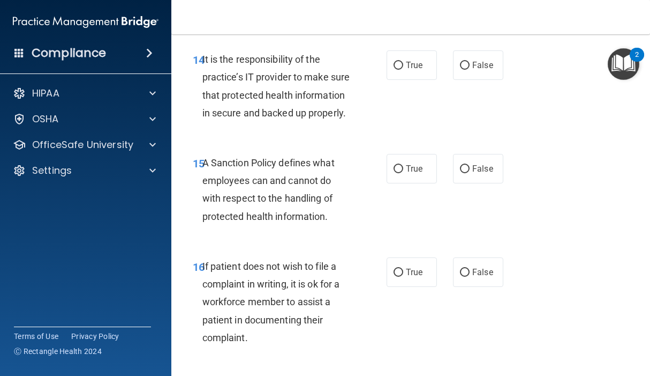
scroll to position [1875, 0]
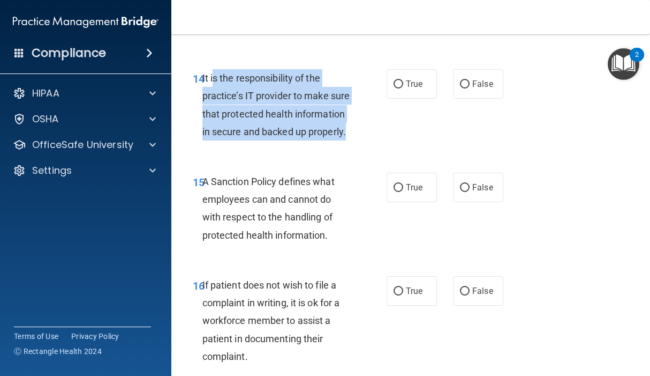
drag, startPoint x: 212, startPoint y: 77, endPoint x: 301, endPoint y: 146, distance: 112.3
click at [301, 140] on div "It is the responsibility of the practice’s IT provider to make sure that protec…" at bounding box center [282, 104] width 158 height 71
drag, startPoint x: 301, startPoint y: 146, endPoint x: 273, endPoint y: 149, distance: 28.1
click at [273, 140] on div "It is the responsibility of the practice’s IT provider to make sure that protec…" at bounding box center [282, 104] width 158 height 71
drag, startPoint x: 204, startPoint y: 77, endPoint x: 268, endPoint y: 155, distance: 101.7
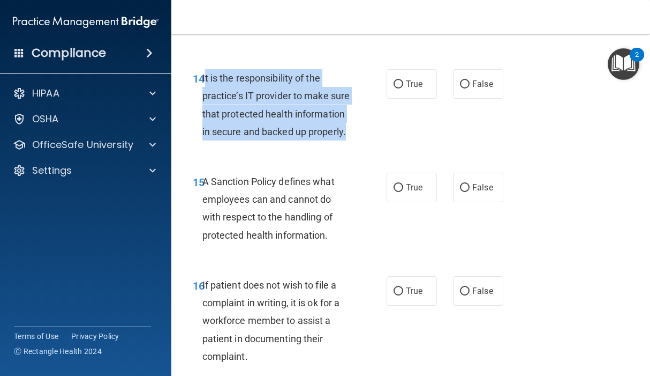
click at [268, 140] on div "It is the responsibility of the practice’s IT provider to make sure that protec…" at bounding box center [282, 104] width 158 height 71
drag, startPoint x: 268, startPoint y: 155, endPoint x: 249, endPoint y: 120, distance: 40.5
click at [394, 87] on input "True" at bounding box center [399, 84] width 10 height 8
radio input "true"
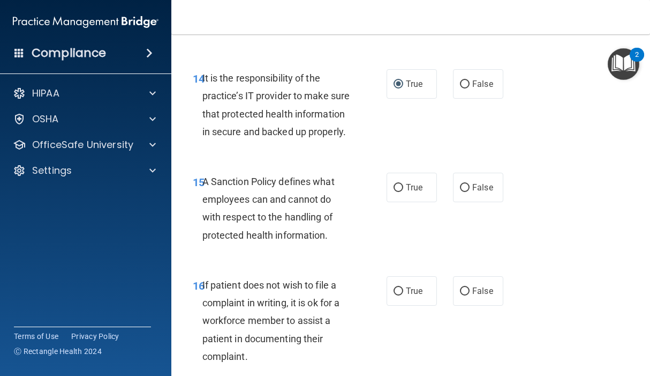
click at [343, 239] on div "A Sanction Policy defines what employees can and cannot do with respect to the …" at bounding box center [282, 208] width 158 height 71
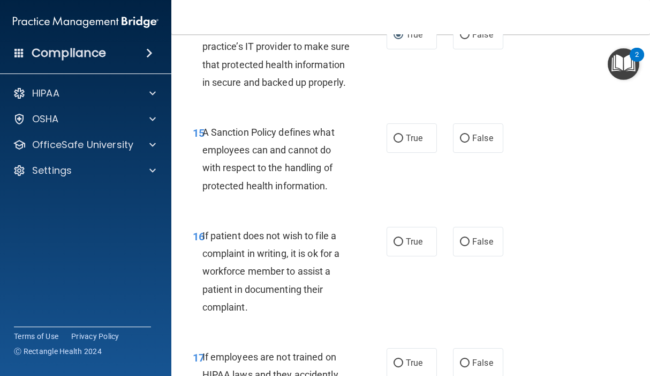
scroll to position [1982, 0]
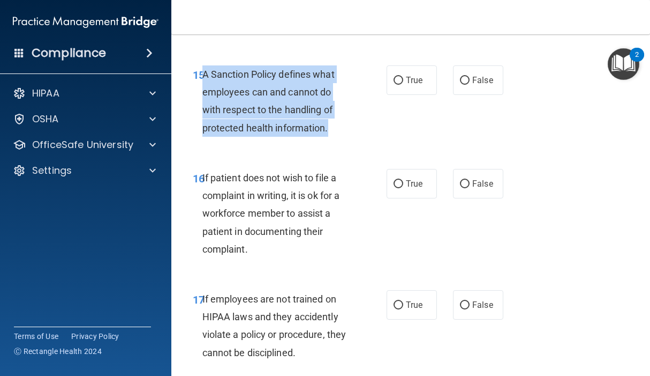
drag, startPoint x: 203, startPoint y: 91, endPoint x: 328, endPoint y: 146, distance: 136.8
click at [328, 137] on div "A Sanction Policy defines what employees can and cannot do with respect to the …" at bounding box center [282, 100] width 158 height 71
drag, startPoint x: 328, startPoint y: 146, endPoint x: 295, endPoint y: 140, distance: 33.7
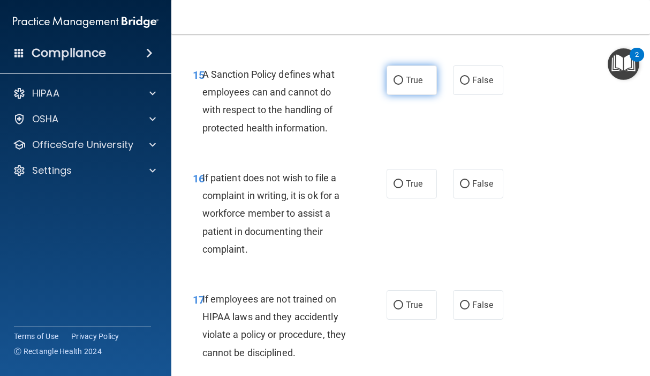
click at [400, 92] on label "True" at bounding box center [412, 79] width 50 height 29
click at [400, 85] on input "True" at bounding box center [399, 81] width 10 height 8
radio input "true"
click at [331, 239] on div "If patient does not wish to file a complaint in writing, it is ok for a workfor…" at bounding box center [282, 213] width 158 height 89
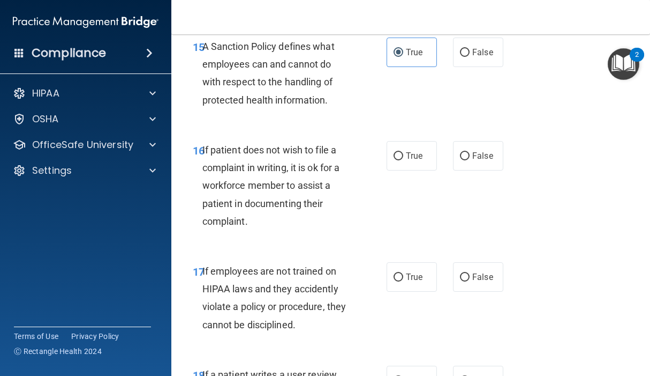
scroll to position [2036, 0]
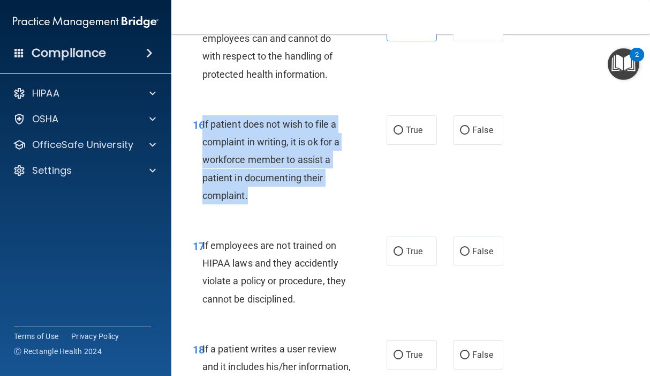
drag, startPoint x: 202, startPoint y: 138, endPoint x: 279, endPoint y: 215, distance: 109.1
click at [279, 204] on div "If patient does not wish to file a complaint in writing, it is ok for a workfor…" at bounding box center [282, 159] width 158 height 89
drag, startPoint x: 279, startPoint y: 215, endPoint x: 267, endPoint y: 182, distance: 35.4
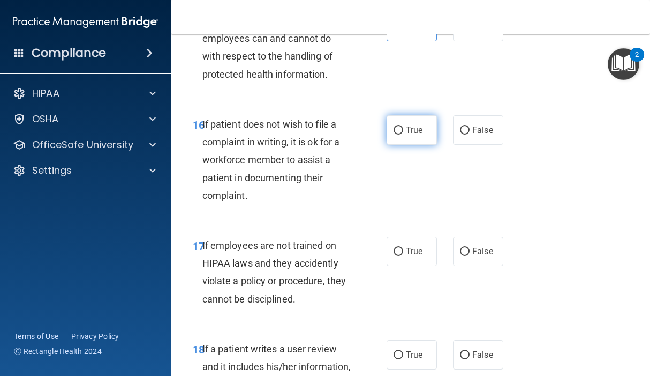
click at [400, 145] on label "True" at bounding box center [412, 129] width 50 height 29
click at [400, 134] on input "True" at bounding box center [399, 130] width 10 height 8
radio input "true"
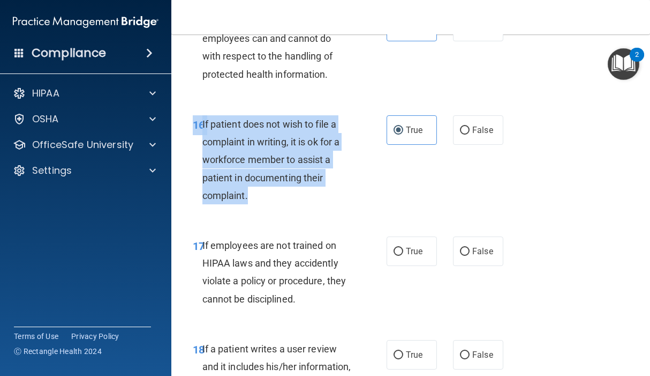
click at [371, 223] on div "16 If patient does not wish to file a complaint in writing, it is ok for a work…" at bounding box center [411, 162] width 452 height 121
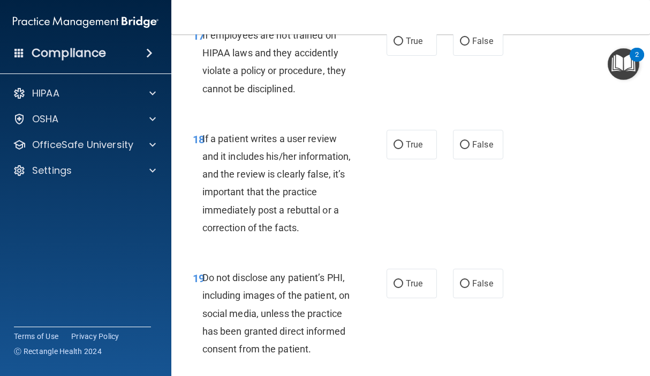
scroll to position [2250, 0]
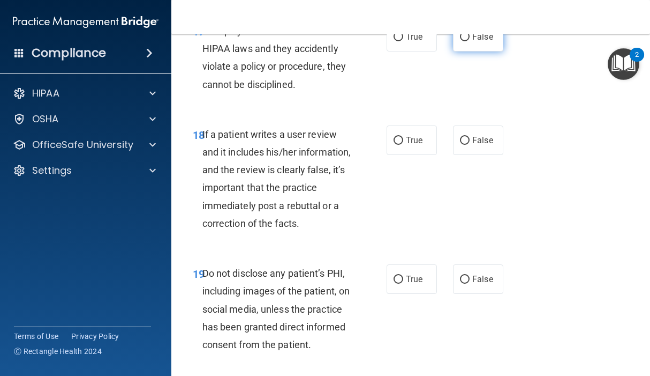
click at [458, 40] on label "False" at bounding box center [478, 36] width 50 height 29
click at [460, 40] on input "False" at bounding box center [465, 37] width 10 height 8
radio input "true"
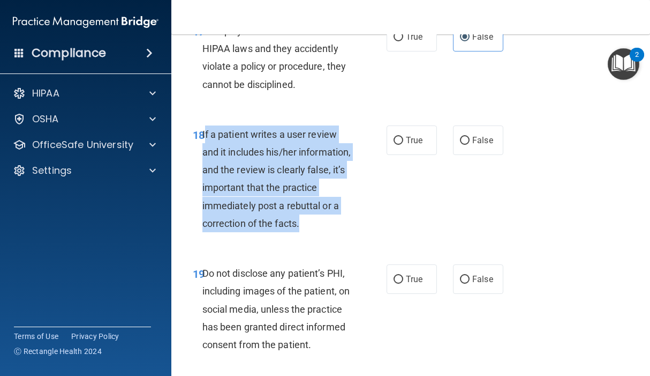
drag, startPoint x: 206, startPoint y: 147, endPoint x: 290, endPoint y: 269, distance: 148.6
click at [290, 237] on div "18 If a patient writes a user review and it includes his/her information, and t…" at bounding box center [290, 181] width 226 height 112
drag, startPoint x: 290, startPoint y: 269, endPoint x: 275, endPoint y: 235, distance: 37.9
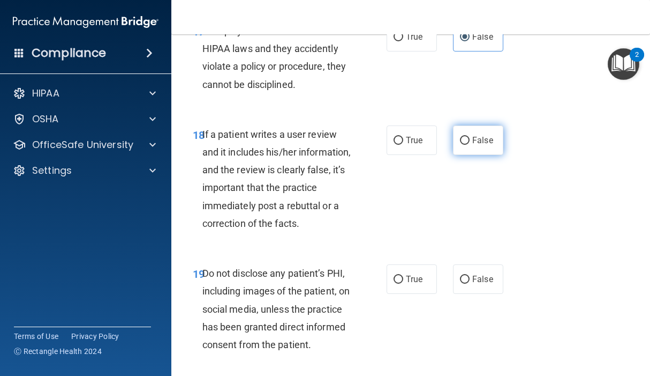
click at [466, 155] on label "False" at bounding box center [478, 139] width 50 height 29
click at [466, 145] on input "False" at bounding box center [465, 141] width 10 height 8
radio input "true"
click at [398, 221] on div "18 If a patient writes a user review and it includes his/her information, and t…" at bounding box center [290, 181] width 226 height 112
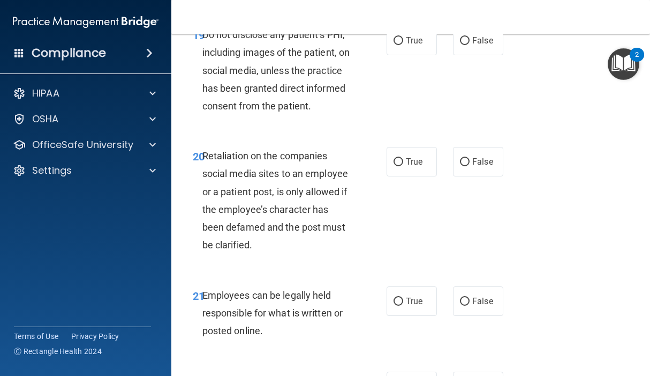
scroll to position [2464, 0]
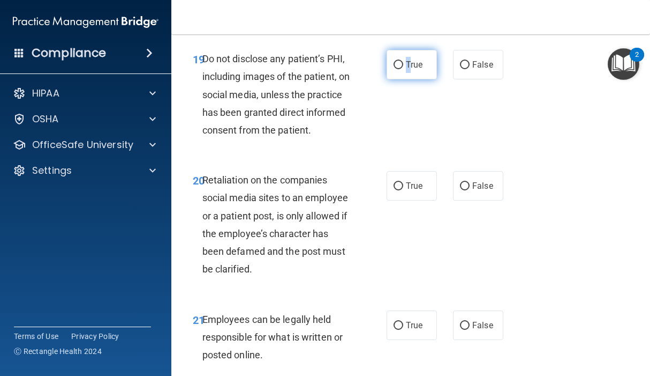
click at [406, 70] on span "True" at bounding box center [414, 64] width 17 height 10
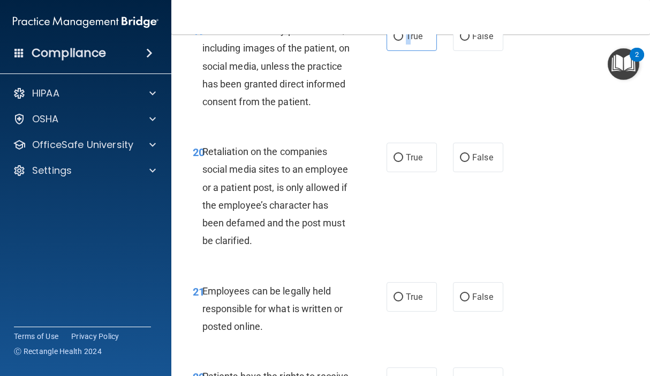
scroll to position [2572, 0]
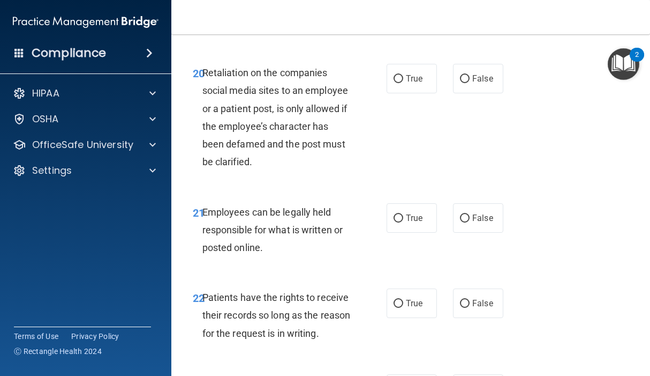
click at [374, 168] on div "20 Retaliation on the companies social media sites to an employee or a patient …" at bounding box center [290, 120] width 226 height 112
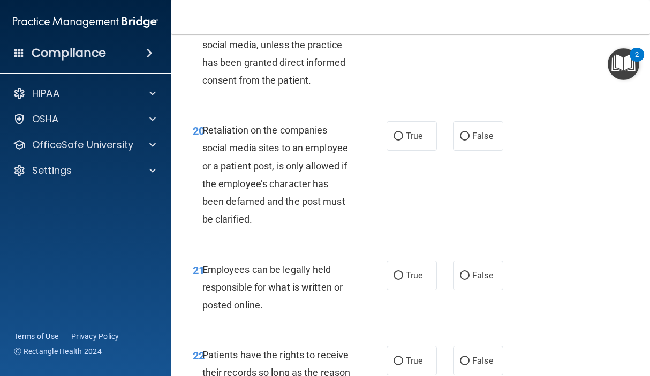
scroll to position [2411, 0]
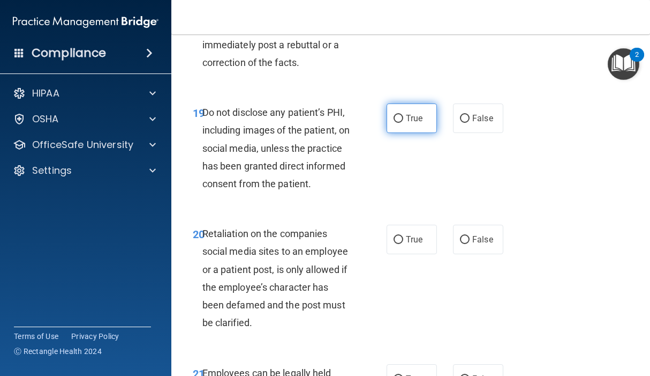
click at [398, 133] on label "True" at bounding box center [412, 117] width 50 height 29
click at [398, 123] on input "True" at bounding box center [399, 119] width 10 height 8
radio input "true"
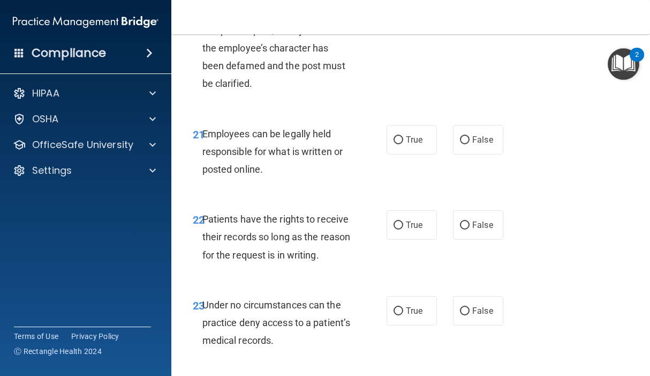
scroll to position [2625, 0]
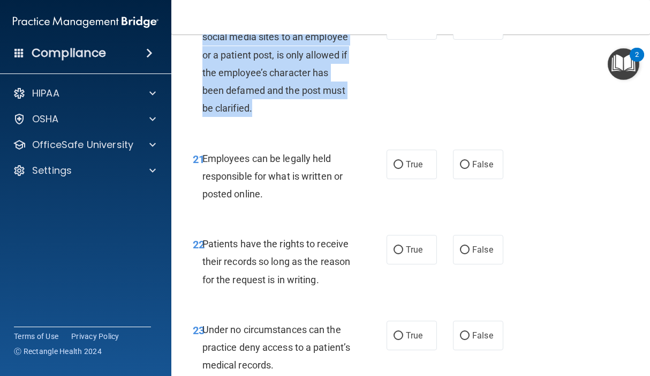
drag, startPoint x: 206, startPoint y: 72, endPoint x: 317, endPoint y: 161, distance: 141.8
click at [317, 117] on div "Retaliation on the companies social media sites to an employee or a patient pos…" at bounding box center [282, 63] width 158 height 107
drag, startPoint x: 317, startPoint y: 161, endPoint x: 299, endPoint y: 157, distance: 17.5
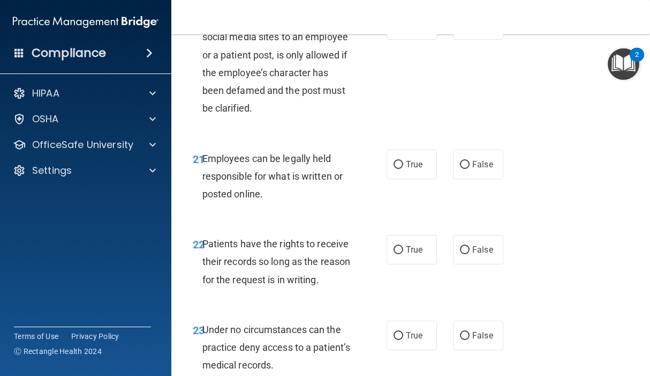
click at [415, 136] on div "20 Retaliation on the companies social media sites to an employee or a patient …" at bounding box center [411, 66] width 452 height 139
click at [408, 30] on span "True" at bounding box center [414, 25] width 17 height 10
click at [403, 29] on input "True" at bounding box center [399, 25] width 10 height 8
radio input "true"
click at [460, 29] on input "False" at bounding box center [465, 25] width 10 height 8
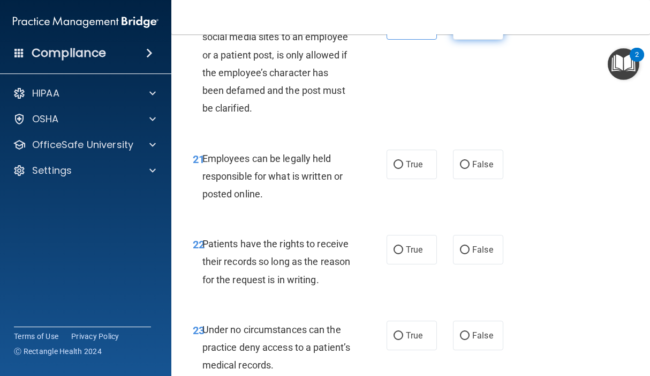
radio input "true"
radio input "false"
click at [398, 122] on div "20 Retaliation on the companies social media sites to an employee or a patient …" at bounding box center [290, 66] width 226 height 112
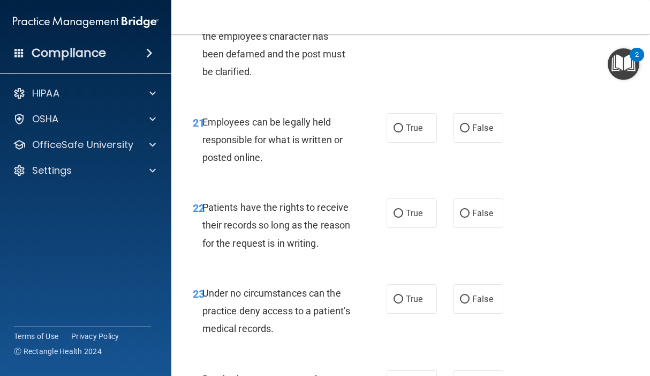
scroll to position [2732, 0]
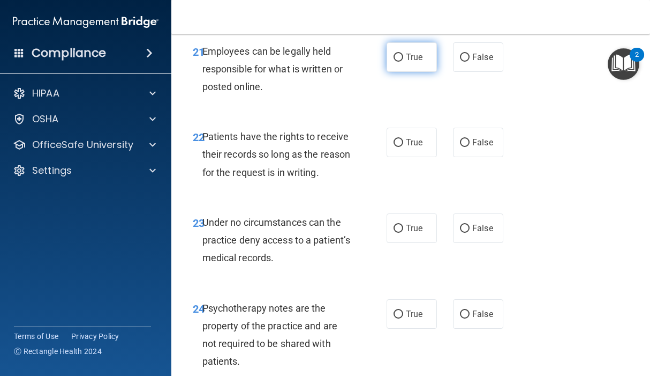
click at [406, 62] on span "True" at bounding box center [414, 57] width 17 height 10
click at [403, 62] on input "True" at bounding box center [399, 58] width 10 height 8
radio input "true"
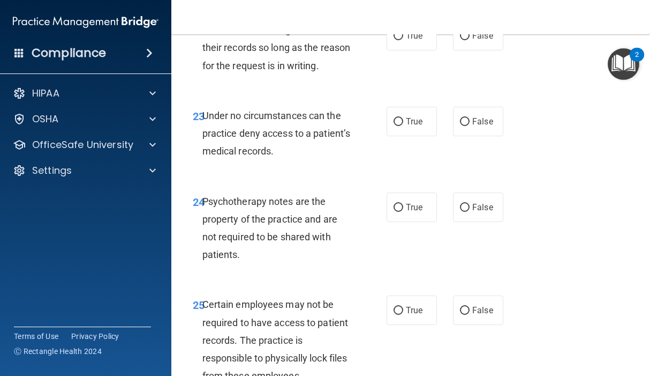
scroll to position [2839, 0]
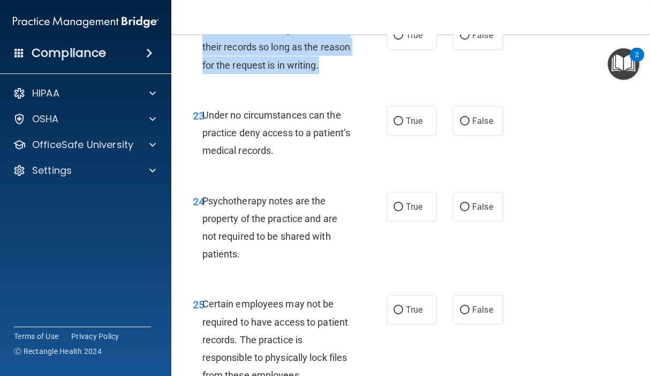
drag, startPoint x: 202, startPoint y: 78, endPoint x: 268, endPoint y: 138, distance: 89.2
click at [268, 74] on div "Patients have the rights to receive their records so long as the reason for the…" at bounding box center [282, 47] width 158 height 54
drag, startPoint x: 268, startPoint y: 138, endPoint x: 256, endPoint y: 111, distance: 29.7
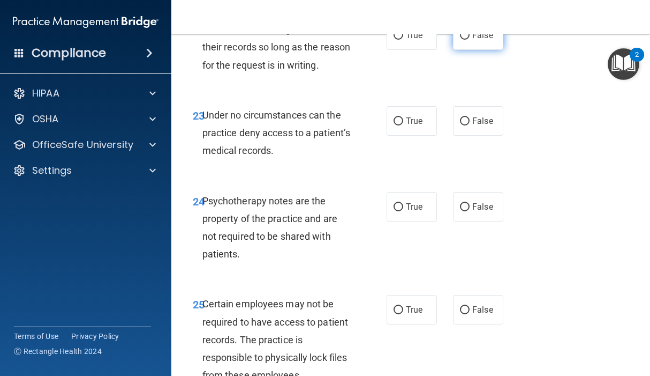
click at [453, 50] on label "False" at bounding box center [478, 34] width 50 height 29
click at [460, 40] on input "False" at bounding box center [465, 36] width 10 height 8
radio input "true"
click at [359, 79] on div "22 Patients have the rights to receive their records so long as the reason for …" at bounding box center [290, 49] width 226 height 59
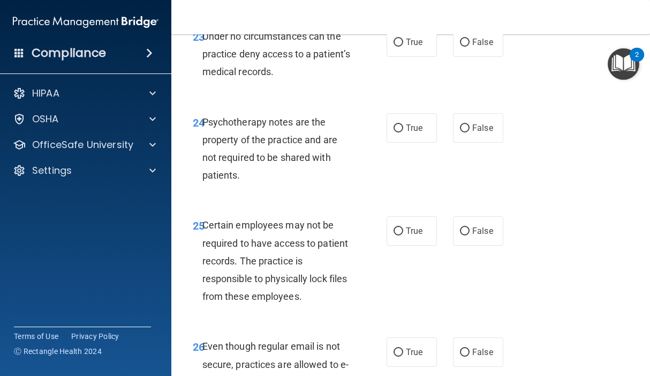
scroll to position [2947, 0]
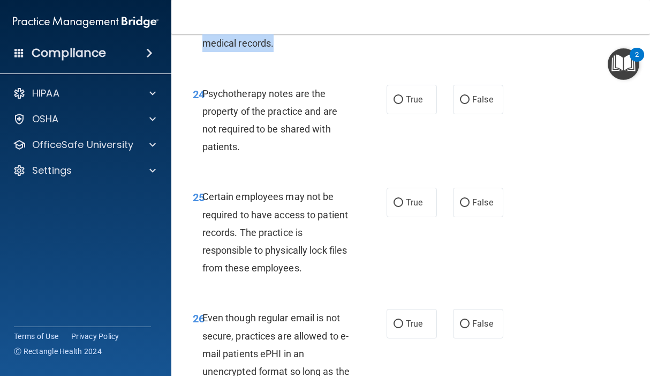
drag, startPoint x: 201, startPoint y: 73, endPoint x: 312, endPoint y: 114, distance: 118.1
click at [312, 58] on div "23 Under no circumstances can the practice deny access to a patient’s medical r…" at bounding box center [290, 28] width 226 height 59
click at [460, 18] on input "False" at bounding box center [465, 14] width 10 height 8
radio input "true"
click at [363, 161] on div "24 Psychotherapy notes are the property of the practice and are not required to…" at bounding box center [290, 123] width 226 height 77
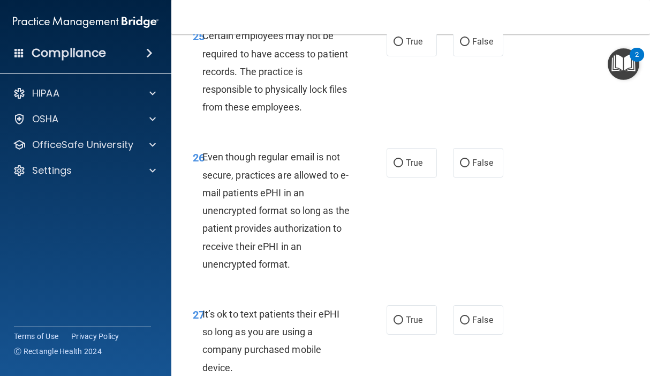
scroll to position [3054, 0]
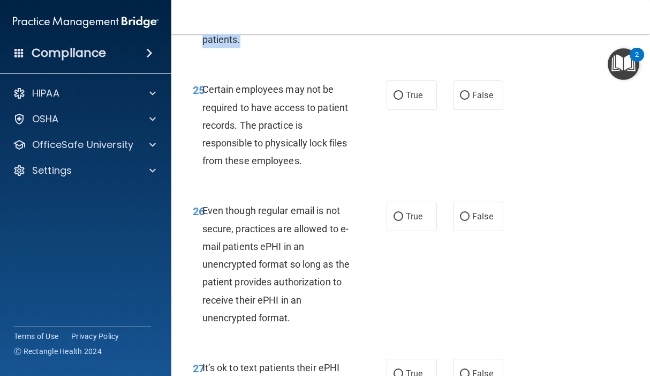
drag, startPoint x: 200, startPoint y: 56, endPoint x: 244, endPoint y: 110, distance: 69.3
click at [244, 54] on div "24 Psychotherapy notes are the property of the practice and are not required to…" at bounding box center [290, 15] width 226 height 77
drag, startPoint x: 244, startPoint y: 110, endPoint x: 231, endPoint y: 87, distance: 26.4
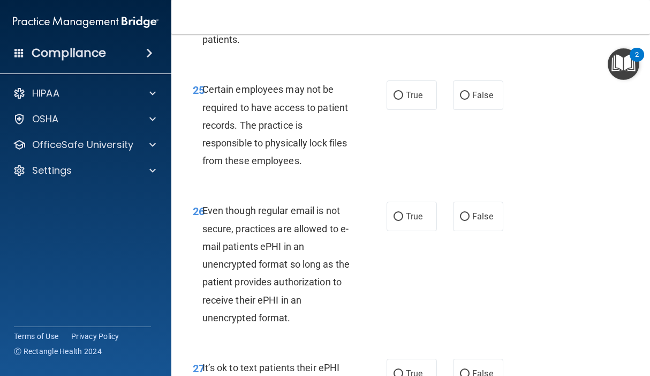
radio input "true"
click at [333, 149] on div "25 Certain employees may not be required to have access to patient records. The…" at bounding box center [411, 127] width 452 height 121
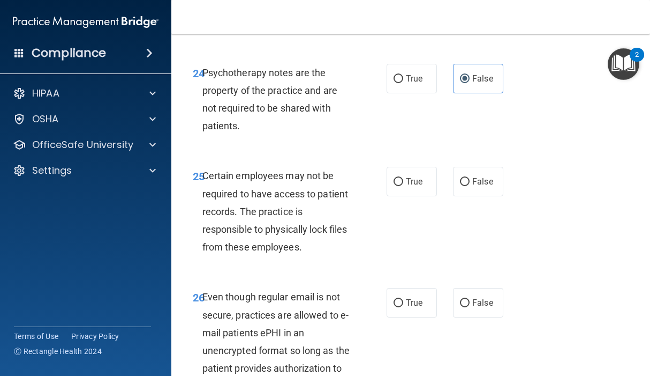
scroll to position [3041, 0]
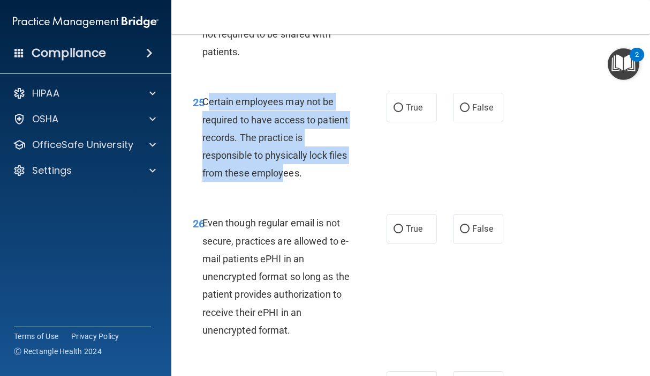
drag, startPoint x: 207, startPoint y: 168, endPoint x: 313, endPoint y: 237, distance: 126.9
click at [312, 182] on div "Certain employees may not be required to have access to patient records. The pr…" at bounding box center [282, 137] width 158 height 89
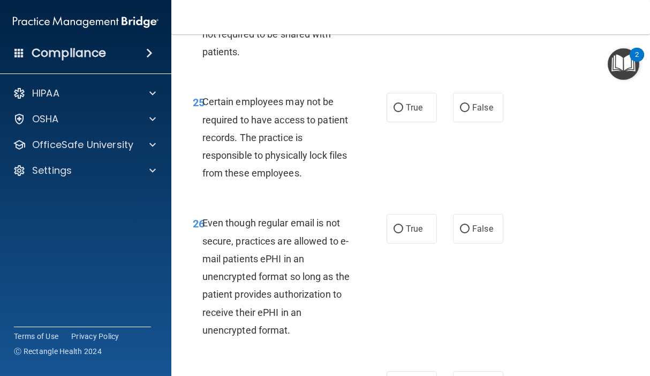
drag, startPoint x: 313, startPoint y: 237, endPoint x: 336, endPoint y: 241, distance: 22.8
click at [336, 182] on div "Certain employees may not be required to have access to patient records. The pr…" at bounding box center [282, 137] width 158 height 89
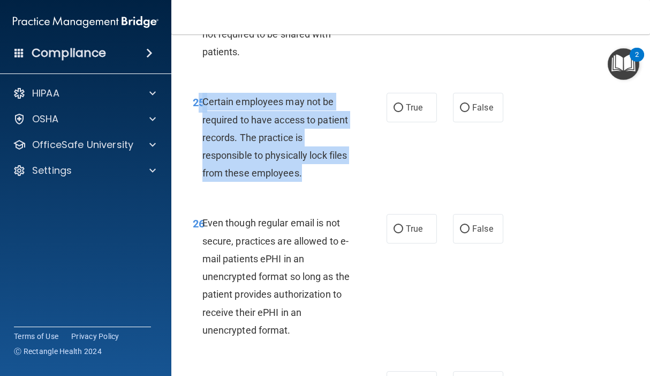
drag, startPoint x: 201, startPoint y: 173, endPoint x: 340, endPoint y: 251, distance: 159.3
click at [340, 187] on div "25 Certain employees may not be required to have access to patient records. The…" at bounding box center [290, 140] width 226 height 94
drag, startPoint x: 340, startPoint y: 251, endPoint x: 258, endPoint y: 215, distance: 89.7
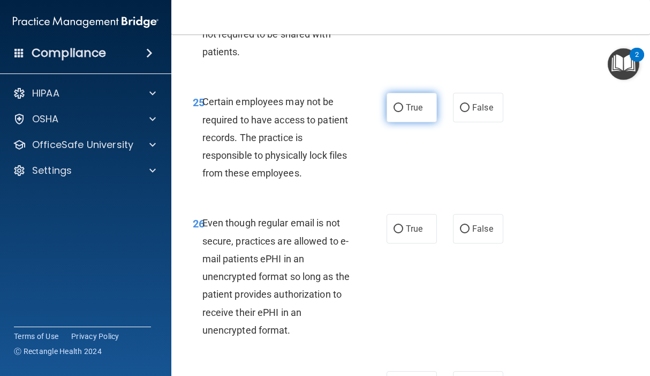
click at [408, 113] on span "True" at bounding box center [414, 107] width 17 height 10
click at [403, 112] on input "True" at bounding box center [399, 108] width 10 height 8
radio input "true"
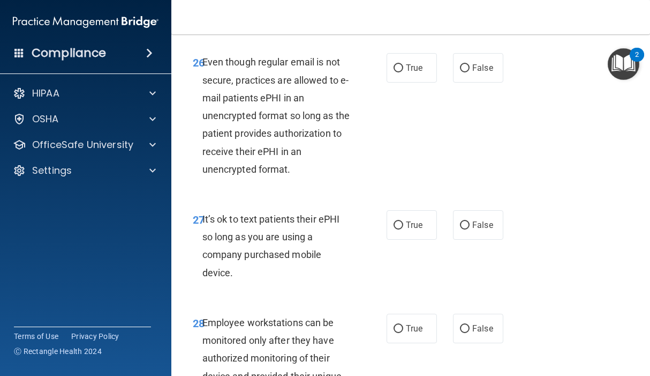
scroll to position [3256, 0]
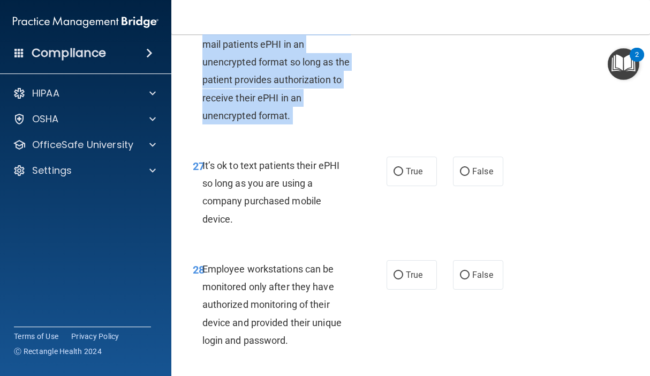
drag, startPoint x: 202, startPoint y: 77, endPoint x: 304, endPoint y: 203, distance: 161.9
click at [304, 143] on div "26 Even though regular email is not secure, practices are allowed to e-mail pat…" at bounding box center [411, 64] width 452 height 157
drag, startPoint x: 304, startPoint y: 203, endPoint x: 364, endPoint y: 189, distance: 61.6
click at [364, 130] on div "26 Even though regular email is not secure, practices are allowed to e-mail pat…" at bounding box center [290, 64] width 226 height 130
drag, startPoint x: 204, startPoint y: 81, endPoint x: 294, endPoint y: 186, distance: 138.0
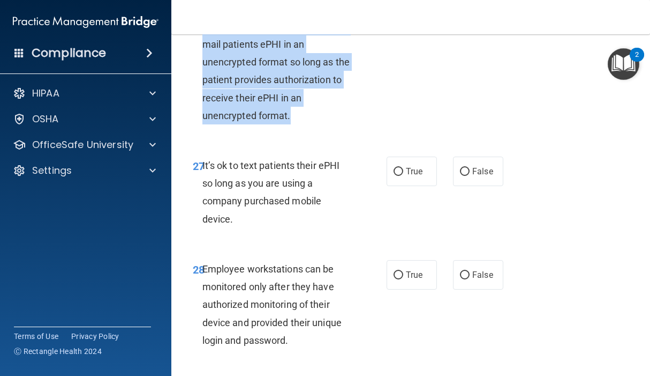
click at [294, 124] on div "Even though regular email is not secure, practices are allowed to e-mail patien…" at bounding box center [282, 61] width 158 height 125
drag, startPoint x: 294, startPoint y: 186, endPoint x: 238, endPoint y: 169, distance: 57.9
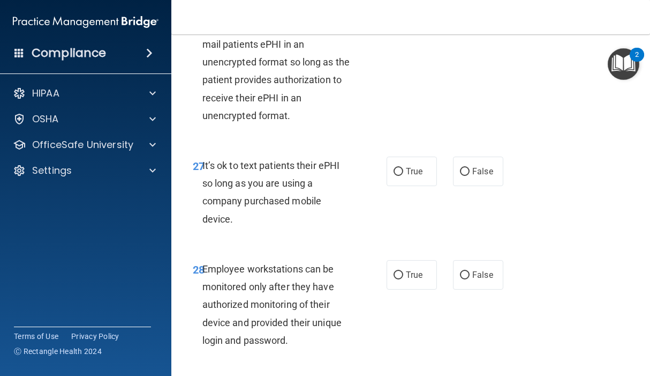
click at [412, 143] on div "26 Even though regular email is not secure, practices are allowed to e-mail pat…" at bounding box center [411, 64] width 452 height 157
click at [394, 29] on label "True" at bounding box center [412, 13] width 50 height 29
click at [394, 19] on input "True" at bounding box center [399, 15] width 10 height 8
radio input "true"
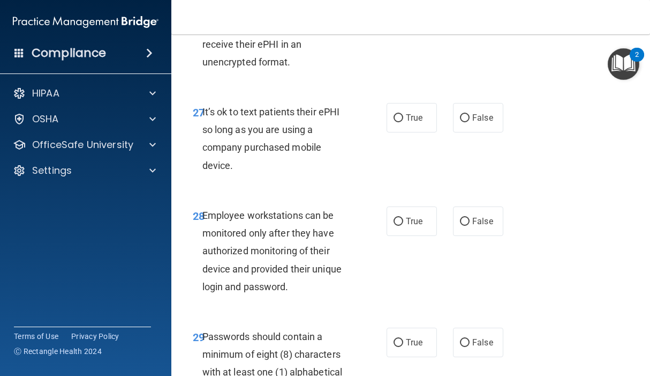
scroll to position [3363, 0]
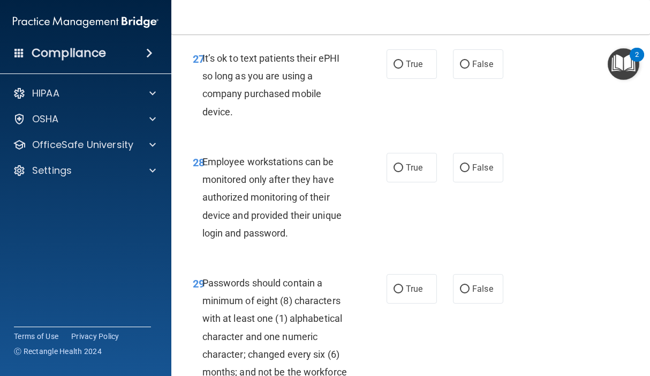
drag, startPoint x: 201, startPoint y: 129, endPoint x: 249, endPoint y: 190, distance: 77.2
click at [249, 126] on div "27 It’s ok to text patients their ePHI so long as you are using a company purch…" at bounding box center [290, 87] width 226 height 77
drag, startPoint x: 249, startPoint y: 190, endPoint x: 226, endPoint y: 142, distance: 52.7
click at [401, 79] on label "True" at bounding box center [412, 63] width 50 height 29
click at [401, 69] on input "True" at bounding box center [399, 65] width 10 height 8
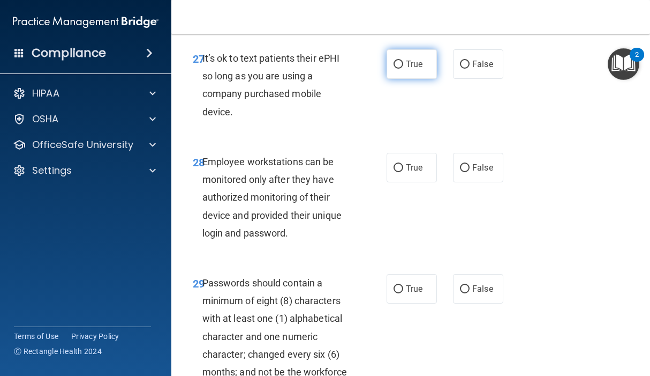
radio input "true"
drag, startPoint x: 406, startPoint y: 215, endPoint x: 386, endPoint y: 215, distance: 19.8
click at [386, 215] on div "28 Employee workstations can be monitored only after they have authorized monit…" at bounding box center [411, 199] width 452 height 121
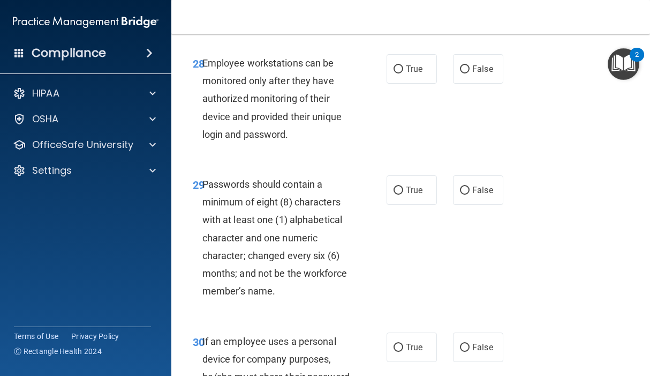
scroll to position [3524, 0]
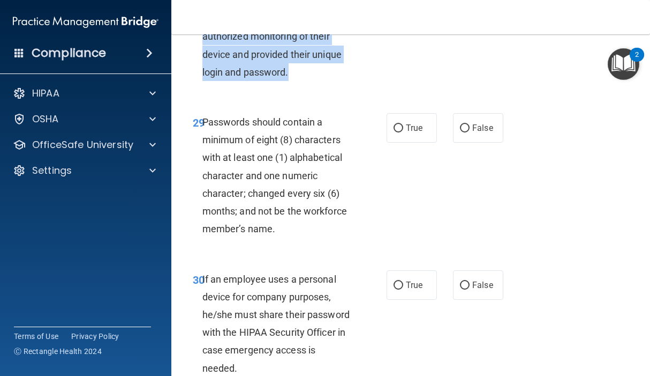
drag, startPoint x: 201, startPoint y: 75, endPoint x: 288, endPoint y: 151, distance: 115.8
click at [288, 86] on div "28 Employee workstations can be monitored only after they have authorized monit…" at bounding box center [290, 39] width 226 height 94
drag, startPoint x: 288, startPoint y: 151, endPoint x: 273, endPoint y: 141, distance: 18.6
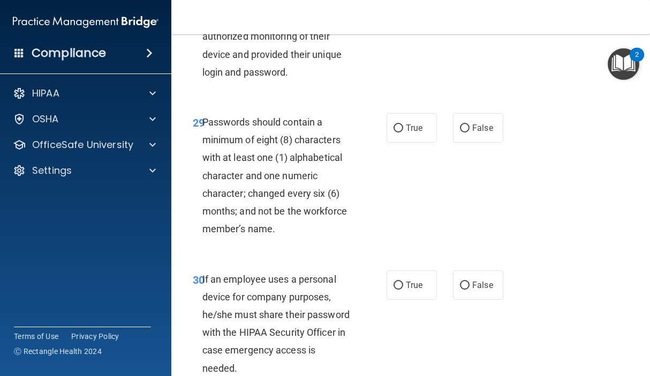
click at [403, 100] on div "28 Employee workstations can be monitored only after they have authorized monit…" at bounding box center [411, 39] width 452 height 121
click at [454, 21] on label "False" at bounding box center [478, 6] width 50 height 29
click at [460, 11] on input "False" at bounding box center [465, 7] width 10 height 8
radio input "true"
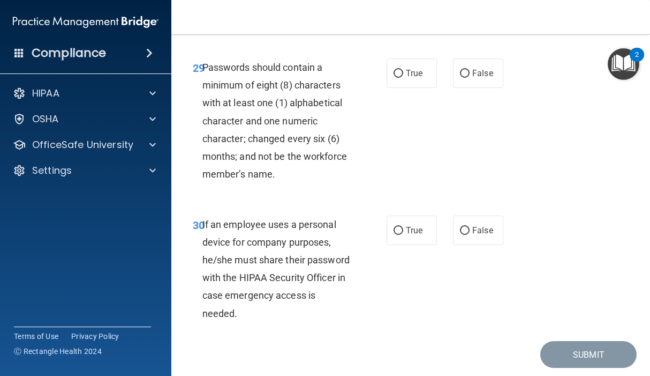
scroll to position [3631, 0]
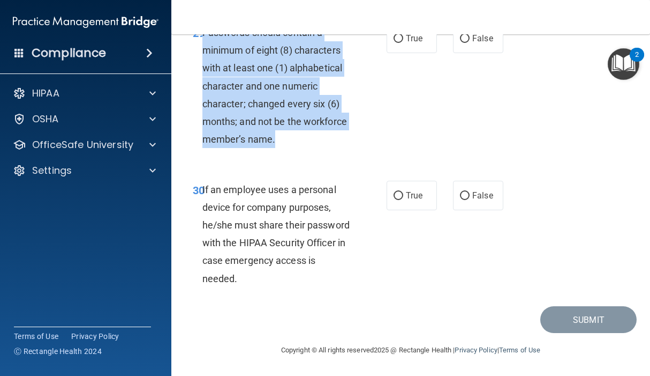
drag, startPoint x: 204, startPoint y: 85, endPoint x: 301, endPoint y: 193, distance: 145.0
click at [301, 148] on div "Passwords should contain a minimum of eight (8) characters with at least one (1…" at bounding box center [282, 86] width 158 height 125
drag, startPoint x: 301, startPoint y: 193, endPoint x: 276, endPoint y: 176, distance: 29.3
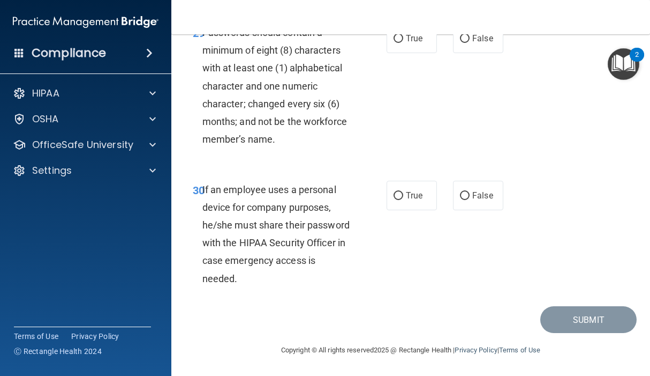
click at [441, 167] on div "29 Passwords should contain a minimum of eight (8) characters with at least one…" at bounding box center [411, 88] width 452 height 157
click at [394, 43] on input "True" at bounding box center [399, 39] width 10 height 8
radio input "true"
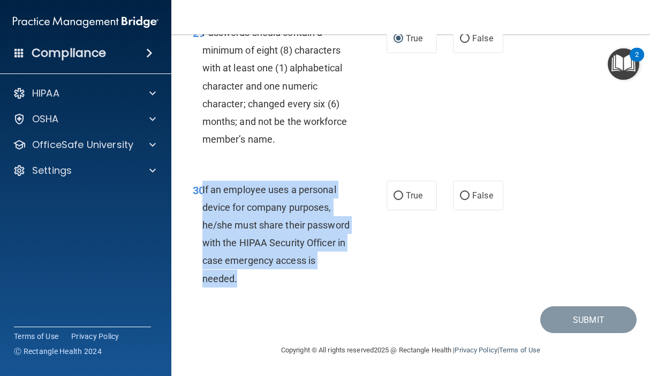
drag, startPoint x: 203, startPoint y: 189, endPoint x: 332, endPoint y: 275, distance: 155.4
click at [332, 275] on div "If an employee uses a personal device for company purposes, he/she must share t…" at bounding box center [282, 234] width 158 height 107
drag, startPoint x: 332, startPoint y: 275, endPoint x: 278, endPoint y: 261, distance: 56.3
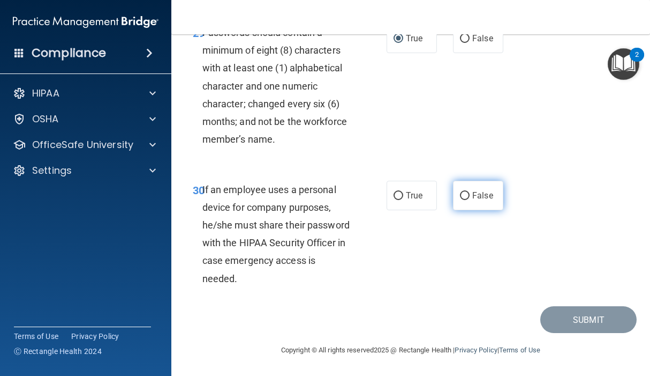
click at [453, 203] on label "False" at bounding box center [478, 195] width 50 height 29
click at [460, 200] on input "False" at bounding box center [465, 196] width 10 height 8
radio input "true"
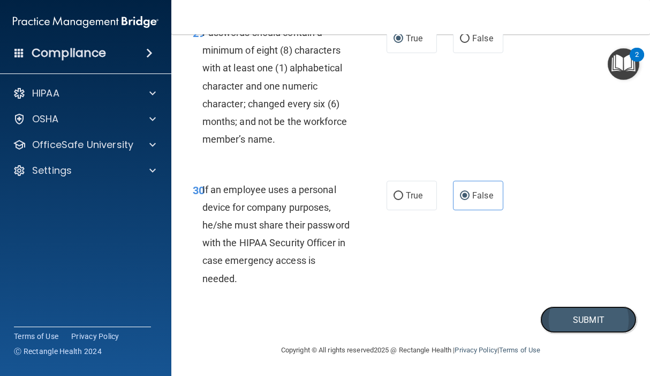
click at [479, 315] on button "Submit" at bounding box center [589, 319] width 96 height 27
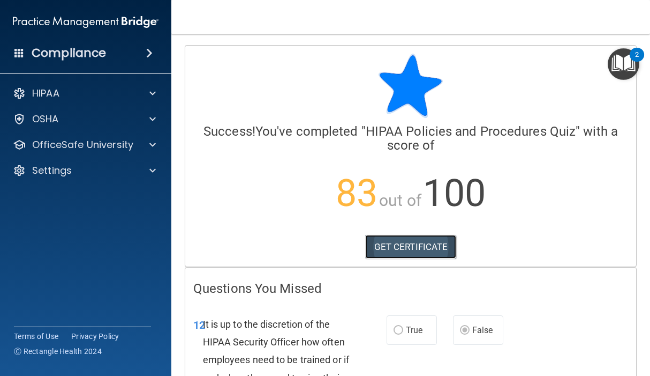
click at [393, 243] on link "GET CERTIFICATE" at bounding box center [411, 247] width 92 height 24
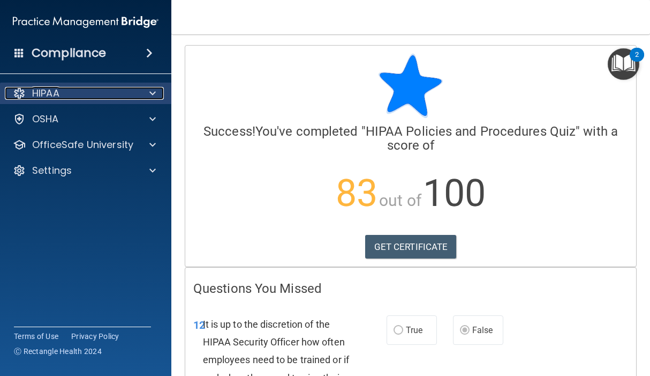
click at [147, 93] on div at bounding box center [151, 93] width 27 height 13
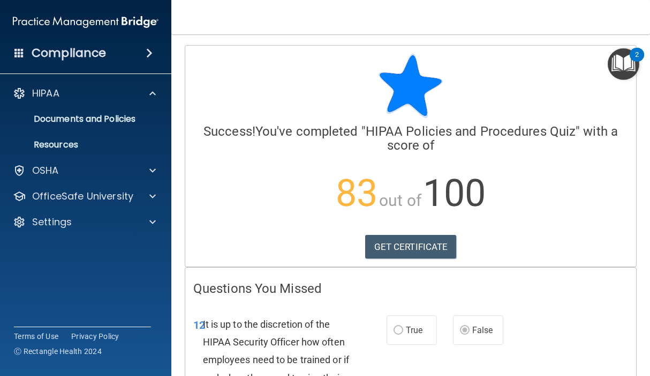
click at [128, 49] on div "Compliance" at bounding box center [85, 53] width 171 height 24
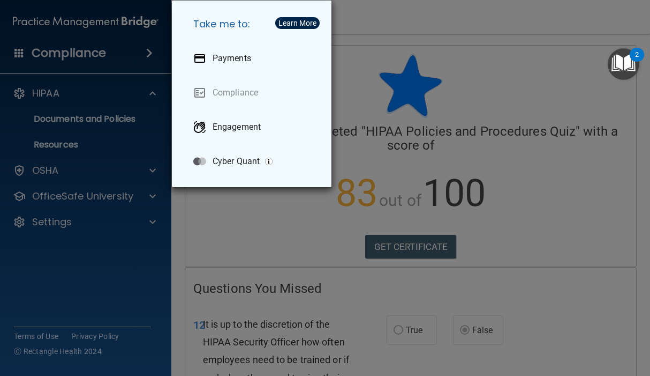
click at [116, 98] on div "Take me to: Payments Compliance Engagement Cyber Quant" at bounding box center [325, 188] width 650 height 376
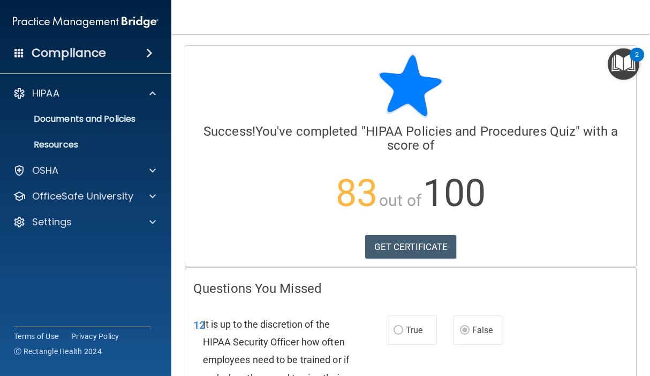
click at [134, 53] on div "Compliance" at bounding box center [85, 53] width 171 height 24
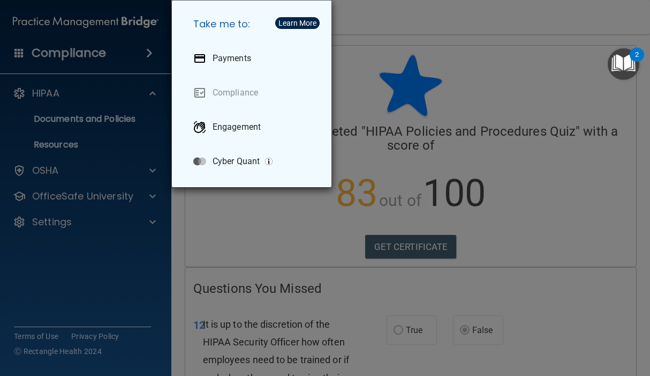
click at [123, 100] on div "Take me to: Payments Compliance Engagement Cyber Quant" at bounding box center [325, 188] width 650 height 376
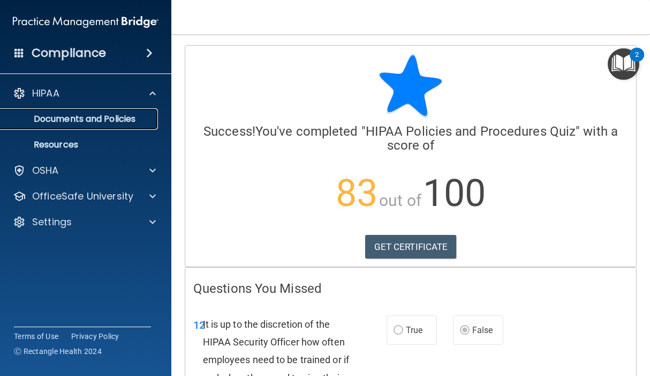
click at [115, 120] on p "Documents and Policies" at bounding box center [80, 119] width 146 height 11
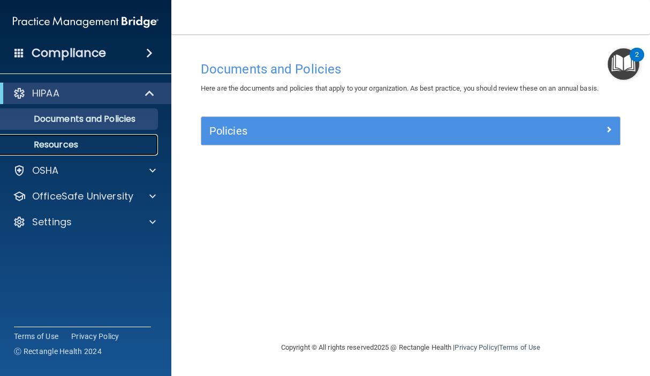
click at [92, 139] on link "Resources" at bounding box center [73, 144] width 169 height 21
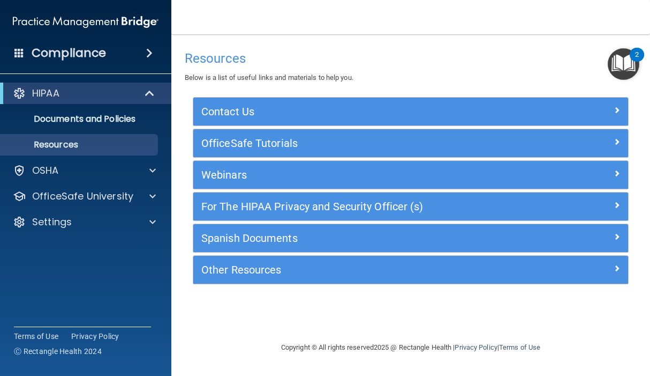
click at [479, 60] on img "Open Resource Center, 2 new notifications" at bounding box center [624, 64] width 32 height 32
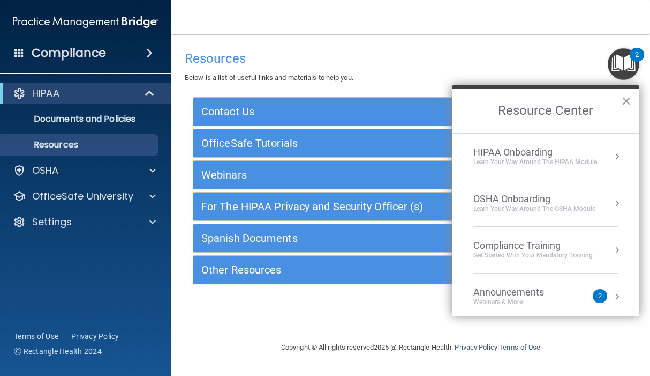
click at [479, 159] on div "Learn Your Way around the HIPAA module" at bounding box center [536, 162] width 124 height 9
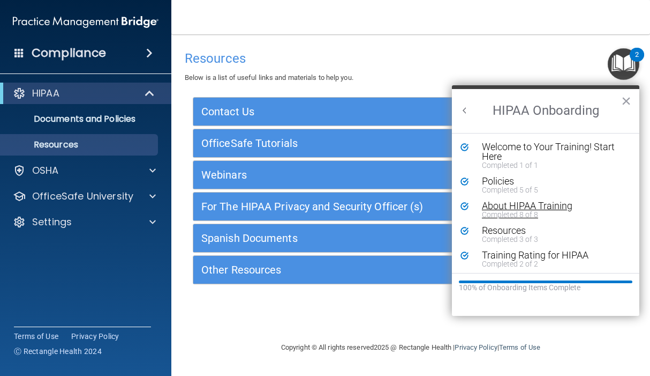
click at [479, 211] on div "Completed 8 of 8" at bounding box center [550, 215] width 136 height 8
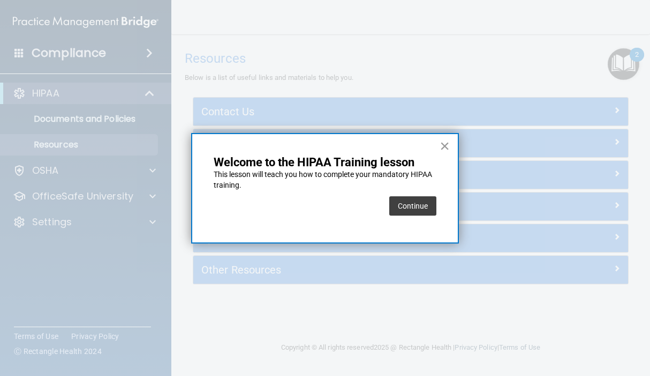
click at [441, 144] on button "×" at bounding box center [445, 145] width 10 height 17
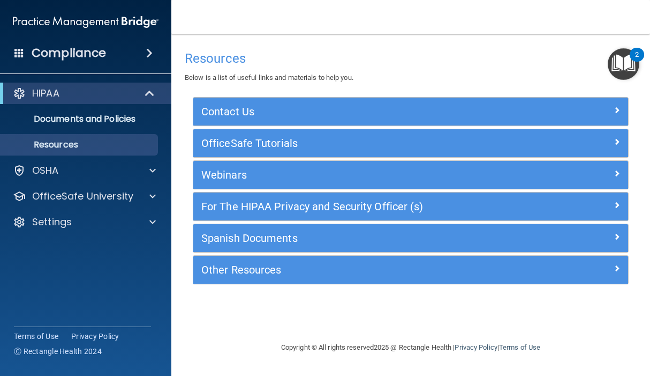
click at [479, 63] on img "Open Resource Center, 2 new notifications" at bounding box center [624, 64] width 32 height 32
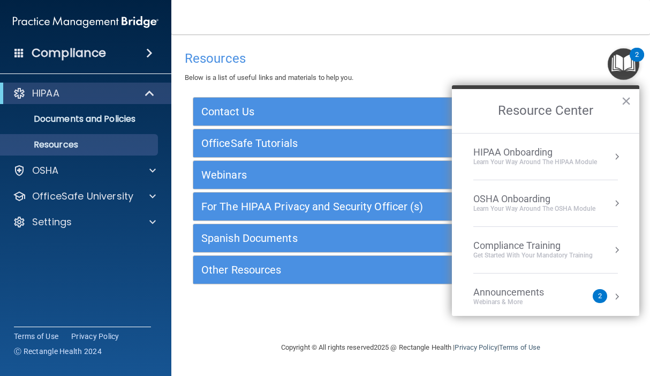
click at [479, 148] on div "HIPAA Onboarding" at bounding box center [536, 152] width 124 height 12
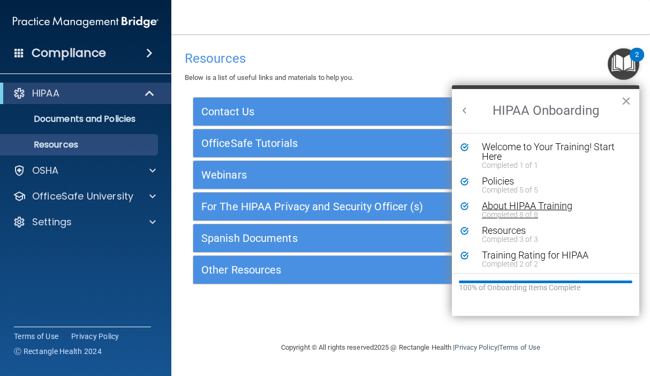
scroll to position [2, 0]
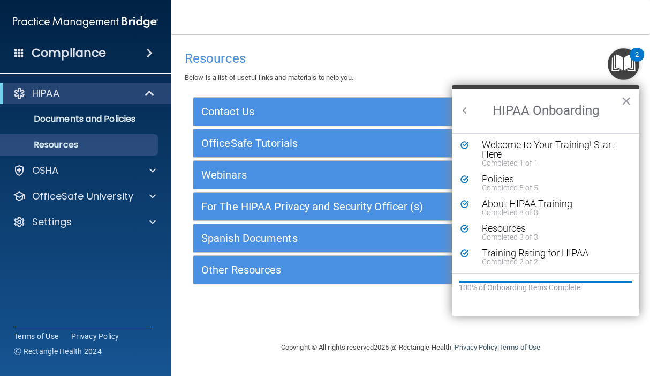
click at [479, 204] on div "About HIPAA Training" at bounding box center [550, 204] width 136 height 10
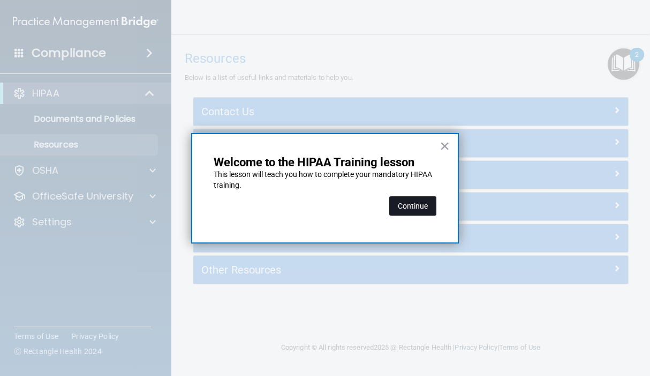
click at [412, 212] on button "Continue" at bounding box center [412, 205] width 47 height 19
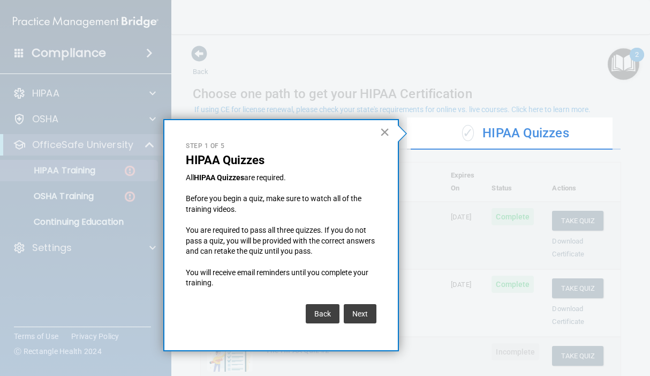
click at [386, 131] on button "×" at bounding box center [385, 131] width 10 height 17
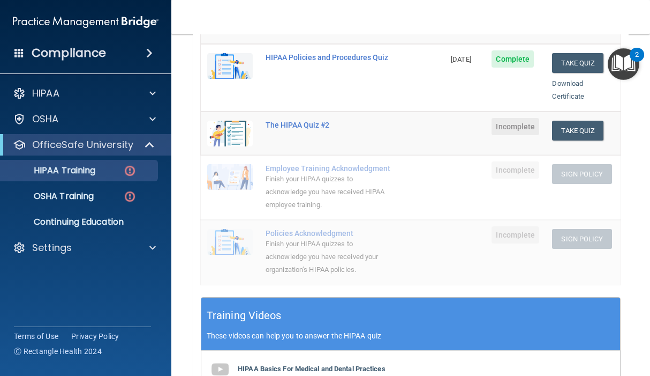
scroll to position [155, 0]
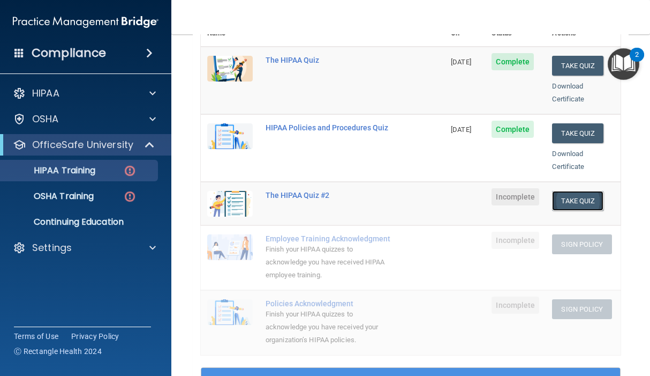
click at [479, 191] on button "Take Quiz" at bounding box center [577, 201] width 51 height 20
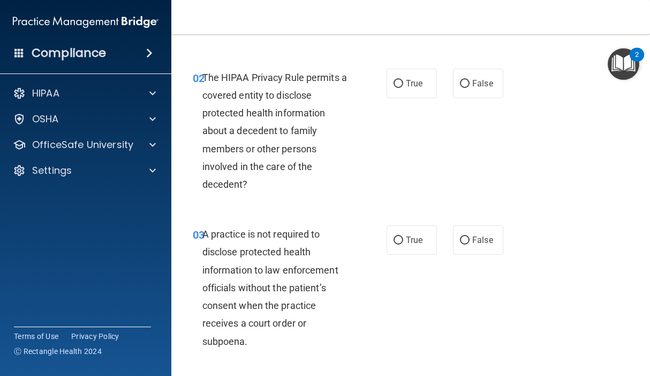
scroll to position [155, 0]
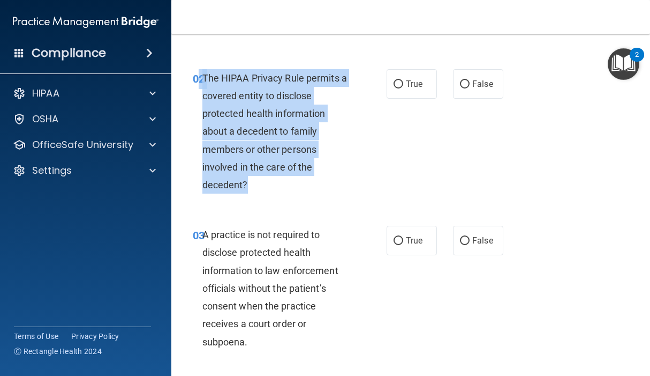
drag, startPoint x: 199, startPoint y: 73, endPoint x: 278, endPoint y: 193, distance: 143.2
click at [278, 193] on div "02 The HIPAA Privacy Rule permits a covered entity to disclose protected health…" at bounding box center [290, 134] width 226 height 130
drag, startPoint x: 278, startPoint y: 193, endPoint x: 350, endPoint y: 182, distance: 73.7
click at [351, 184] on div "The HIPAA Privacy Rule permits a covered entity to disclose protected health in…" at bounding box center [282, 131] width 158 height 125
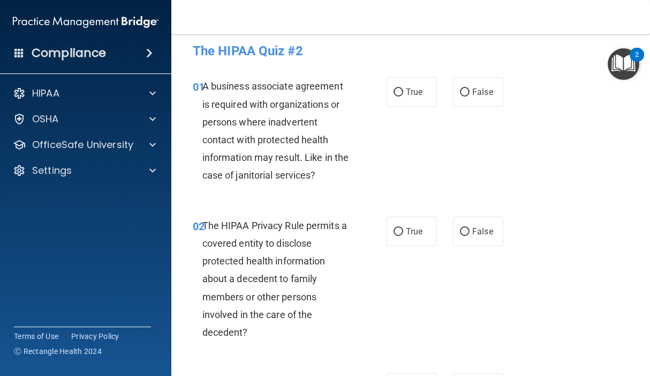
scroll to position [0, 0]
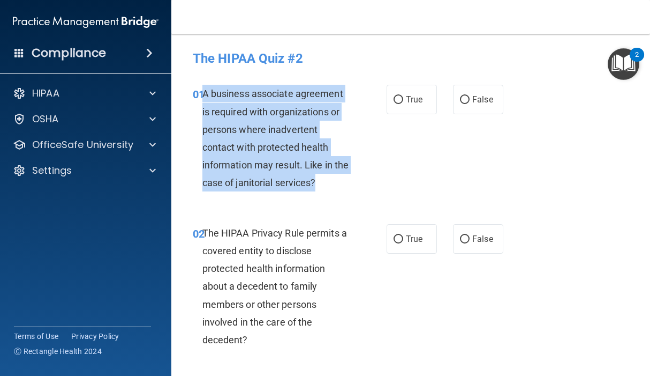
drag, startPoint x: 205, startPoint y: 91, endPoint x: 343, endPoint y: 190, distance: 170.5
click at [343, 190] on div "A business associate agreement is required with organizations or persons where …" at bounding box center [282, 138] width 158 height 107
drag, startPoint x: 343, startPoint y: 190, endPoint x: 298, endPoint y: 175, distance: 47.9
click at [398, 102] on input "True" at bounding box center [399, 100] width 10 height 8
radio input "true"
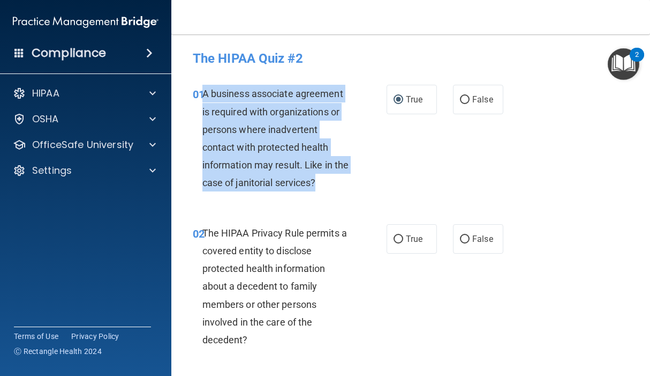
click at [375, 177] on div "01 A business associate agreement is required with organizations or persons whe…" at bounding box center [290, 141] width 226 height 112
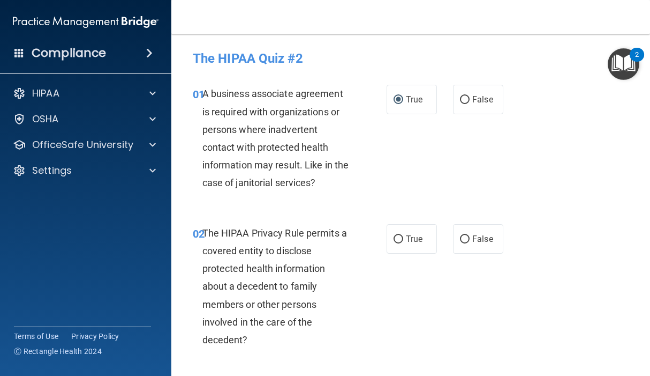
scroll to position [54, 0]
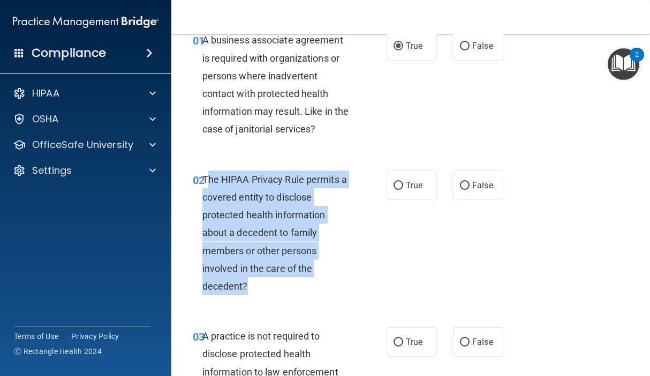
drag, startPoint x: 205, startPoint y: 176, endPoint x: 254, endPoint y: 290, distance: 123.6
click at [254, 290] on div "The HIPAA Privacy Rule permits a covered entity to disclose protected health in…" at bounding box center [282, 232] width 158 height 125
drag, startPoint x: 254, startPoint y: 290, endPoint x: 237, endPoint y: 264, distance: 30.6
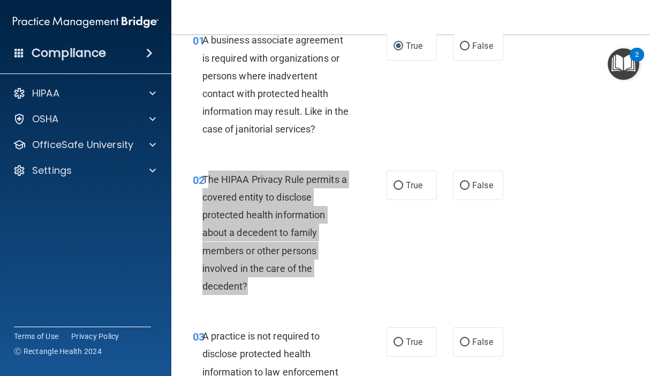
scroll to position [107, 0]
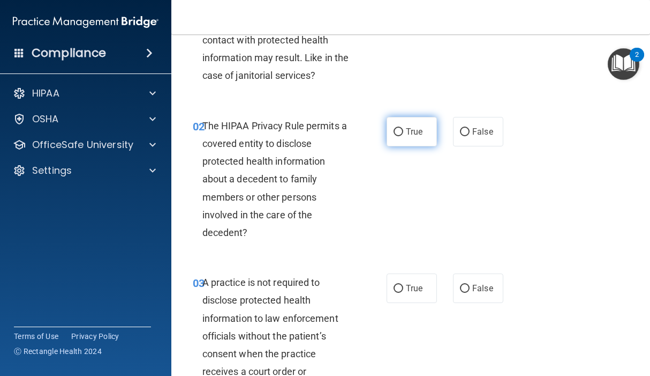
click at [406, 134] on span "True" at bounding box center [414, 131] width 17 height 10
click at [403, 134] on input "True" at bounding box center [399, 132] width 10 height 8
radio input "true"
click at [398, 201] on div "02 The HIPAA Privacy Rule permits a covered entity to disclose protected health…" at bounding box center [290, 182] width 226 height 130
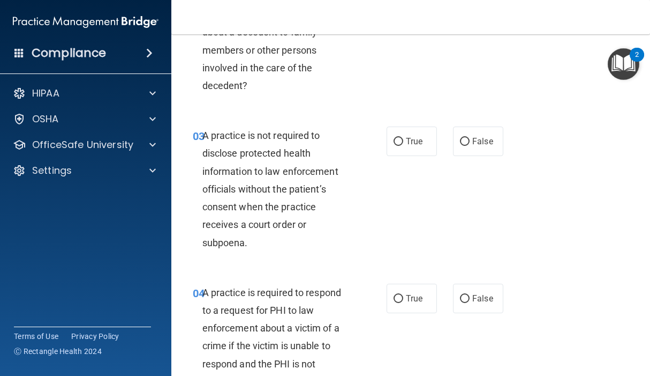
scroll to position [268, 0]
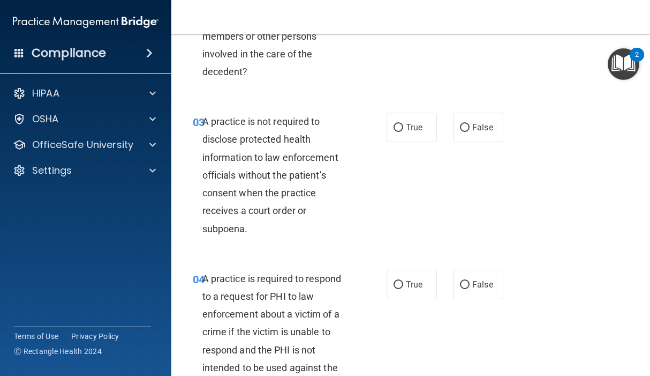
click at [207, 118] on span "A practice is not required to disclose protected health information to law enfo…" at bounding box center [271, 175] width 136 height 118
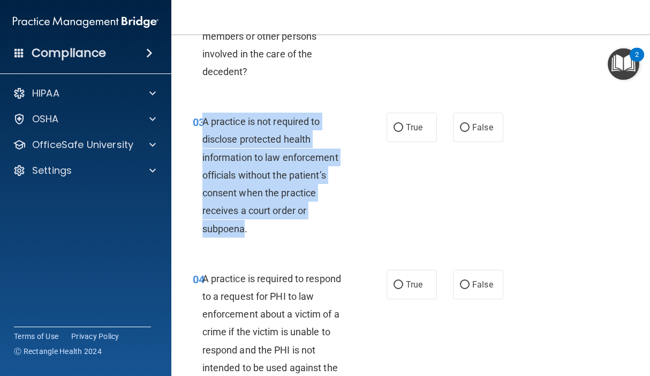
drag, startPoint x: 204, startPoint y: 119, endPoint x: 246, endPoint y: 226, distance: 114.7
click at [246, 226] on span "A practice is not required to disclose protected health information to law enfo…" at bounding box center [271, 175] width 136 height 118
drag, startPoint x: 246, startPoint y: 226, endPoint x: 234, endPoint y: 191, distance: 36.9
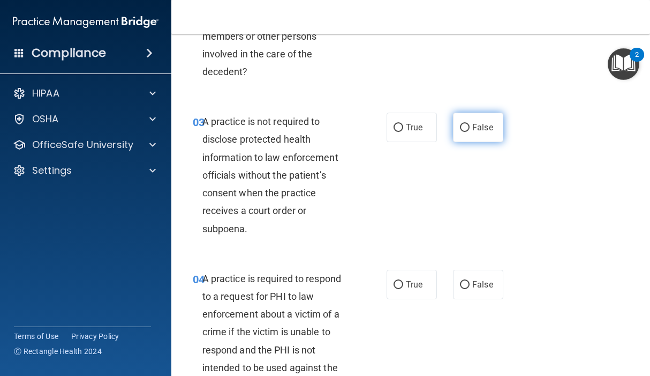
click at [473, 127] on span "False" at bounding box center [483, 127] width 21 height 10
click at [470, 127] on input "False" at bounding box center [465, 128] width 10 height 8
radio input "true"
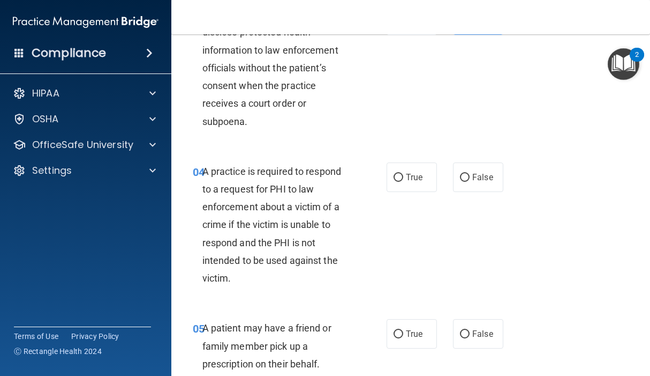
scroll to position [429, 0]
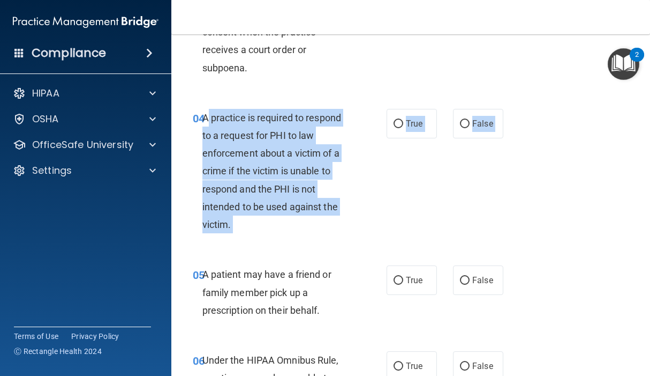
drag, startPoint x: 205, startPoint y: 117, endPoint x: 295, endPoint y: 250, distance: 160.5
click at [295, 250] on div "04 A practice is required to respond to a request for PHI to law enforcement ab…" at bounding box center [411, 173] width 452 height 157
drag, startPoint x: 295, startPoint y: 250, endPoint x: 291, endPoint y: 264, distance: 14.4
click at [291, 264] on div "05 A patient may have a friend or family member pick up a prescription on their…" at bounding box center [411, 295] width 452 height 86
drag, startPoint x: 204, startPoint y: 116, endPoint x: 248, endPoint y: 225, distance: 117.1
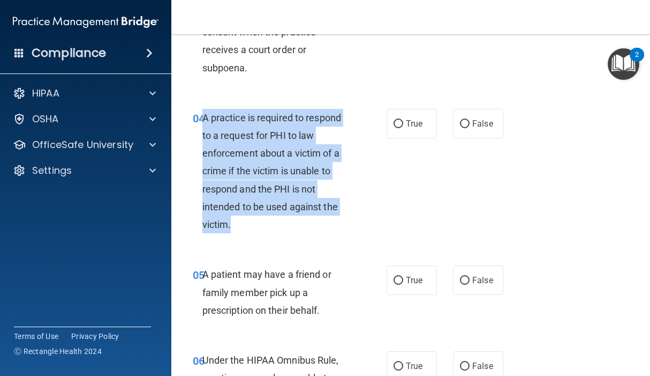
click at [248, 225] on div "A practice is required to respond to a request for PHI to law enforcement about…" at bounding box center [282, 171] width 158 height 125
drag, startPoint x: 248, startPoint y: 225, endPoint x: 241, endPoint y: 163, distance: 61.9
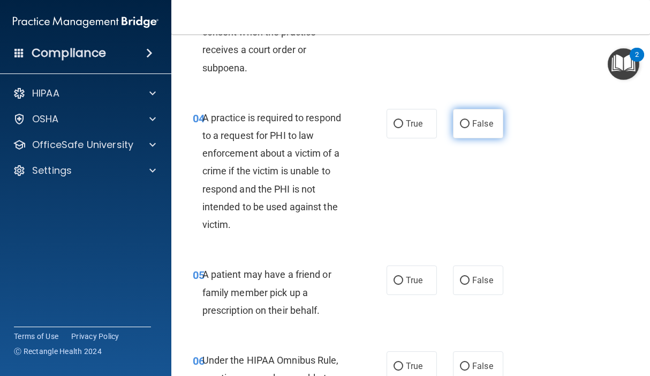
click at [457, 115] on label "False" at bounding box center [478, 123] width 50 height 29
click at [460, 120] on input "False" at bounding box center [465, 124] width 10 height 8
radio input "true"
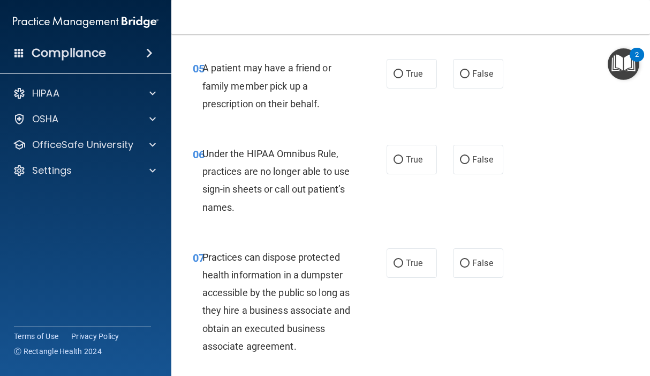
scroll to position [643, 0]
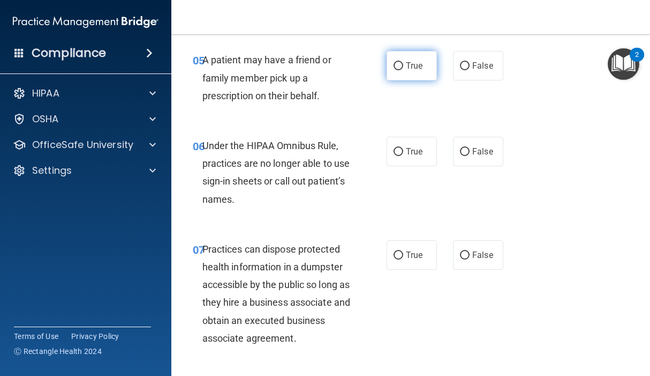
click at [396, 66] on input "True" at bounding box center [399, 66] width 10 height 8
radio input "true"
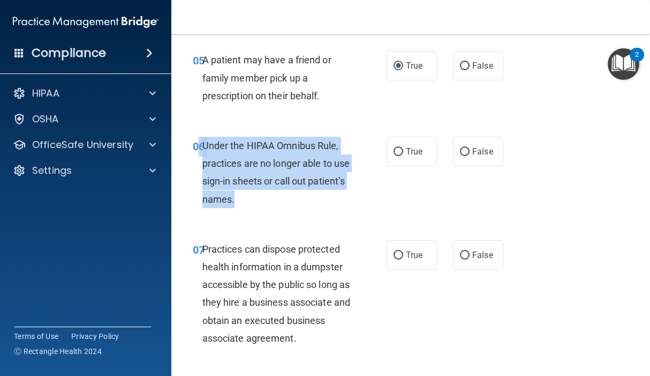
drag, startPoint x: 200, startPoint y: 141, endPoint x: 286, endPoint y: 202, distance: 105.4
click at [286, 202] on div "06 Under the HIPAA Omnibus Rule, practices are no longer able to use sign-in sh…" at bounding box center [290, 175] width 226 height 77
drag, startPoint x: 286, startPoint y: 202, endPoint x: 219, endPoint y: 190, distance: 68.6
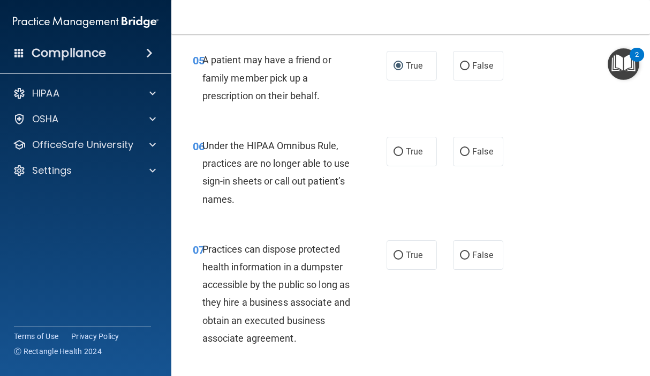
click at [471, 200] on div "06 Under the HIPAA Omnibus Rule, practices are no longer able to use sign-in sh…" at bounding box center [411, 174] width 452 height 103
click at [456, 158] on label "False" at bounding box center [478, 151] width 50 height 29
click at [460, 156] on input "False" at bounding box center [465, 152] width 10 height 8
radio input "true"
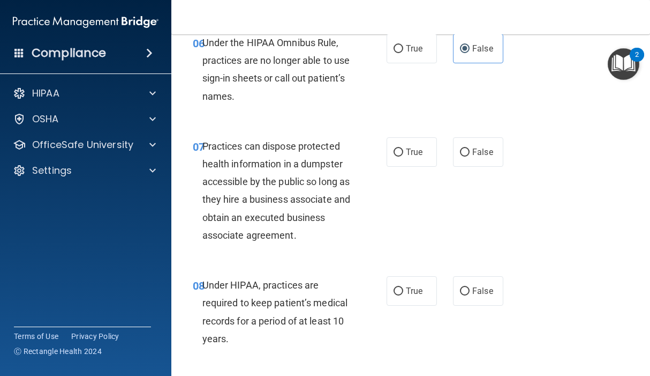
scroll to position [750, 0]
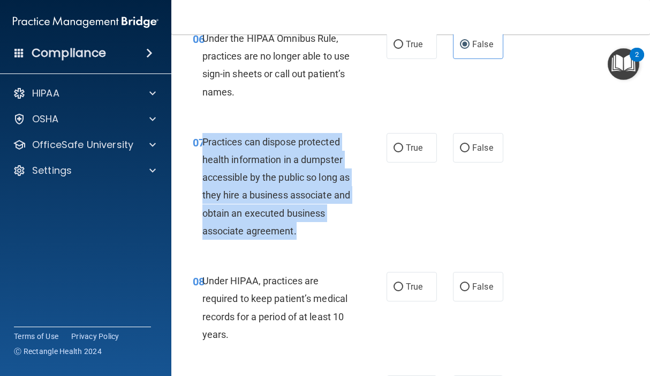
drag, startPoint x: 204, startPoint y: 141, endPoint x: 299, endPoint y: 239, distance: 136.4
click at [299, 239] on div "Practices can dispose protected health information in a dumpster accessible by …" at bounding box center [282, 186] width 158 height 107
drag, startPoint x: 299, startPoint y: 239, endPoint x: 284, endPoint y: 230, distance: 17.4
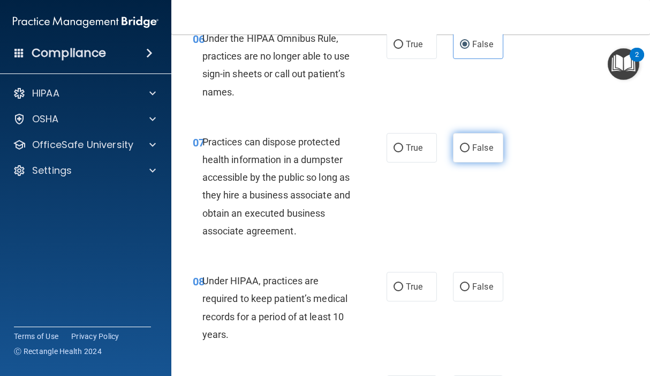
click at [470, 153] on label "False" at bounding box center [478, 147] width 50 height 29
click at [470, 152] on input "False" at bounding box center [465, 148] width 10 height 8
radio input "true"
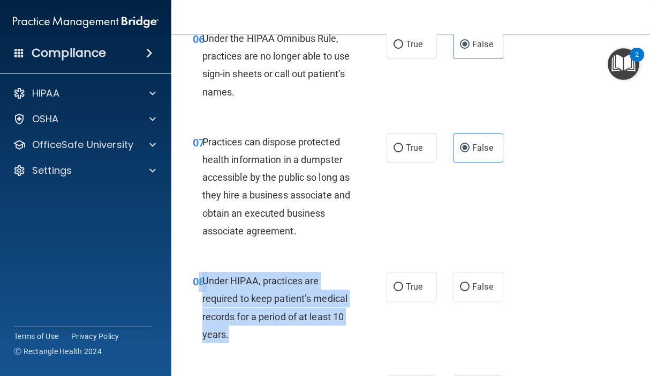
drag, startPoint x: 199, startPoint y: 281, endPoint x: 261, endPoint y: 336, distance: 83.1
click at [261, 336] on div "08 Under HIPAA, practices are required to keep patient’s medical records for a …" at bounding box center [290, 310] width 226 height 77
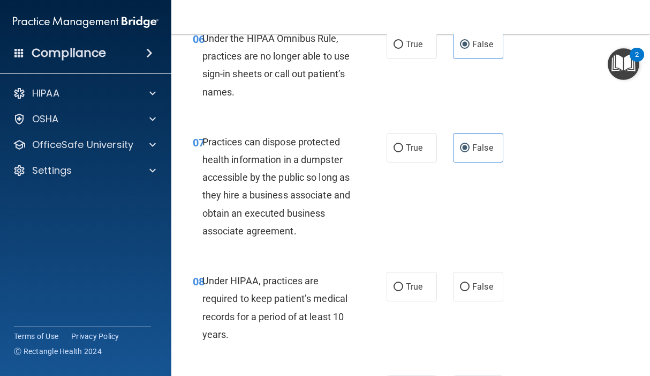
drag, startPoint x: 261, startPoint y: 336, endPoint x: 369, endPoint y: 218, distance: 160.1
click at [373, 217] on div "07 Practices can dispose protected health information in a dumpster accessible …" at bounding box center [290, 189] width 226 height 112
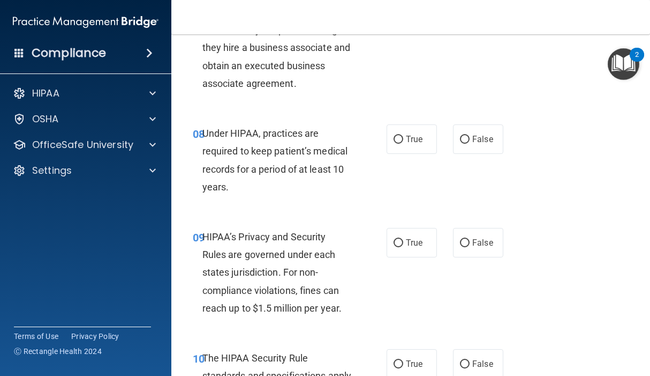
scroll to position [911, 0]
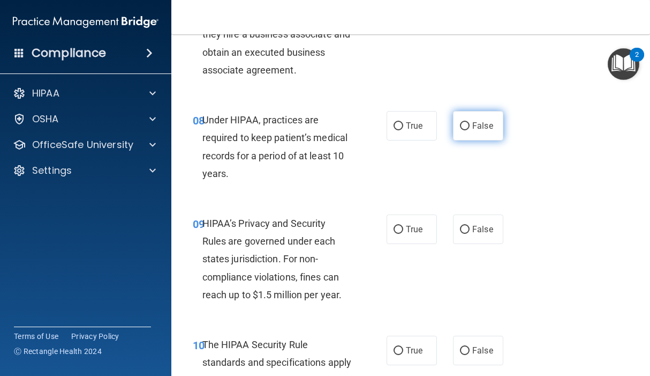
click at [460, 123] on input "False" at bounding box center [465, 126] width 10 height 8
radio input "true"
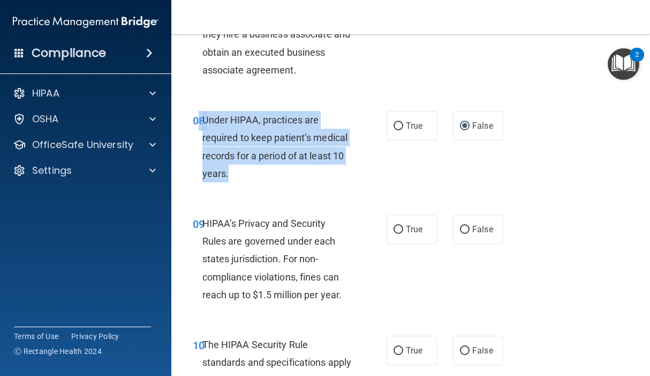
drag, startPoint x: 199, startPoint y: 117, endPoint x: 275, endPoint y: 184, distance: 101.4
click at [275, 184] on div "08 Under HIPAA, practices are required to keep patient’s medical records for a …" at bounding box center [290, 149] width 226 height 77
drag, startPoint x: 275, startPoint y: 184, endPoint x: 273, endPoint y: 149, distance: 34.9
click at [351, 159] on div "Under HIPAA, practices are required to keep patient’s medical records for a per…" at bounding box center [282, 146] width 158 height 71
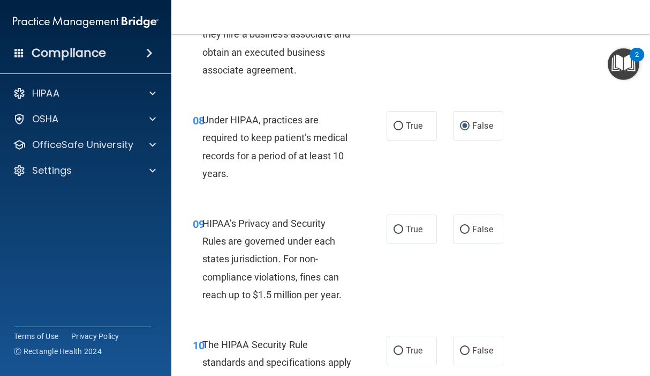
click at [350, 221] on div "HIPAA’s Privacy and Security Rules are governed under each states jurisdiction.…" at bounding box center [282, 258] width 158 height 89
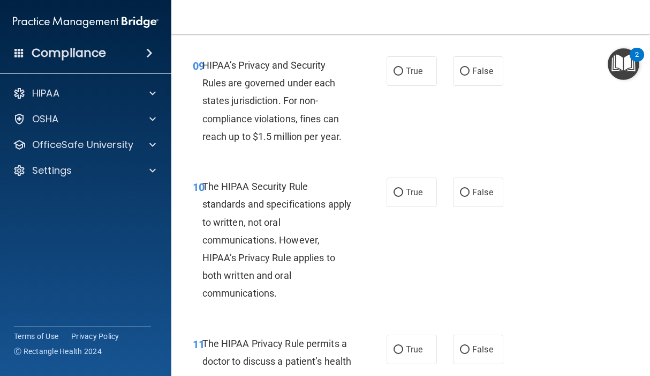
scroll to position [1072, 0]
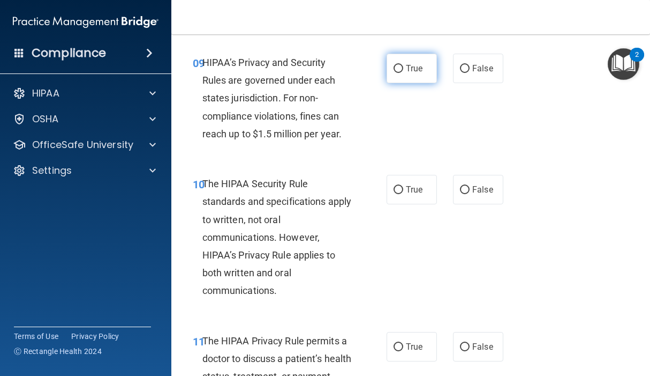
click at [396, 65] on input "True" at bounding box center [399, 69] width 10 height 8
radio input "true"
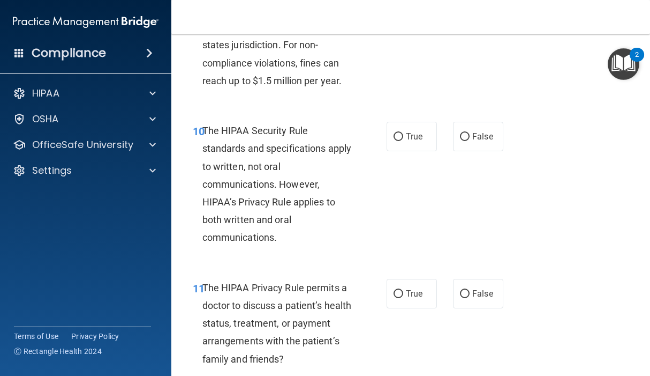
scroll to position [1125, 0]
drag, startPoint x: 208, startPoint y: 123, endPoint x: 205, endPoint y: 156, distance: 32.8
click at [205, 156] on div "The HIPAA Security Rule standards and specifications apply to written, not oral…" at bounding box center [282, 183] width 158 height 125
click at [212, 114] on div "10 The HIPAA Security Rule standards and specifications apply to written, not o…" at bounding box center [411, 186] width 452 height 157
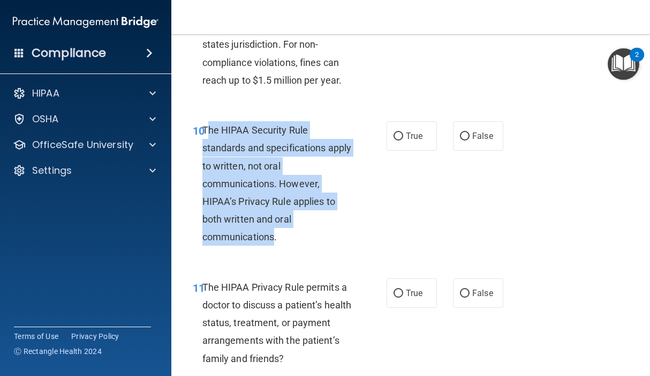
drag, startPoint x: 206, startPoint y: 127, endPoint x: 276, endPoint y: 238, distance: 131.7
click at [276, 238] on span "The HIPAA Security Rule standards and specifications apply to written, not oral…" at bounding box center [277, 183] width 149 height 118
drag, startPoint x: 276, startPoint y: 238, endPoint x: 242, endPoint y: 216, distance: 40.6
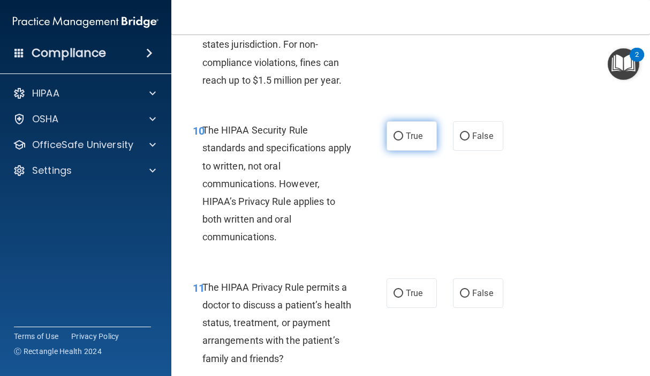
click at [416, 143] on label "True" at bounding box center [412, 135] width 50 height 29
click at [403, 140] on input "True" at bounding box center [399, 136] width 10 height 8
radio input "true"
click at [358, 221] on div "10 The HIPAA Security Rule standards and specifications apply to written, not o…" at bounding box center [290, 186] width 226 height 130
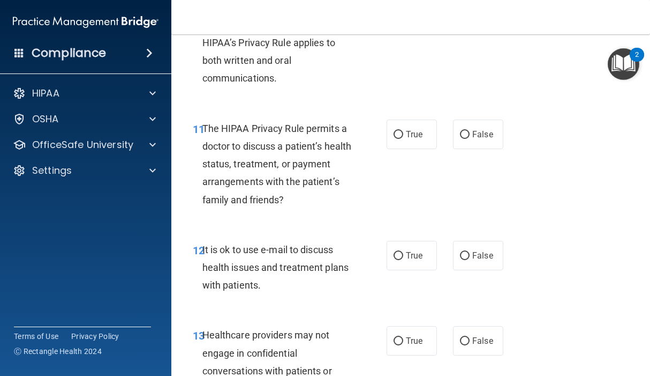
scroll to position [1286, 0]
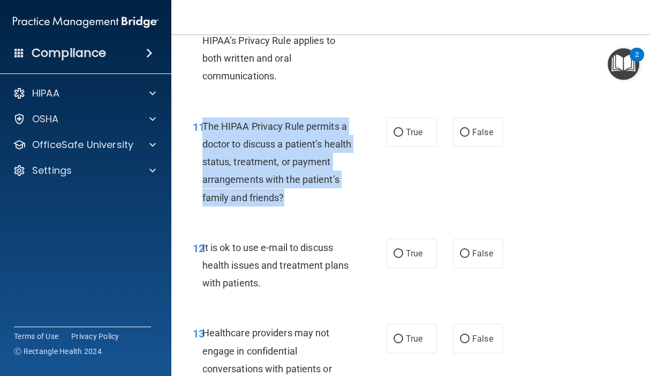
drag, startPoint x: 205, startPoint y: 122, endPoint x: 323, endPoint y: 206, distance: 144.8
click at [323, 206] on div "The HIPAA Privacy Rule permits a doctor to discuss a patient’s health status, t…" at bounding box center [282, 161] width 158 height 89
drag, startPoint x: 323, startPoint y: 206, endPoint x: 287, endPoint y: 185, distance: 40.8
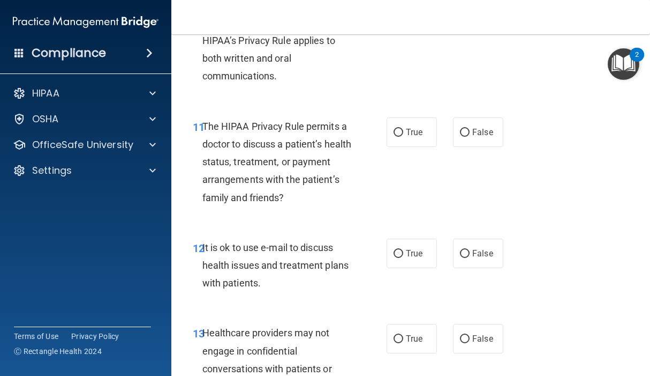
click at [284, 277] on span "It is ok to use e-mail to discuss health issues and treatment plans with patien…" at bounding box center [276, 265] width 146 height 47
click at [411, 139] on label "True" at bounding box center [412, 131] width 50 height 29
click at [403, 137] on input "True" at bounding box center [399, 133] width 10 height 8
radio input "true"
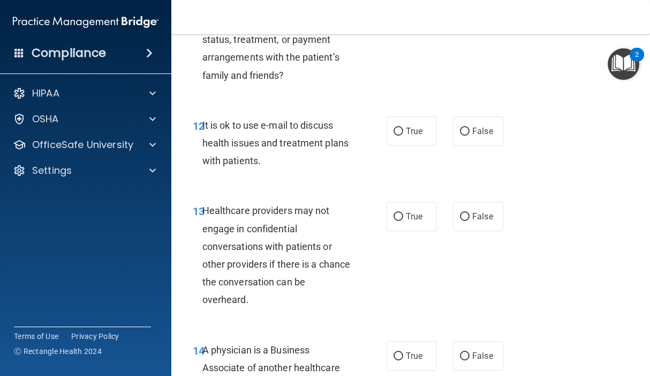
scroll to position [1447, 0]
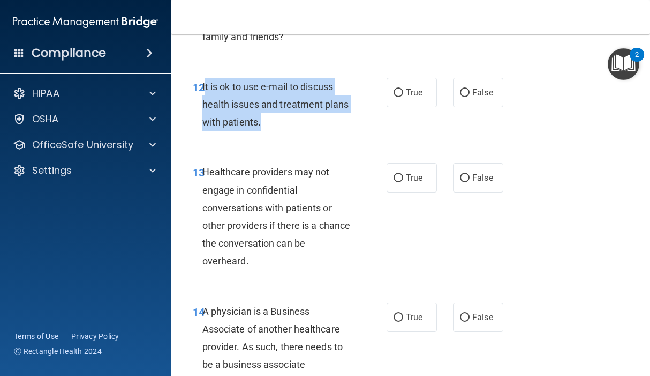
drag, startPoint x: 204, startPoint y: 86, endPoint x: 326, endPoint y: 128, distance: 128.6
click at [326, 128] on div "It is ok to use e-mail to discuss health issues and treatment plans with patien…" at bounding box center [282, 105] width 158 height 54
drag, startPoint x: 326, startPoint y: 128, endPoint x: 281, endPoint y: 117, distance: 46.4
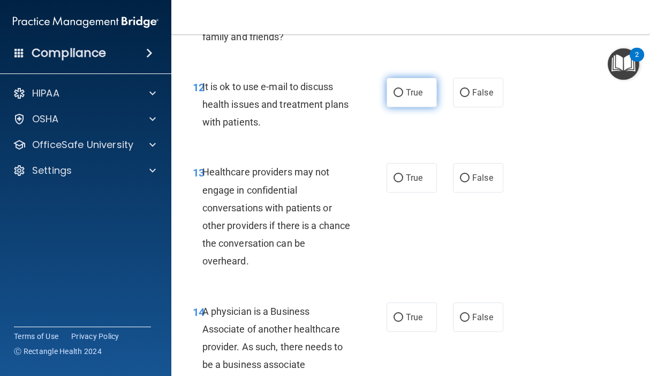
click at [414, 95] on span "True" at bounding box center [414, 92] width 17 height 10
click at [403, 95] on input "True" at bounding box center [399, 93] width 10 height 8
radio input "true"
click at [328, 178] on div "Healthcare providers may not engage in confidential conversations with patients…" at bounding box center [282, 216] width 158 height 107
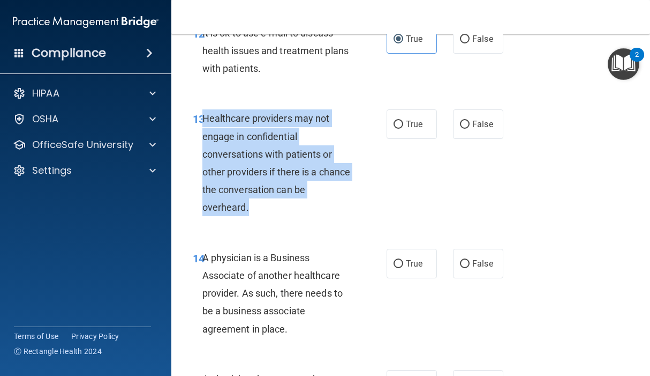
drag, startPoint x: 204, startPoint y: 116, endPoint x: 248, endPoint y: 213, distance: 106.7
click at [248, 213] on div "Healthcare providers may not engage in confidential conversations with patients…" at bounding box center [282, 162] width 158 height 107
drag, startPoint x: 248, startPoint y: 213, endPoint x: 233, endPoint y: 191, distance: 26.8
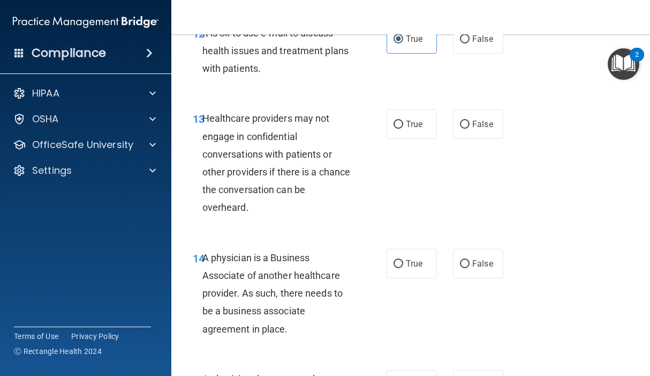
click at [474, 203] on div "13 Healthcare providers may not engage in confidential conversations with patie…" at bounding box center [411, 165] width 452 height 139
click at [460, 126] on input "False" at bounding box center [465, 125] width 10 height 8
radio input "true"
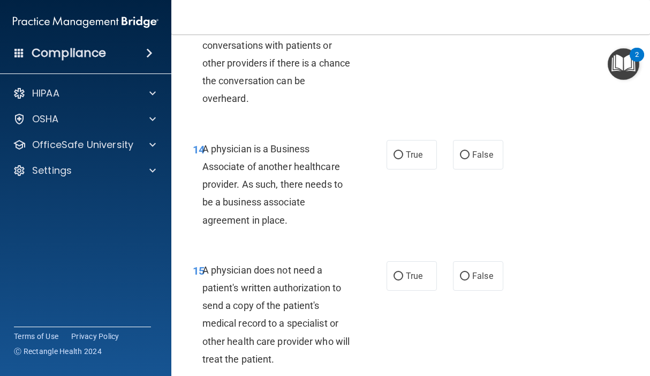
scroll to position [1607, 0]
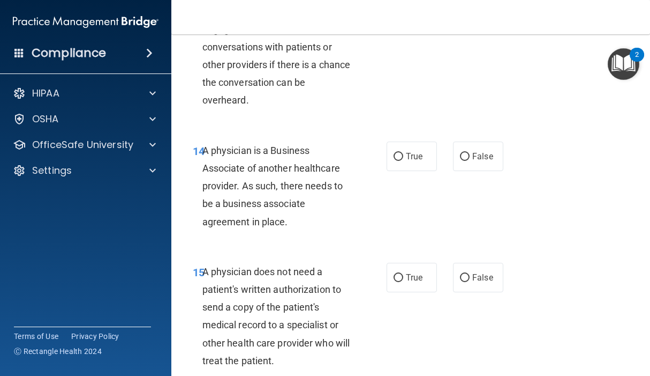
drag, startPoint x: 204, startPoint y: 147, endPoint x: 311, endPoint y: 230, distance: 135.9
click at [311, 230] on div "14 A physician is a Business Associate of another healthcare provider. As such,…" at bounding box center [290, 188] width 226 height 94
drag, startPoint x: 311, startPoint y: 230, endPoint x: 229, endPoint y: 193, distance: 90.6
click at [461, 162] on label "False" at bounding box center [478, 155] width 50 height 29
click at [461, 161] on input "False" at bounding box center [465, 157] width 10 height 8
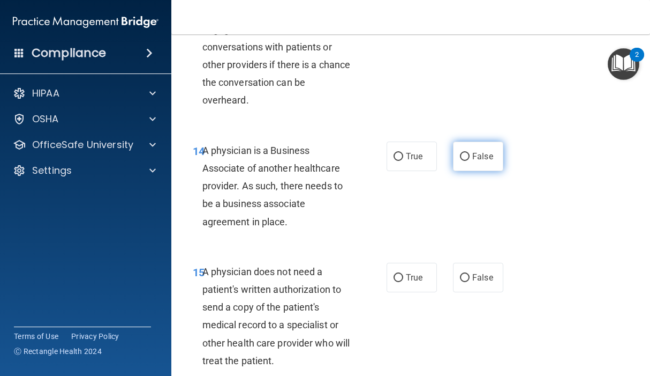
radio input "true"
click at [377, 234] on div "14 A physician is a Business Associate of another healthcare provider. As such,…" at bounding box center [290, 188] width 226 height 94
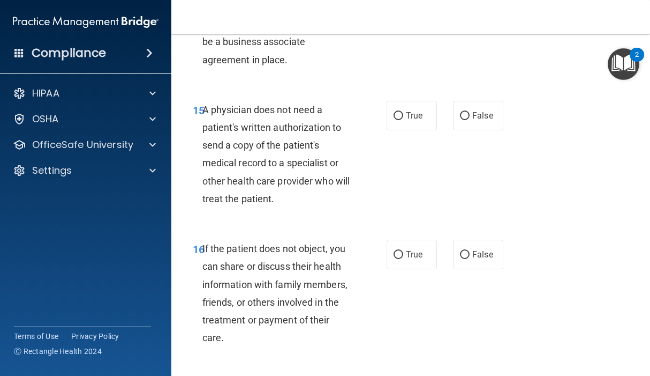
scroll to position [1822, 0]
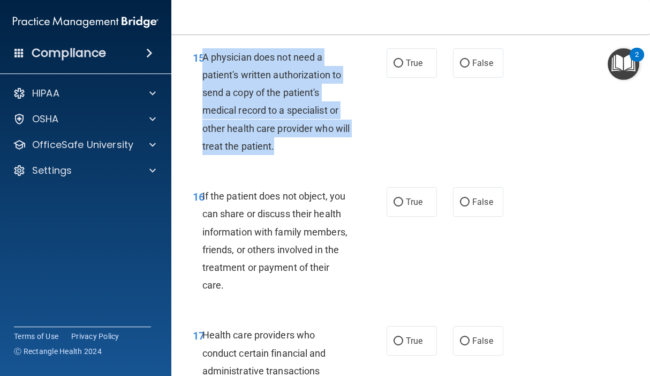
drag, startPoint x: 202, startPoint y: 54, endPoint x: 366, endPoint y: 154, distance: 191.9
click at [366, 154] on div "15 A physician does not need a patient's written authorization to send a copy o…" at bounding box center [290, 104] width 226 height 112
drag, startPoint x: 366, startPoint y: 154, endPoint x: 287, endPoint y: 141, distance: 79.7
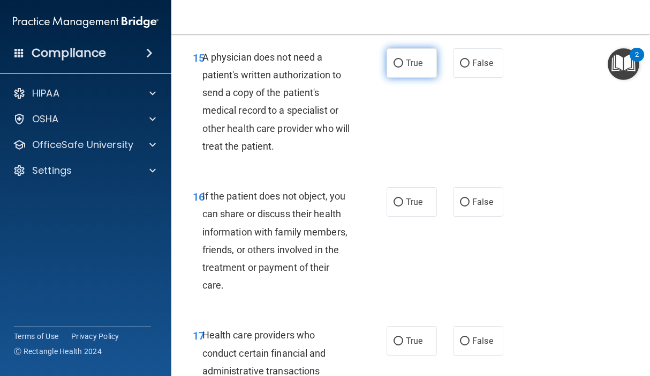
click at [404, 69] on label "True" at bounding box center [412, 62] width 50 height 29
click at [403, 68] on input "True" at bounding box center [399, 63] width 10 height 8
radio input "true"
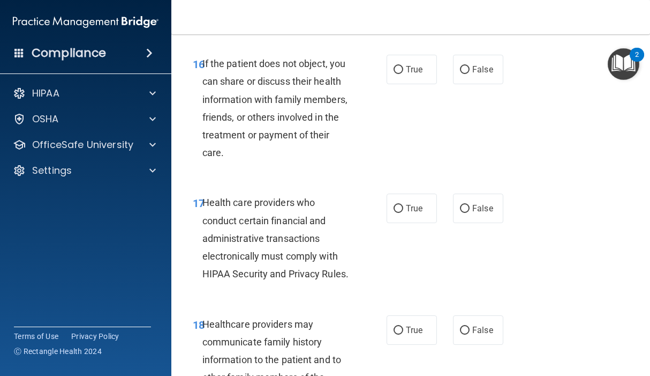
scroll to position [1929, 0]
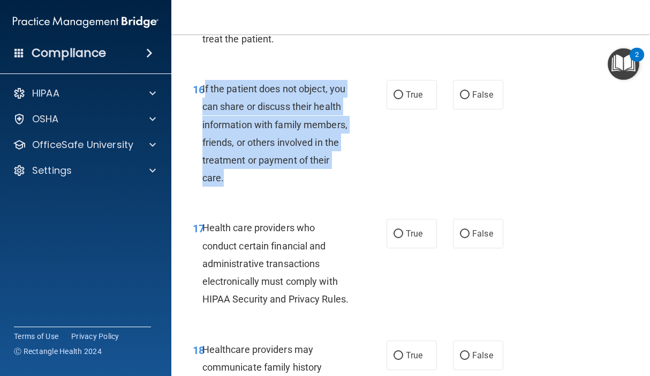
drag, startPoint x: 205, startPoint y: 86, endPoint x: 276, endPoint y: 174, distance: 113.1
click at [276, 174] on div "If the patient does not object, you can share or discuss their health informati…" at bounding box center [282, 133] width 158 height 107
drag, startPoint x: 276, startPoint y: 174, endPoint x: 257, endPoint y: 141, distance: 37.2
click at [394, 96] on input "True" at bounding box center [399, 95] width 10 height 8
radio input "true"
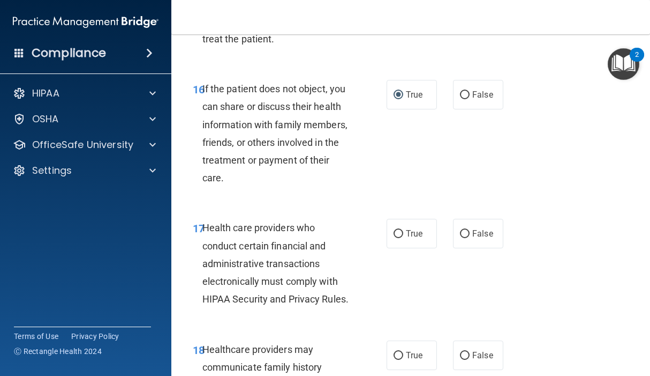
click at [361, 197] on div "16 If the patient does not object, you can share or discuss their health inform…" at bounding box center [411, 135] width 452 height 139
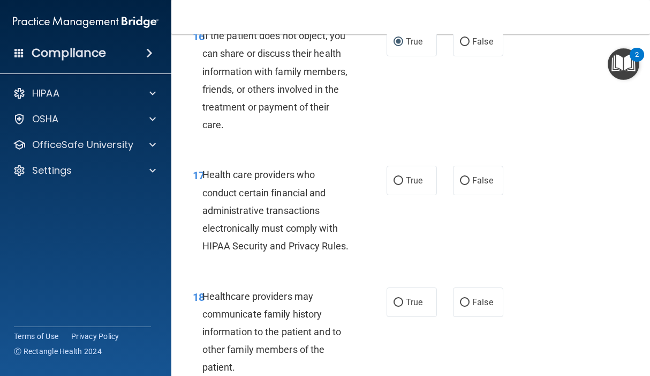
scroll to position [1982, 0]
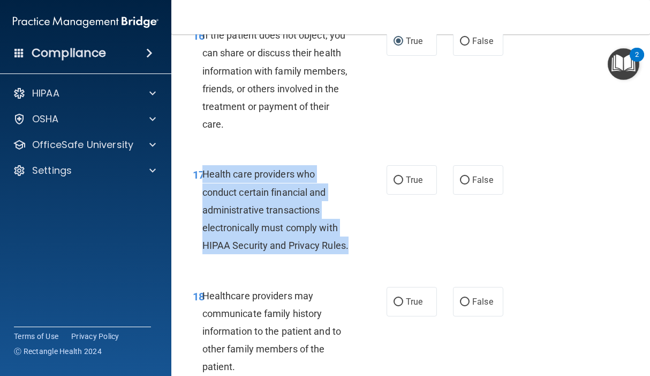
drag, startPoint x: 203, startPoint y: 170, endPoint x: 261, endPoint y: 267, distance: 112.7
click at [261, 254] on div "Health care providers who conduct certain financial and administrative transact…" at bounding box center [282, 209] width 158 height 89
drag, startPoint x: 261, startPoint y: 267, endPoint x: 248, endPoint y: 229, distance: 40.0
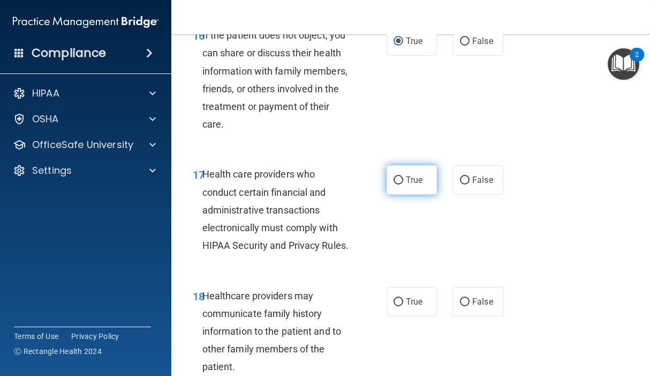
click at [405, 185] on label "True" at bounding box center [412, 179] width 50 height 29
click at [403, 184] on input "True" at bounding box center [399, 180] width 10 height 8
radio input "true"
click at [369, 228] on div "17 Health care providers who conduct certain financial and administrative trans…" at bounding box center [290, 212] width 226 height 94
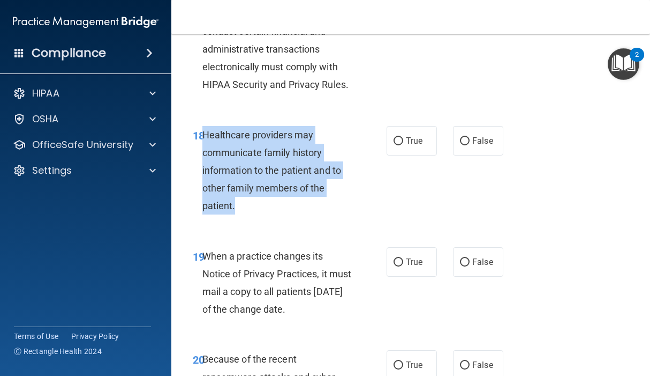
drag, startPoint x: 203, startPoint y: 147, endPoint x: 236, endPoint y: 222, distance: 82.5
click at [236, 215] on div "Healthcare providers may communicate family history information to the patient …" at bounding box center [282, 170] width 158 height 89
drag, startPoint x: 236, startPoint y: 222, endPoint x: 231, endPoint y: 186, distance: 36.2
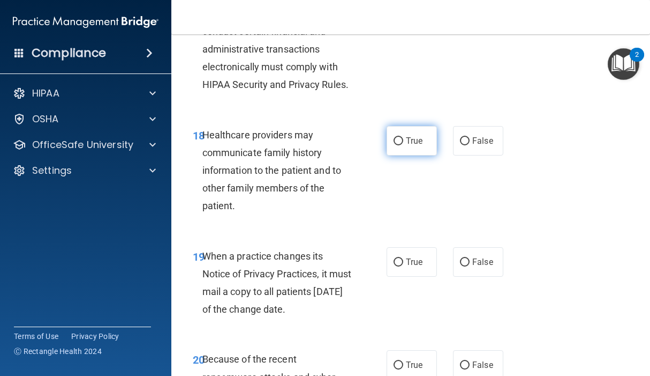
click at [387, 155] on label "True" at bounding box center [412, 140] width 50 height 29
click at [394, 145] on input "True" at bounding box center [399, 141] width 10 height 8
radio input "true"
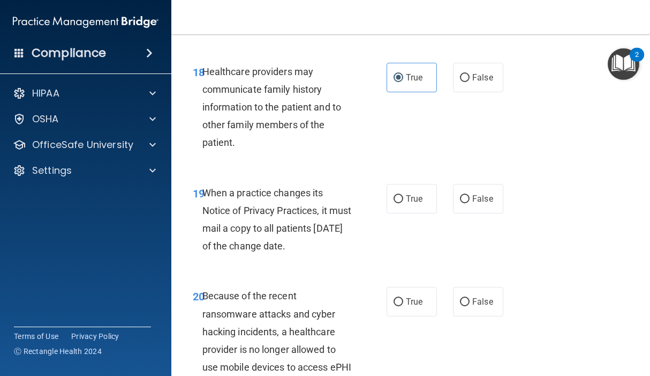
scroll to position [2304, 0]
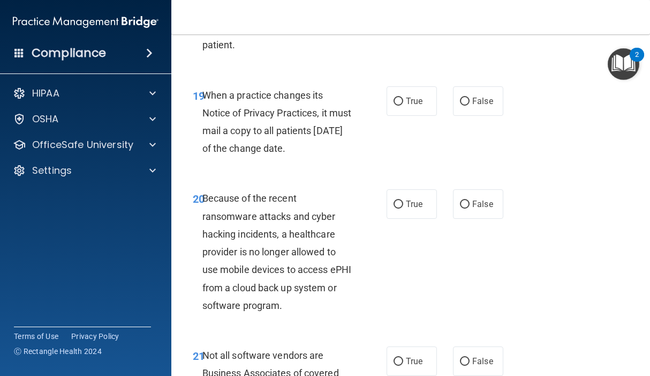
drag, startPoint x: 204, startPoint y: 110, endPoint x: 244, endPoint y: 185, distance: 85.3
click at [244, 163] on div "19 When a practice changes its Notice of Privacy Practices, it must mail a copy…" at bounding box center [290, 124] width 226 height 77
drag, startPoint x: 244, startPoint y: 185, endPoint x: 239, endPoint y: 144, distance: 42.0
click at [460, 106] on input "False" at bounding box center [465, 102] width 10 height 8
radio input "true"
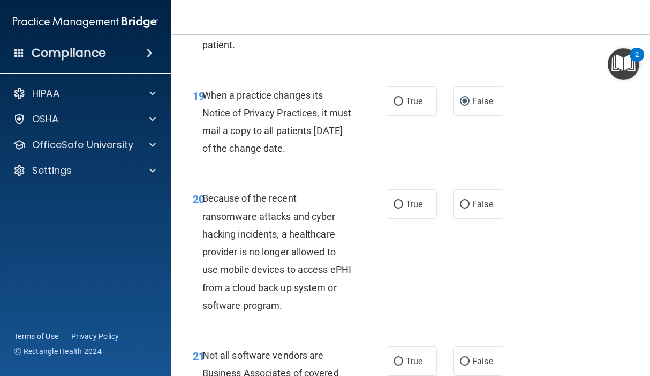
click at [350, 217] on div "20 Because of the recent ransomware attacks and cyber hacking incidents, a heal…" at bounding box center [411, 254] width 452 height 157
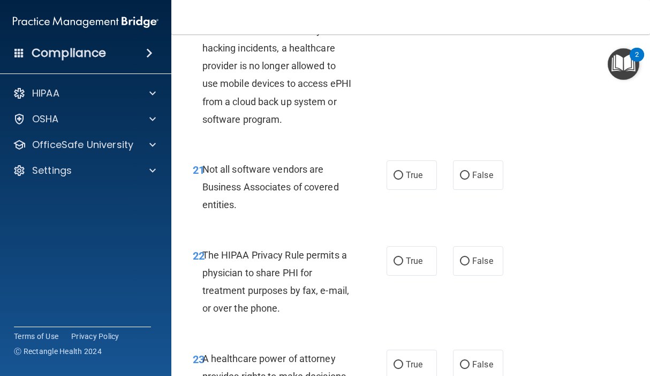
scroll to position [2464, 0]
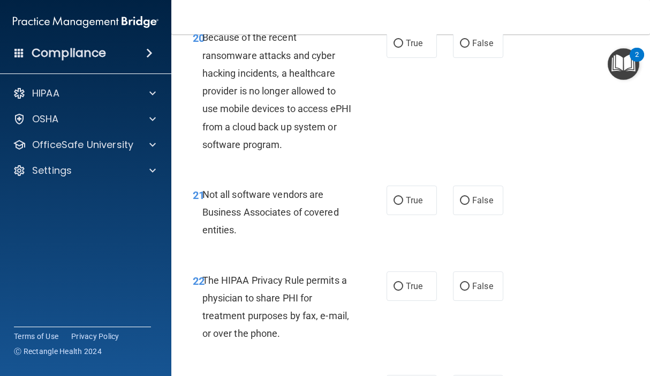
drag, startPoint x: 205, startPoint y: 66, endPoint x: 210, endPoint y: 78, distance: 13.2
click at [210, 78] on div "Because of the recent ransomware attacks and cyber hacking incidents, a healthc…" at bounding box center [282, 90] width 158 height 125
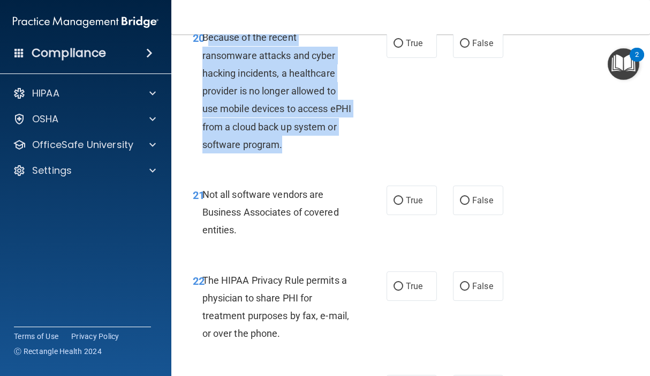
drag, startPoint x: 205, startPoint y: 73, endPoint x: 331, endPoint y: 182, distance: 165.6
click at [331, 153] on div "Because of the recent ransomware attacks and cyber hacking incidents, a healthc…" at bounding box center [282, 90] width 158 height 125
drag, startPoint x: 331, startPoint y: 182, endPoint x: 299, endPoint y: 165, distance: 35.2
click at [464, 48] on input "False" at bounding box center [465, 44] width 10 height 8
radio input "true"
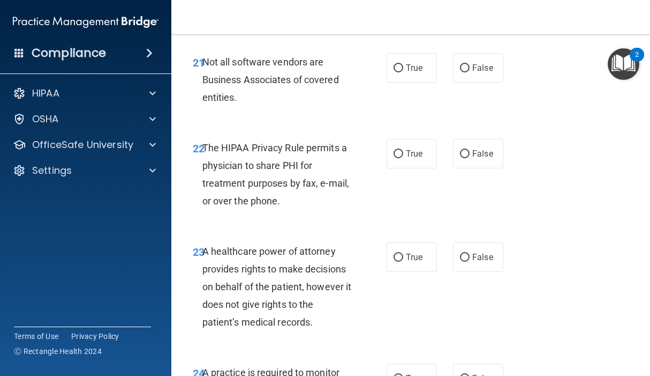
scroll to position [2572, 0]
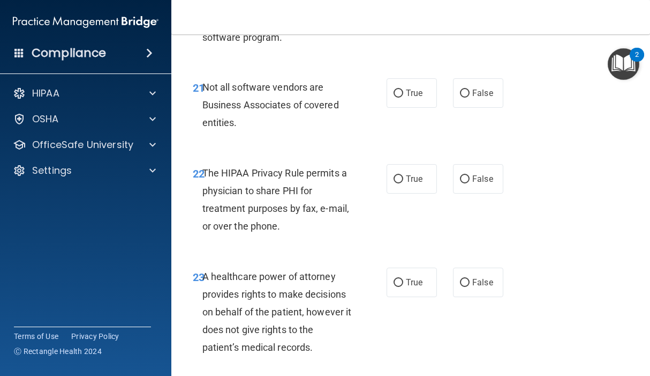
click at [214, 254] on div "22 The HIPAA Privacy Rule permits a physician to share PHI for treatment purpos…" at bounding box center [411, 202] width 452 height 103
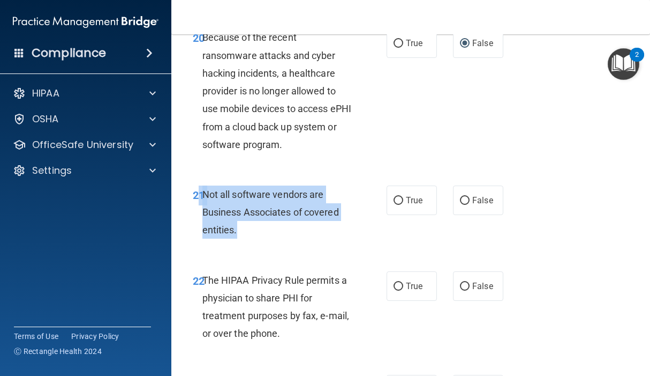
drag, startPoint x: 201, startPoint y: 226, endPoint x: 259, endPoint y: 266, distance: 70.8
click at [259, 244] on div "21 Not all software vendors are Business Associates of covered entities." at bounding box center [290, 214] width 226 height 59
drag, startPoint x: 259, startPoint y: 266, endPoint x: 233, endPoint y: 227, distance: 47.1
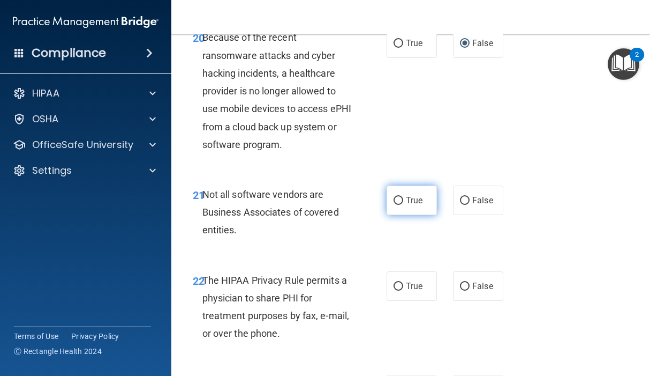
click at [420, 215] on label "True" at bounding box center [412, 199] width 50 height 29
click at [403, 205] on input "True" at bounding box center [399, 201] width 10 height 8
radio input "true"
click at [335, 258] on div "21 Not all software vendors are Business Associates of covered entities. True F…" at bounding box center [411, 215] width 452 height 86
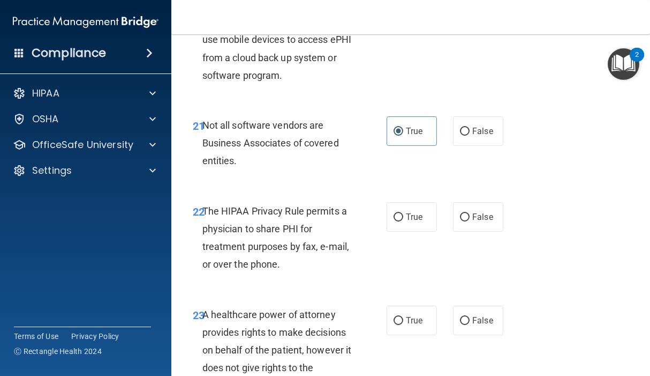
scroll to position [2625, 0]
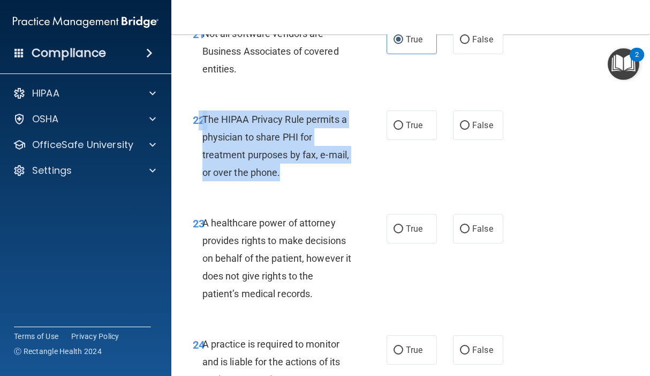
drag, startPoint x: 201, startPoint y: 157, endPoint x: 356, endPoint y: 208, distance: 163.2
click at [356, 187] on div "22 The HIPAA Privacy Rule permits a physician to share PHI for treatment purpos…" at bounding box center [290, 148] width 226 height 77
drag, startPoint x: 356, startPoint y: 208, endPoint x: 280, endPoint y: 209, distance: 75.5
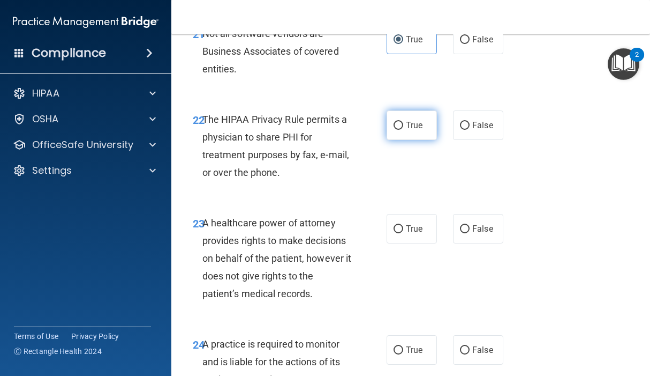
click at [408, 140] on label "True" at bounding box center [412, 124] width 50 height 29
click at [403, 130] on input "True" at bounding box center [399, 126] width 10 height 8
radio input "true"
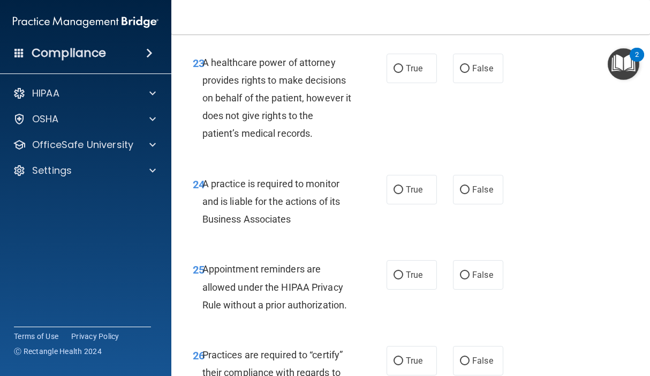
scroll to position [2786, 0]
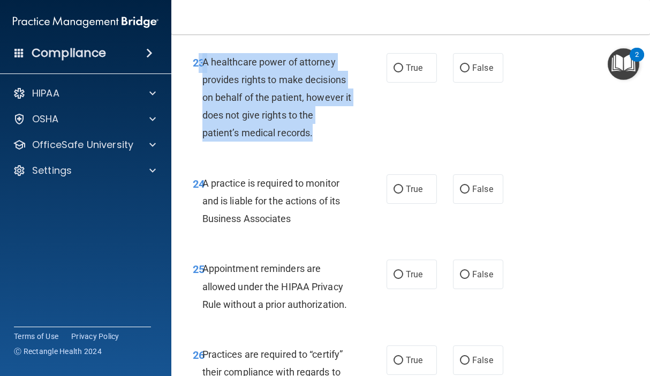
drag, startPoint x: 200, startPoint y: 98, endPoint x: 312, endPoint y: 172, distance: 134.5
click at [312, 147] on div "23 A healthcare power of attorney provides rights to make decisions on behalf o…" at bounding box center [290, 100] width 226 height 94
drag, startPoint x: 312, startPoint y: 172, endPoint x: 262, endPoint y: 163, distance: 51.2
click at [473, 73] on span "False" at bounding box center [483, 68] width 21 height 10
click at [470, 72] on input "False" at bounding box center [465, 68] width 10 height 8
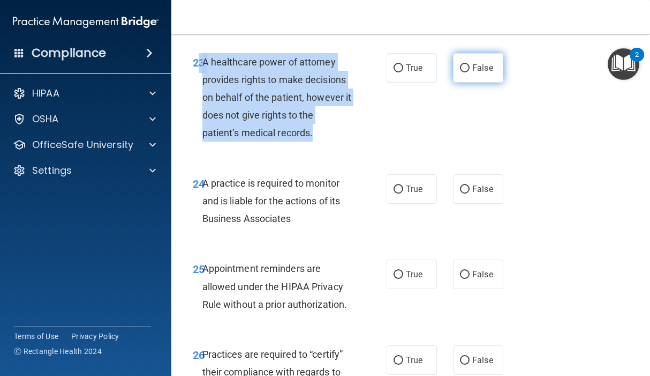
radio input "true"
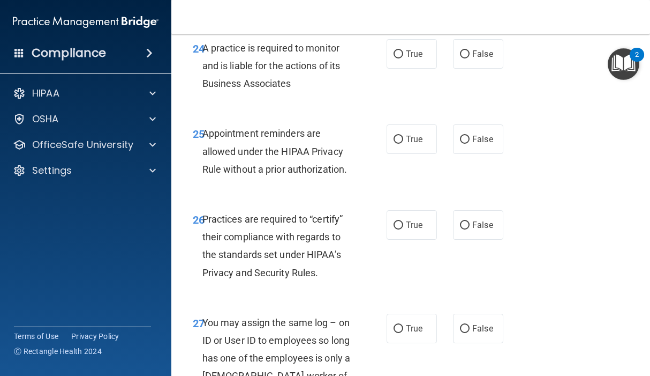
scroll to position [2947, 0]
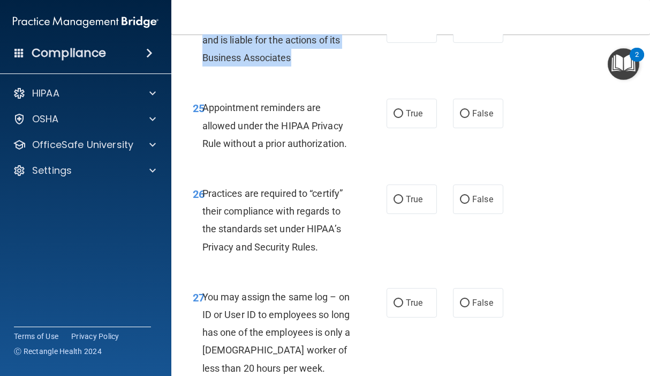
drag, startPoint x: 212, startPoint y: 51, endPoint x: 320, endPoint y: 90, distance: 115.1
click at [320, 67] on div "A practice is required to monitor and is liable for the actions of its Business…" at bounding box center [282, 40] width 158 height 54
drag, startPoint x: 320, startPoint y: 90, endPoint x: 262, endPoint y: 85, distance: 58.6
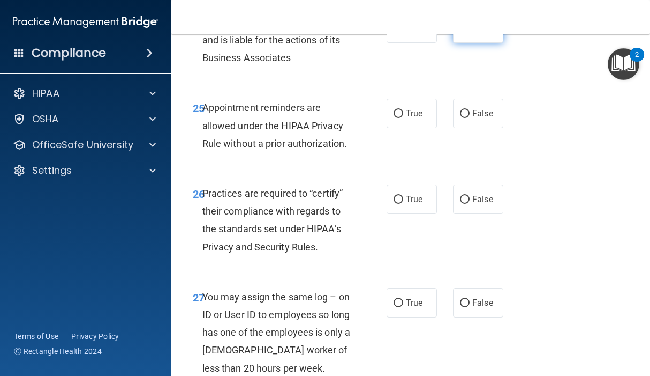
click at [465, 43] on label "False" at bounding box center [478, 27] width 50 height 29
click at [465, 33] on input "False" at bounding box center [465, 29] width 10 height 8
radio input "true"
click at [324, 148] on span "Appointment reminders are allowed under the HIPAA Privacy Rule without a prior …" at bounding box center [275, 125] width 145 height 47
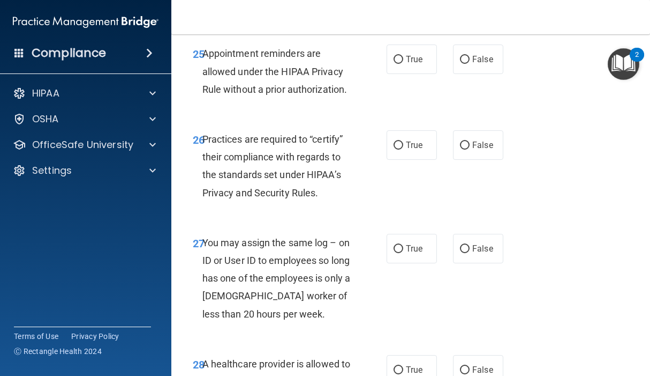
scroll to position [3000, 0]
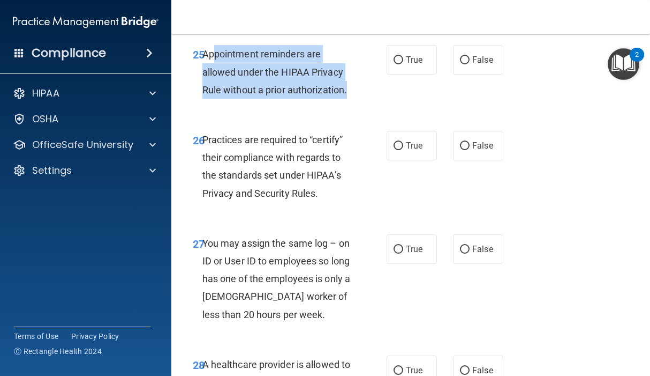
drag, startPoint x: 216, startPoint y: 92, endPoint x: 356, endPoint y: 134, distance: 146.1
click at [356, 99] on div "Appointment reminders are allowed under the HIPAA Privacy Rule without a prior …" at bounding box center [282, 72] width 158 height 54
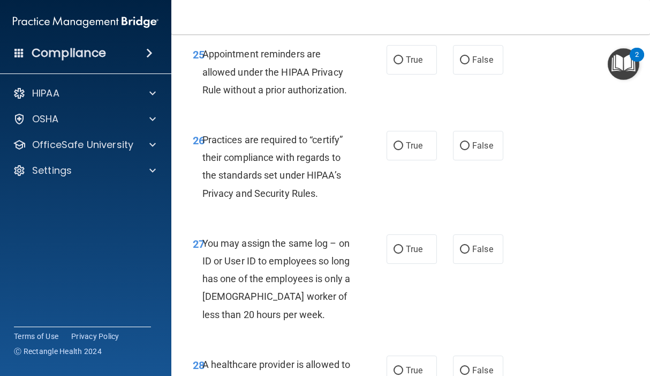
drag, startPoint x: 356, startPoint y: 134, endPoint x: 246, endPoint y: 151, distance: 110.6
click at [247, 117] on div "25 Appointment reminders are allowed under the HIPAA Privacy Rule without a pri…" at bounding box center [411, 75] width 452 height 86
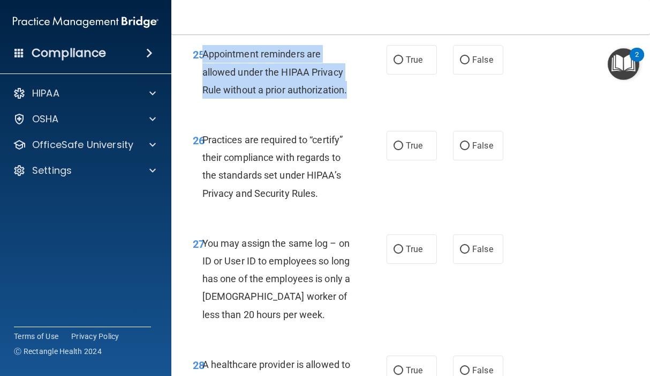
drag, startPoint x: 205, startPoint y: 87, endPoint x: 377, endPoint y: 138, distance: 179.4
click at [377, 104] on div "25 Appointment reminders are allowed under the HIPAA Privacy Rule without a pri…" at bounding box center [290, 74] width 226 height 59
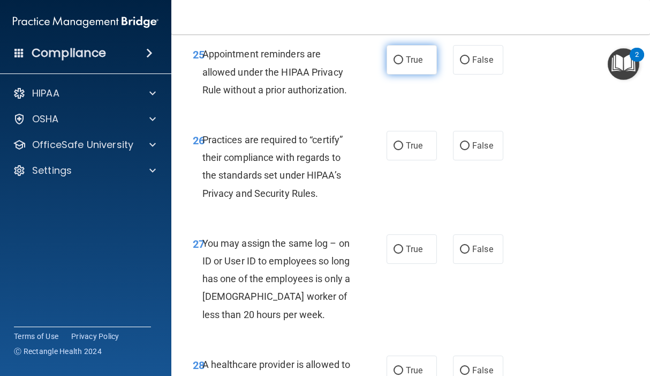
click at [408, 74] on label "True" at bounding box center [412, 59] width 50 height 29
click at [403, 64] on input "True" at bounding box center [399, 60] width 10 height 8
radio input "true"
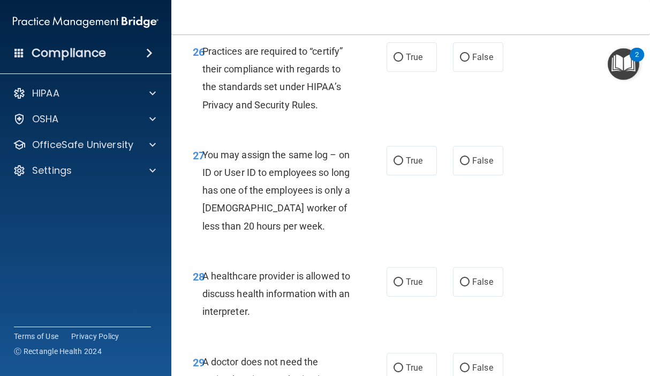
scroll to position [3107, 0]
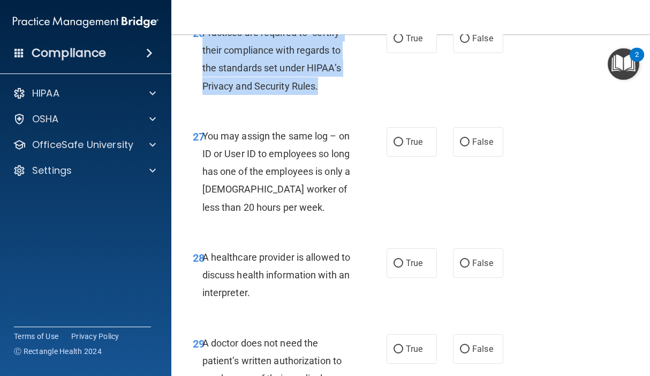
drag, startPoint x: 219, startPoint y: 70, endPoint x: 327, endPoint y: 128, distance: 122.7
click at [327, 95] on div "Practices are required to “certify” their compliance with regards to the standa…" at bounding box center [282, 59] width 158 height 71
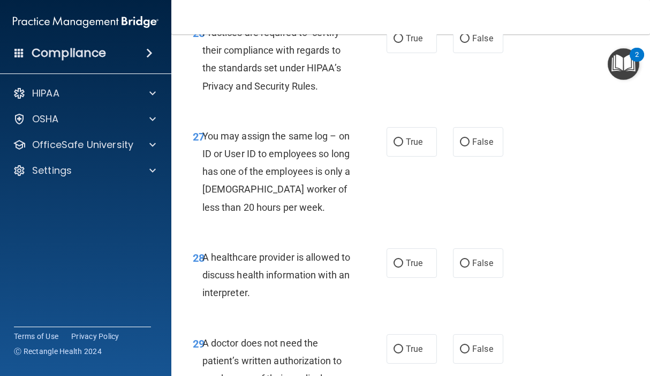
click at [479, 285] on div "28 A healthcare provider is allowed to discuss health information with an inter…" at bounding box center [411, 278] width 452 height 86
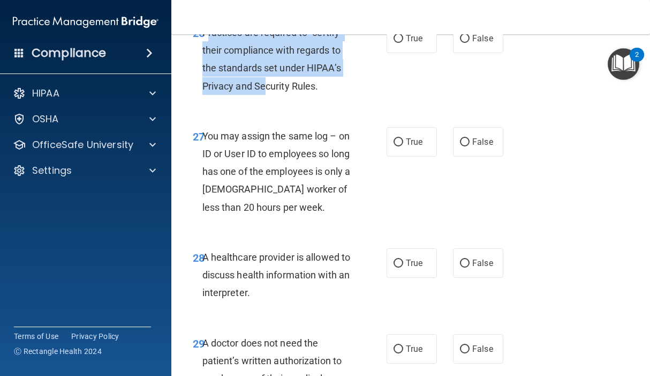
drag, startPoint x: 206, startPoint y: 65, endPoint x: 267, endPoint y: 131, distance: 89.8
click at [267, 100] on div "26 Practices are required to “certify” their compliance with regards to the sta…" at bounding box center [290, 62] width 226 height 77
click at [231, 75] on div "Practices are required to “certify” their compliance with regards to the standa…" at bounding box center [282, 59] width 158 height 71
drag, startPoint x: 203, startPoint y: 62, endPoint x: 318, endPoint y: 119, distance: 128.4
click at [318, 92] on span "Practices are required to “certify” their compliance with regards to the standa…" at bounding box center [273, 59] width 141 height 65
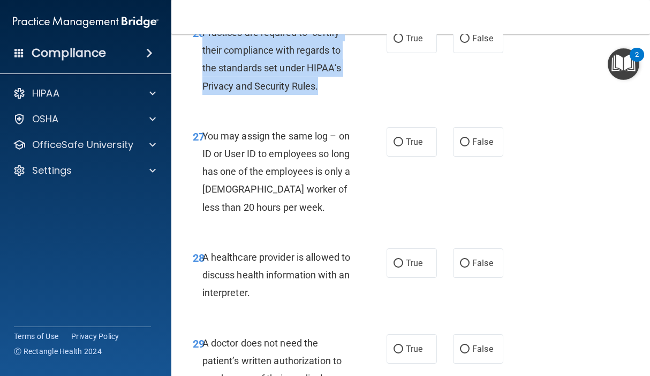
drag, startPoint x: 318, startPoint y: 119, endPoint x: 264, endPoint y: 100, distance: 57.4
click at [460, 43] on input "False" at bounding box center [465, 39] width 10 height 8
radio input "true"
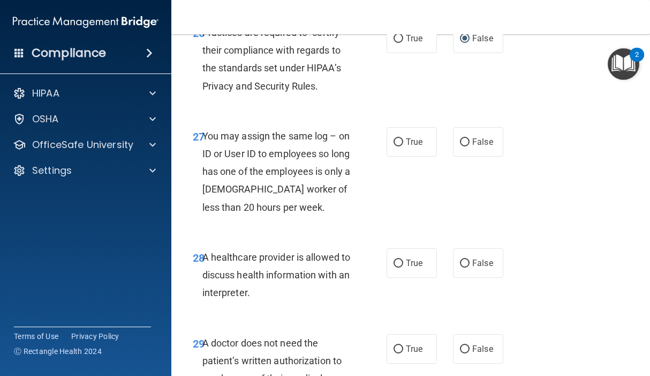
click at [377, 204] on div "27 You may assign the same log – on ID or User ID to employees so long has one …" at bounding box center [290, 174] width 226 height 94
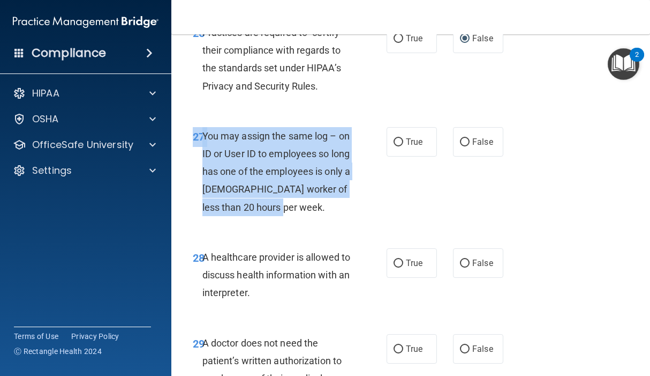
drag, startPoint x: 204, startPoint y: 161, endPoint x: 330, endPoint y: 254, distance: 157.4
click at [330, 235] on div "27 You may assign the same log – on ID or User ID to employees so long has one …" at bounding box center [411, 174] width 452 height 121
drag, startPoint x: 330, startPoint y: 254, endPoint x: 281, endPoint y: 252, distance: 49.4
click at [460, 146] on input "False" at bounding box center [465, 142] width 10 height 8
radio input "true"
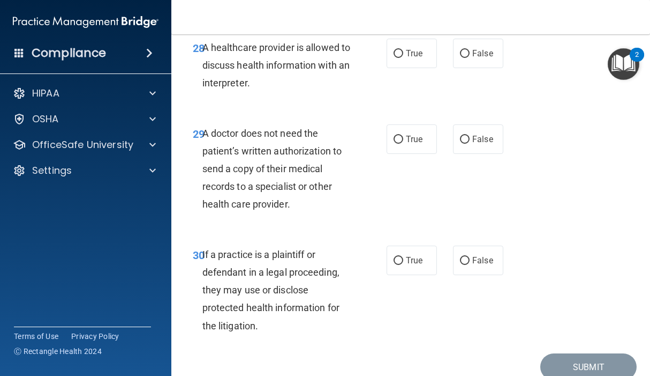
scroll to position [3322, 0]
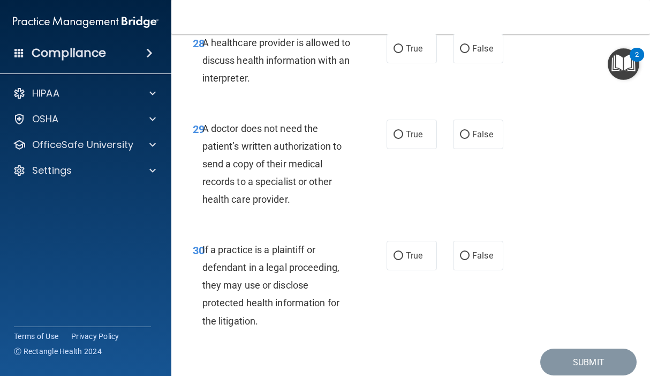
click at [349, 106] on div "28 A healthcare provider is allowed to discuss health information with an inter…" at bounding box center [411, 63] width 452 height 86
click at [395, 53] on input "True" at bounding box center [399, 49] width 10 height 8
radio input "true"
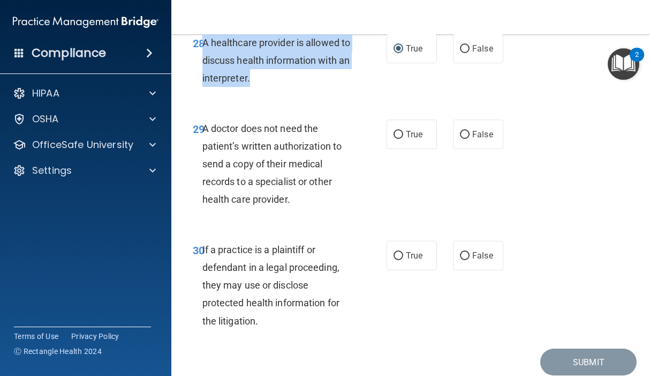
drag, startPoint x: 208, startPoint y: 80, endPoint x: 299, endPoint y: 115, distance: 97.5
click at [299, 87] on div "A healthcare provider is allowed to discuss health information with an interpre…" at bounding box center [282, 61] width 158 height 54
drag, startPoint x: 299, startPoint y: 115, endPoint x: 242, endPoint y: 107, distance: 57.9
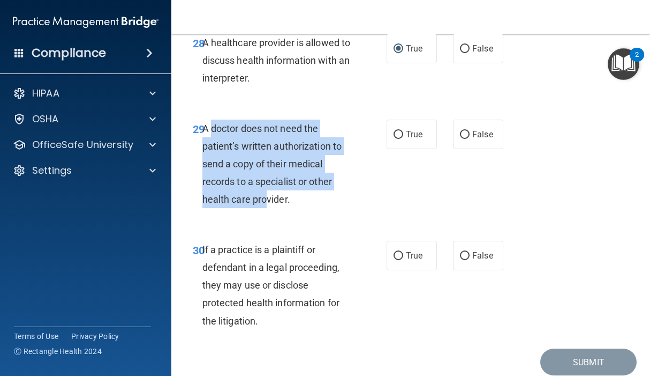
drag, startPoint x: 207, startPoint y: 164, endPoint x: 266, endPoint y: 230, distance: 88.4
click at [266, 205] on span "A doctor does not need the patient’s written authorization to send a copy of th…" at bounding box center [272, 164] width 139 height 83
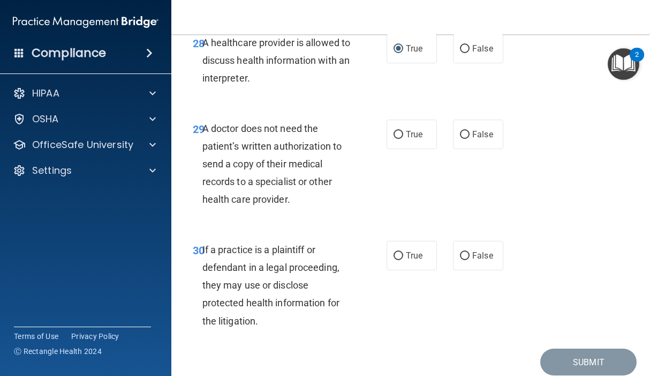
drag, startPoint x: 266, startPoint y: 230, endPoint x: 309, endPoint y: 227, distance: 42.4
click at [309, 208] on div "A doctor does not need the patient’s written authorization to send a copy of th…" at bounding box center [282, 163] width 158 height 89
drag, startPoint x: 204, startPoint y: 164, endPoint x: 290, endPoint y: 241, distance: 115.4
click at [290, 208] on div "A doctor does not need the patient’s written authorization to send a copy of th…" at bounding box center [282, 163] width 158 height 89
drag, startPoint x: 290, startPoint y: 241, endPoint x: 266, endPoint y: 228, distance: 27.8
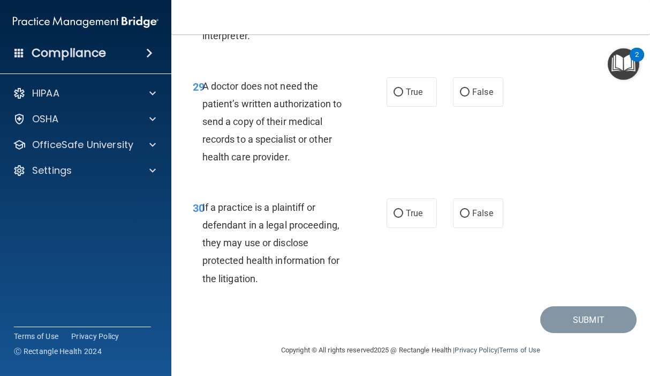
scroll to position [3375, 0]
click at [455, 107] on label "False" at bounding box center [478, 91] width 50 height 29
click at [460, 96] on input "False" at bounding box center [465, 92] width 10 height 8
radio input "true"
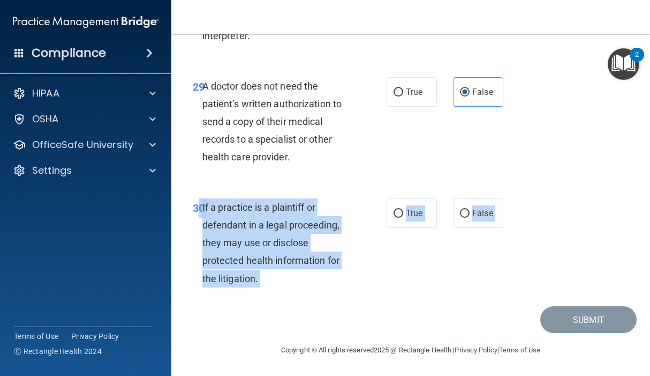
drag, startPoint x: 201, startPoint y: 229, endPoint x: 280, endPoint y: 334, distance: 131.3
drag, startPoint x: 280, startPoint y: 334, endPoint x: 253, endPoint y: 310, distance: 36.0
click at [394, 218] on input "True" at bounding box center [399, 213] width 10 height 8
radio input "true"
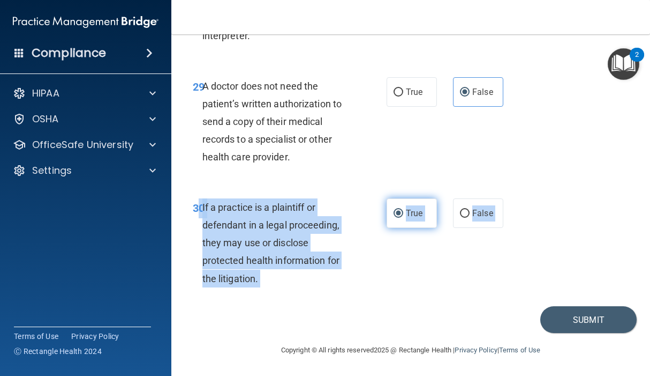
click at [397, 228] on label "True" at bounding box center [412, 212] width 50 height 29
click at [397, 218] on input "True" at bounding box center [399, 213] width 10 height 8
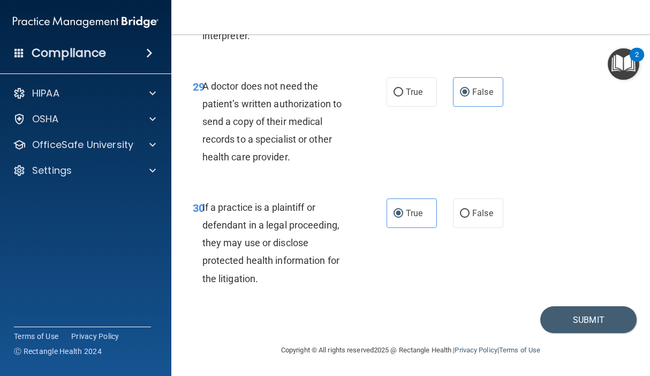
scroll to position [3400, 0]
click at [479, 315] on button "Submit" at bounding box center [589, 319] width 96 height 27
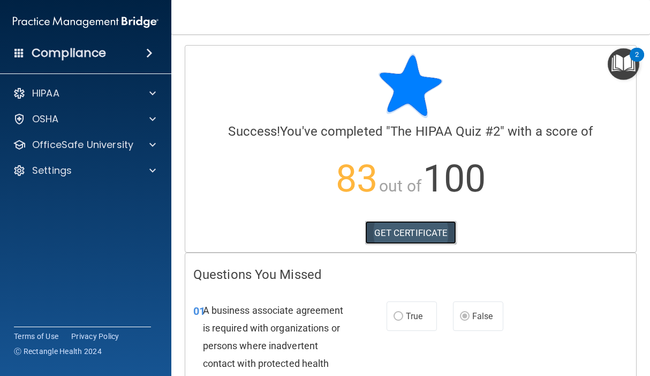
click at [373, 229] on link "GET CERTIFICATE" at bounding box center [411, 233] width 92 height 24
